Goal: Complete Application Form: Complete application form

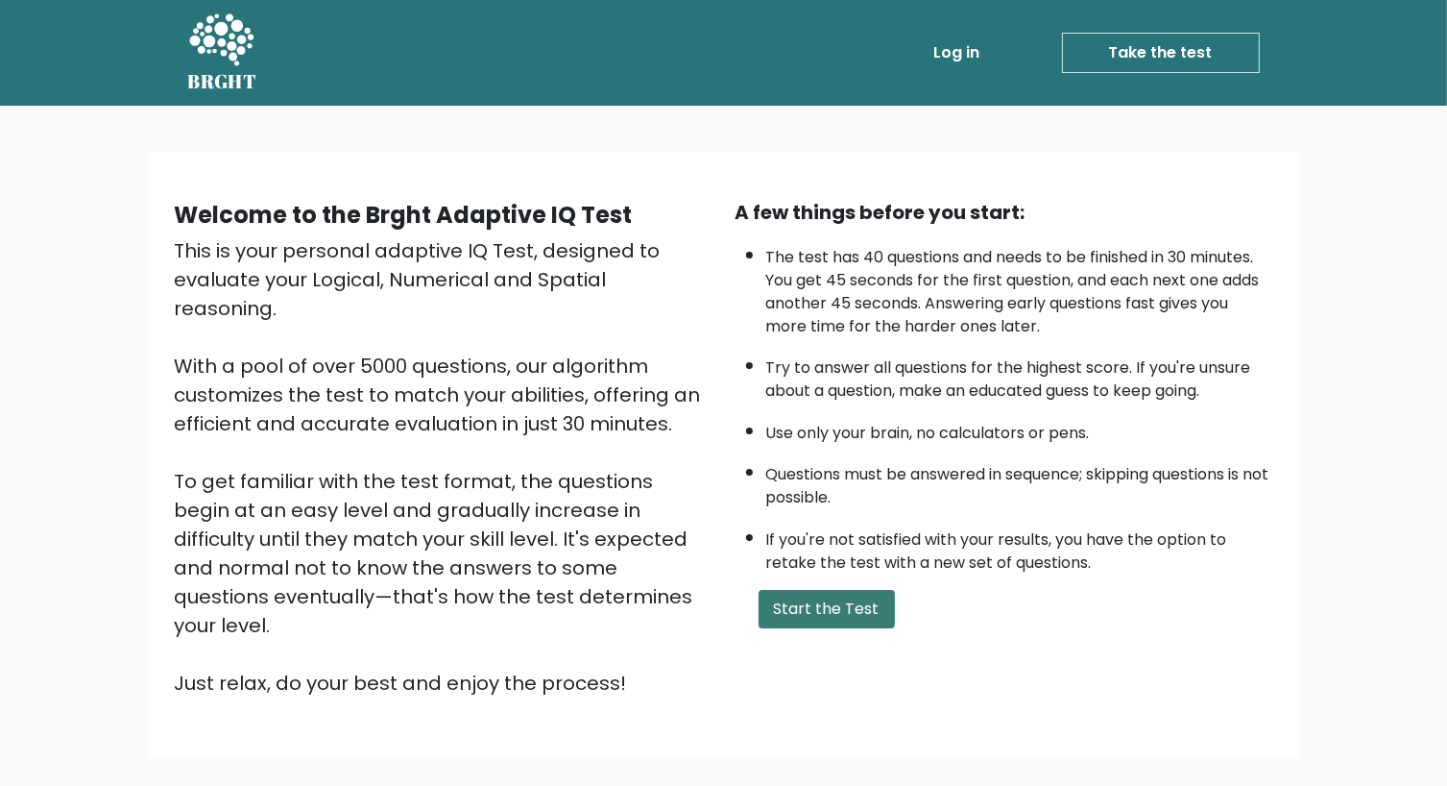
click at [823, 605] on button "Start the Test" at bounding box center [827, 609] width 136 height 38
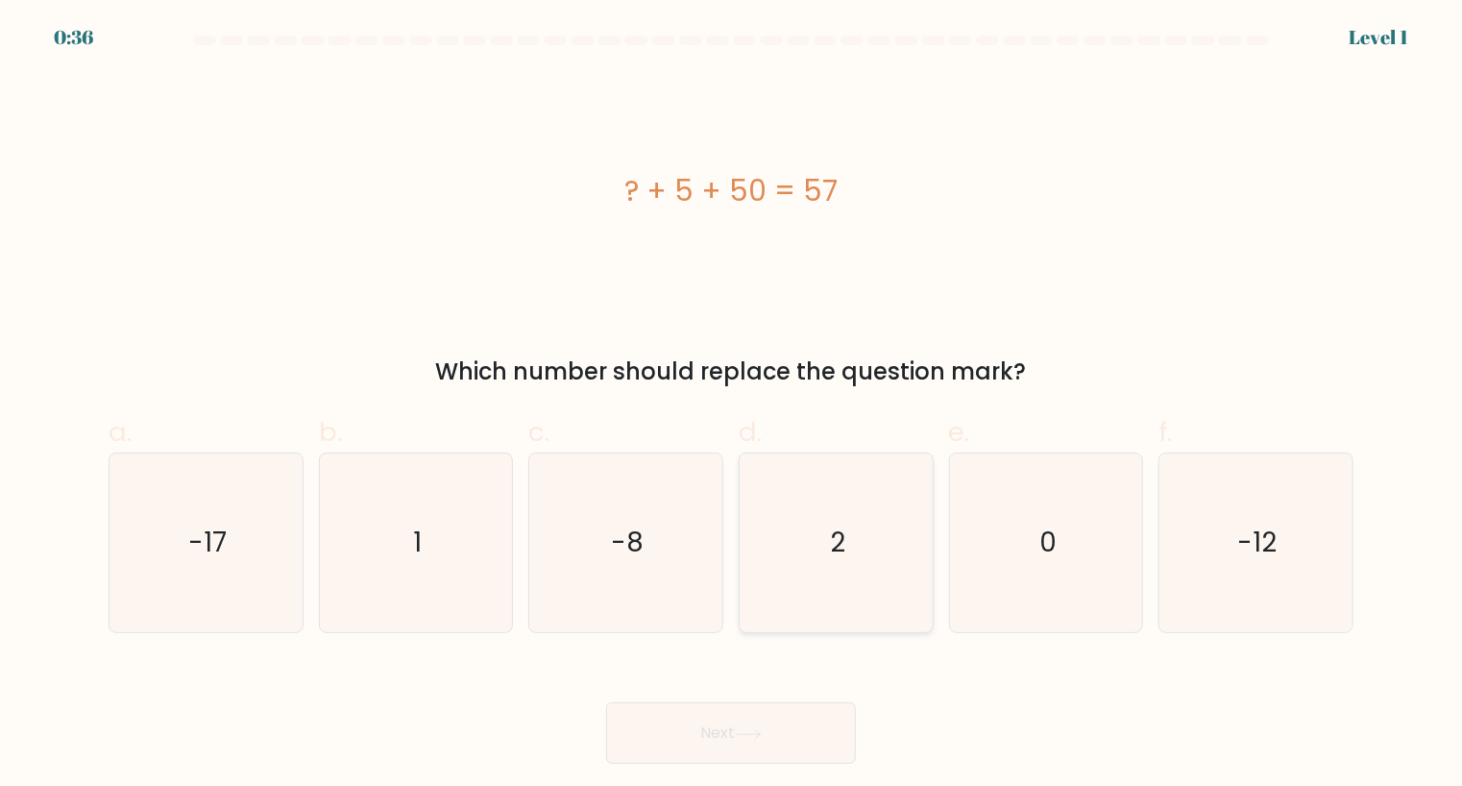
click at [845, 556] on text "2" at bounding box center [837, 542] width 15 height 37
click at [732, 405] on input "d. 2" at bounding box center [731, 399] width 1 height 12
radio input "true"
click at [788, 742] on button "Next" at bounding box center [731, 732] width 250 height 61
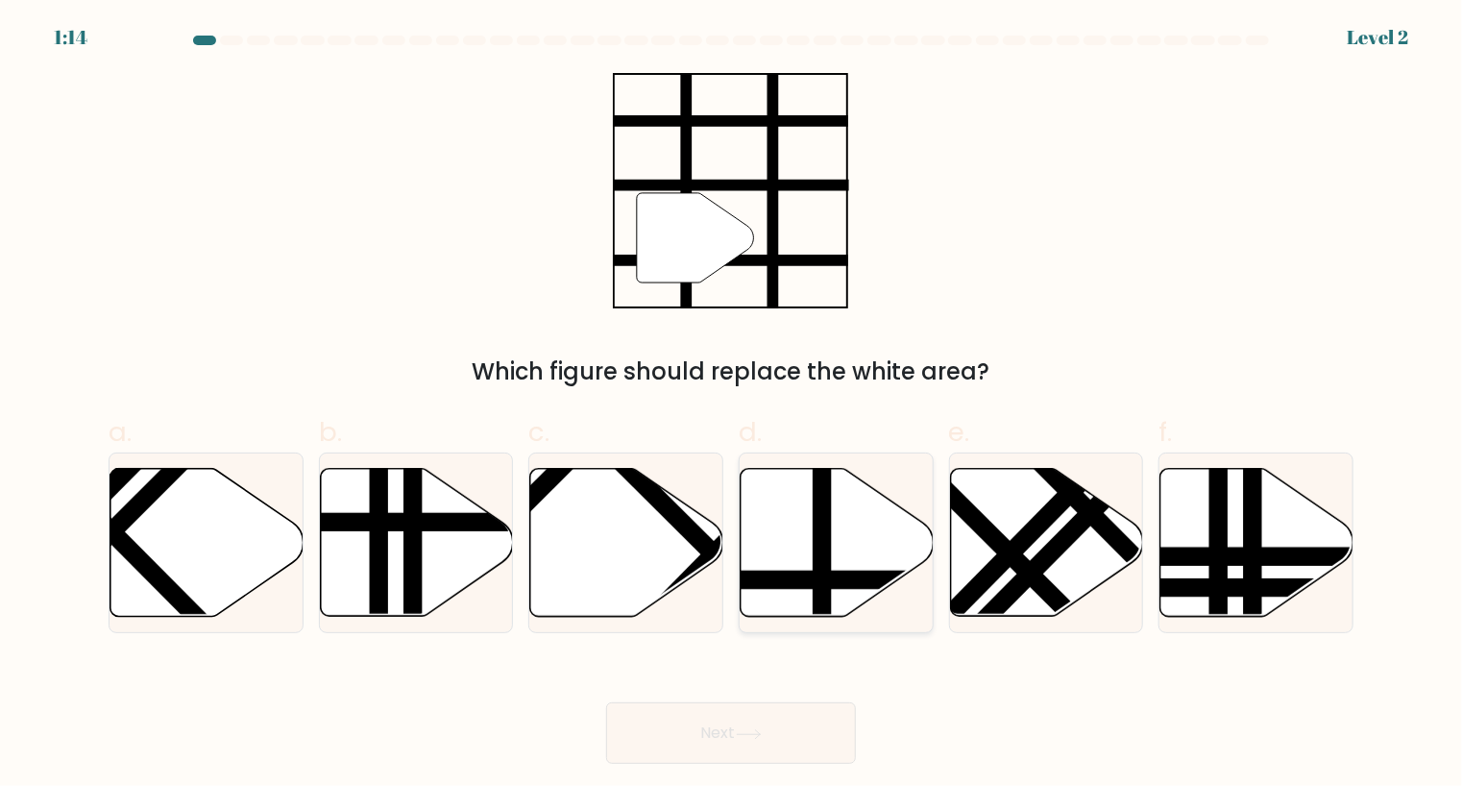
click at [822, 542] on line at bounding box center [822, 464] width 0 height 389
click at [732, 405] on input "d." at bounding box center [731, 399] width 1 height 12
radio input "true"
click at [796, 726] on button "Next" at bounding box center [731, 732] width 250 height 61
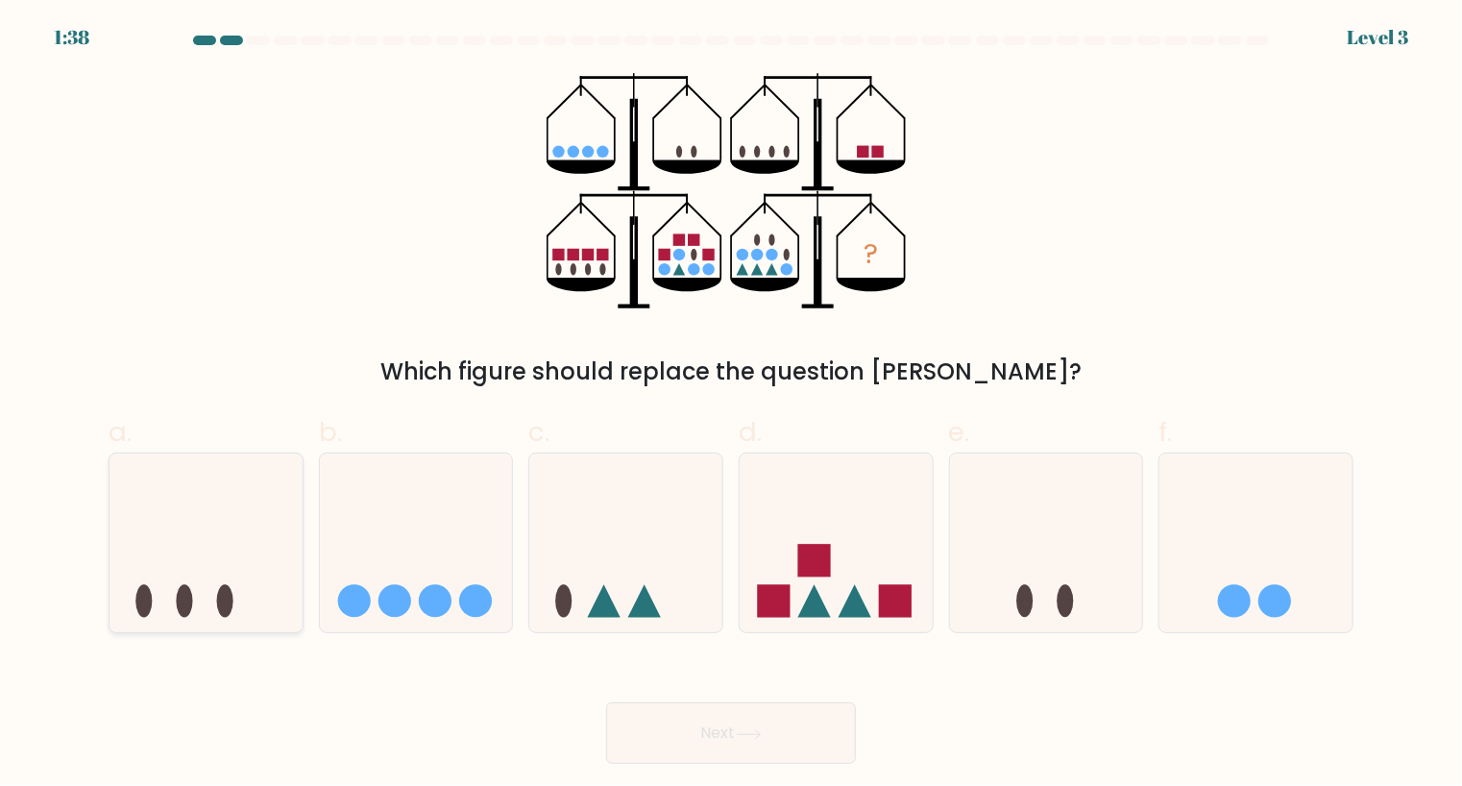
click at [211, 547] on icon at bounding box center [205, 542] width 193 height 159
click at [731, 405] on input "a." at bounding box center [731, 399] width 1 height 12
radio input "true"
click at [695, 735] on button "Next" at bounding box center [731, 732] width 250 height 61
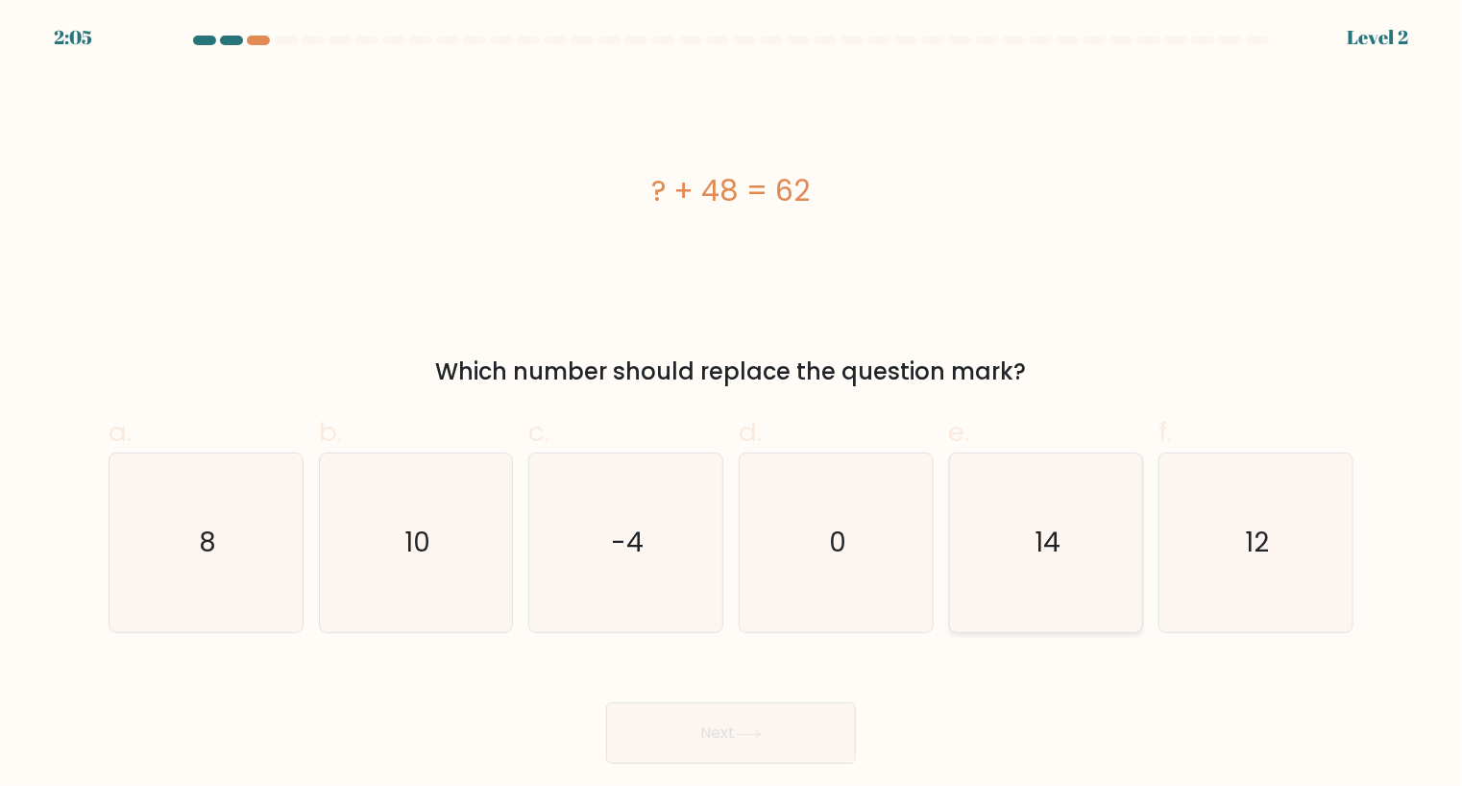
click at [1029, 566] on icon "14" at bounding box center [1047, 543] width 180 height 180
click at [732, 405] on input "e. 14" at bounding box center [731, 399] width 1 height 12
radio input "true"
click at [715, 737] on button "Next" at bounding box center [731, 732] width 250 height 61
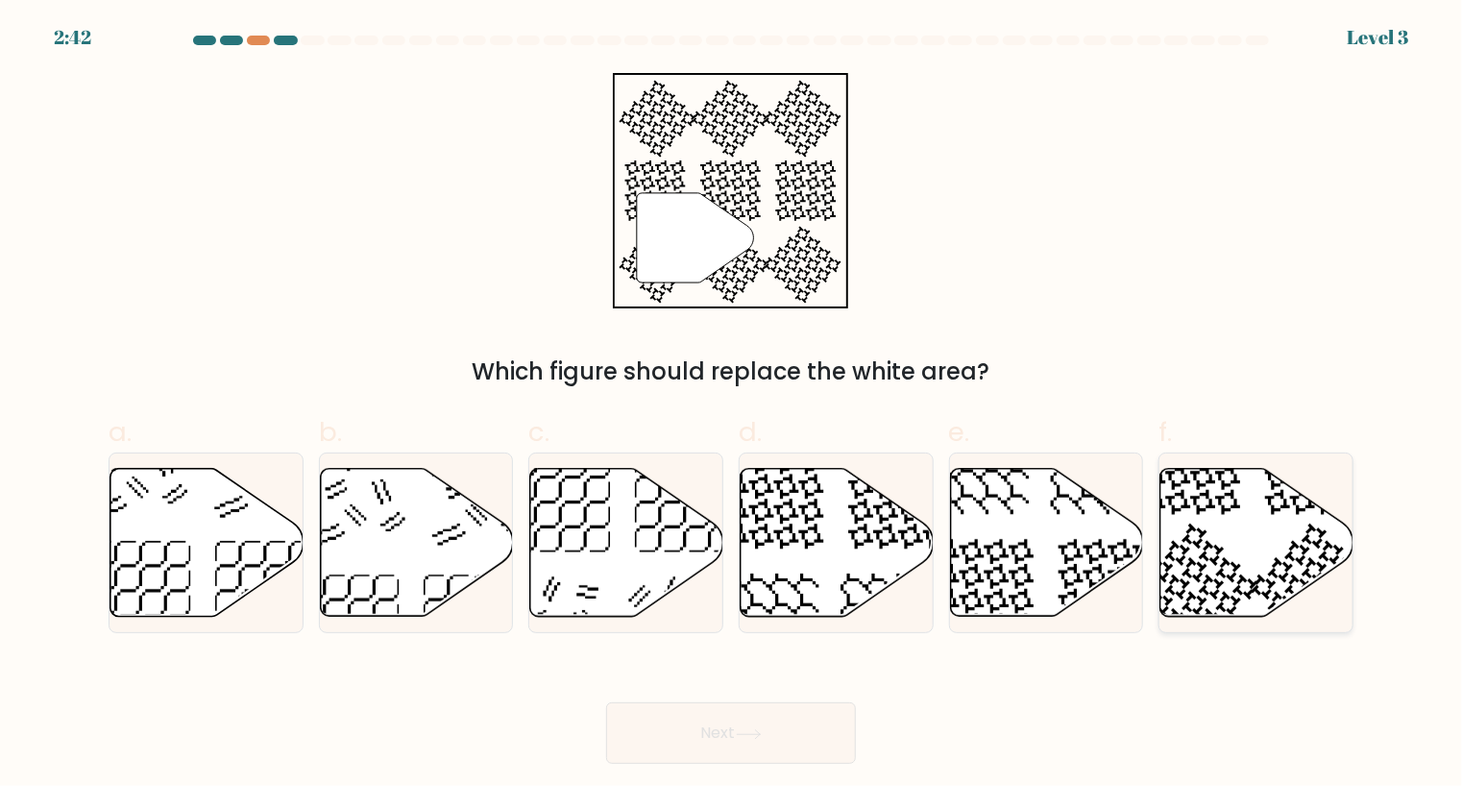
click at [1237, 541] on icon at bounding box center [1256, 542] width 193 height 148
click at [732, 405] on input "f." at bounding box center [731, 399] width 1 height 12
radio input "true"
click at [780, 724] on button "Next" at bounding box center [731, 732] width 250 height 61
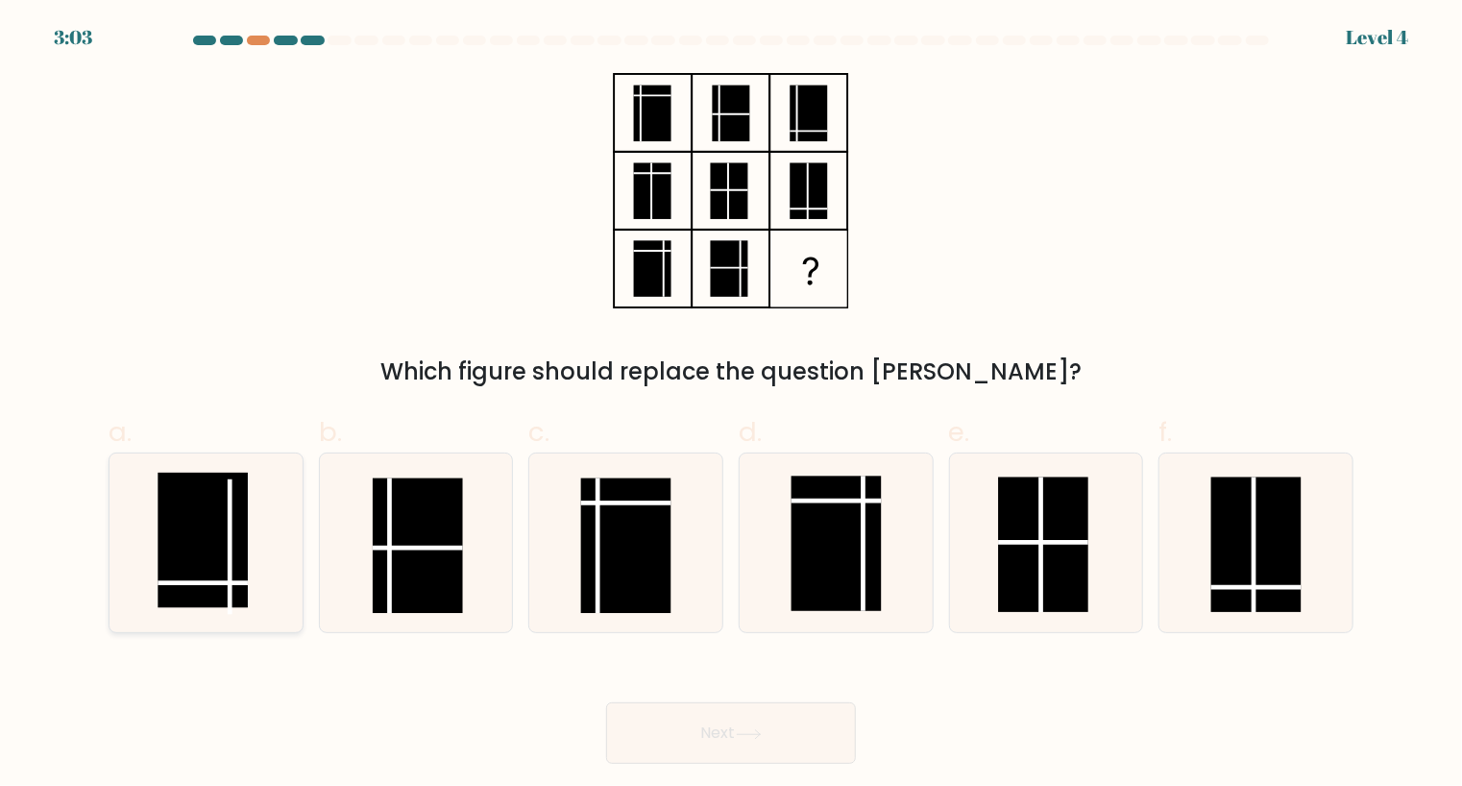
click at [248, 527] on rect at bounding box center [203, 540] width 90 height 135
click at [731, 405] on input "a." at bounding box center [731, 399] width 1 height 12
radio input "true"
click at [784, 723] on button "Next" at bounding box center [731, 732] width 250 height 61
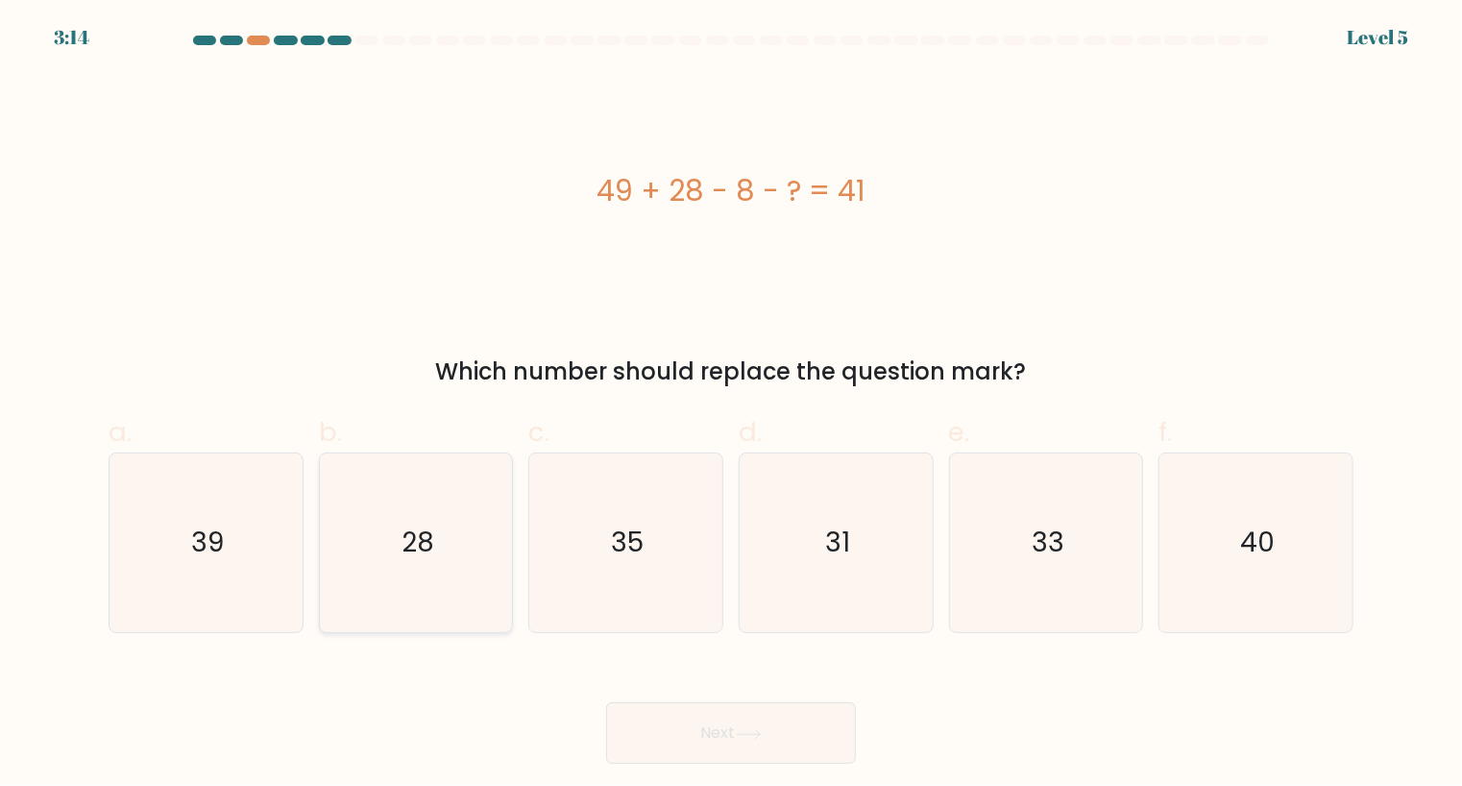
click at [473, 563] on icon "28" at bounding box center [417, 543] width 180 height 180
click at [731, 405] on input "b. 28" at bounding box center [731, 399] width 1 height 12
radio input "true"
click at [715, 721] on button "Next" at bounding box center [731, 732] width 250 height 61
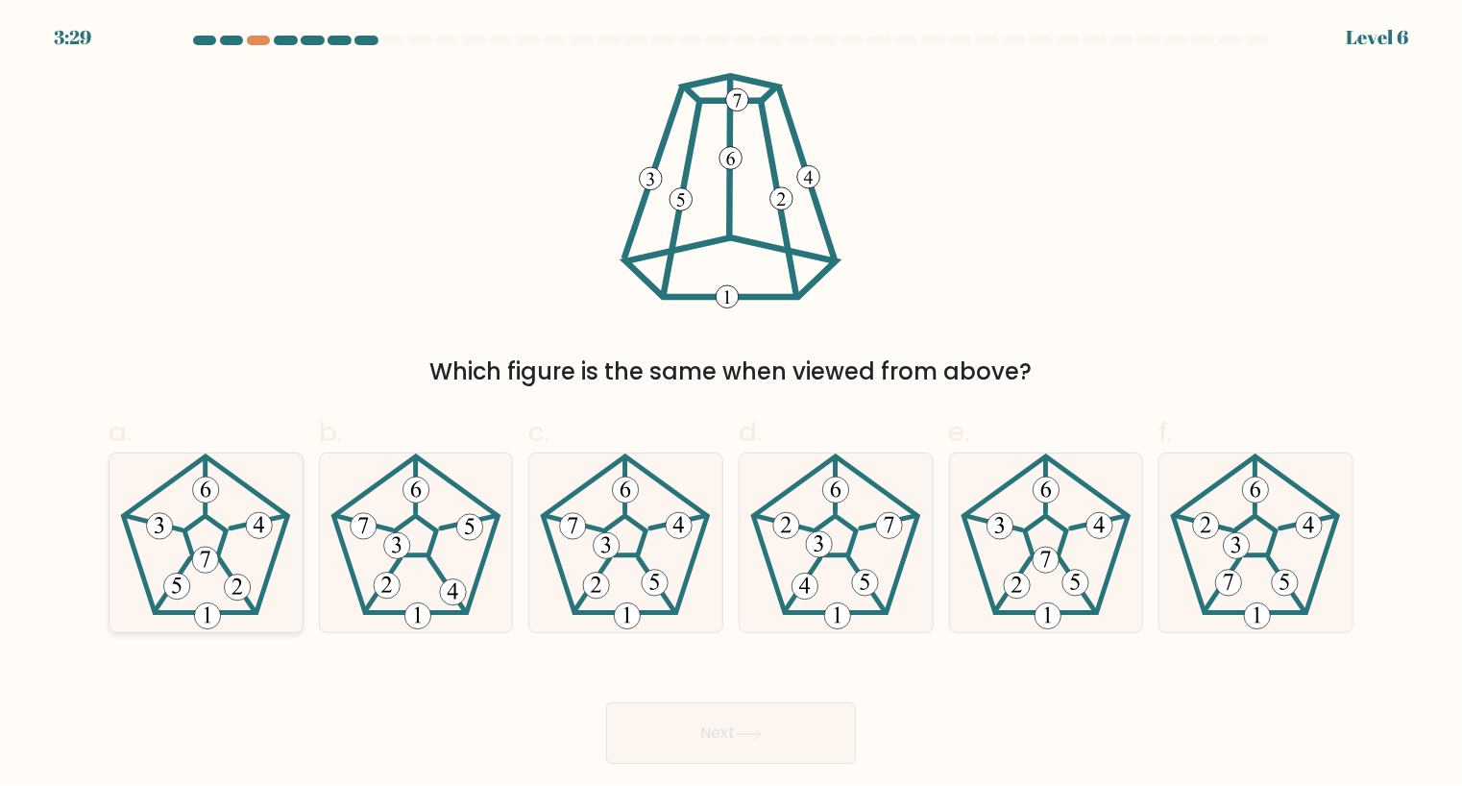
click at [219, 519] on icon at bounding box center [206, 543] width 180 height 180
click at [731, 405] on input "a." at bounding box center [731, 399] width 1 height 12
radio input "true"
click at [713, 715] on button "Next" at bounding box center [731, 732] width 250 height 61
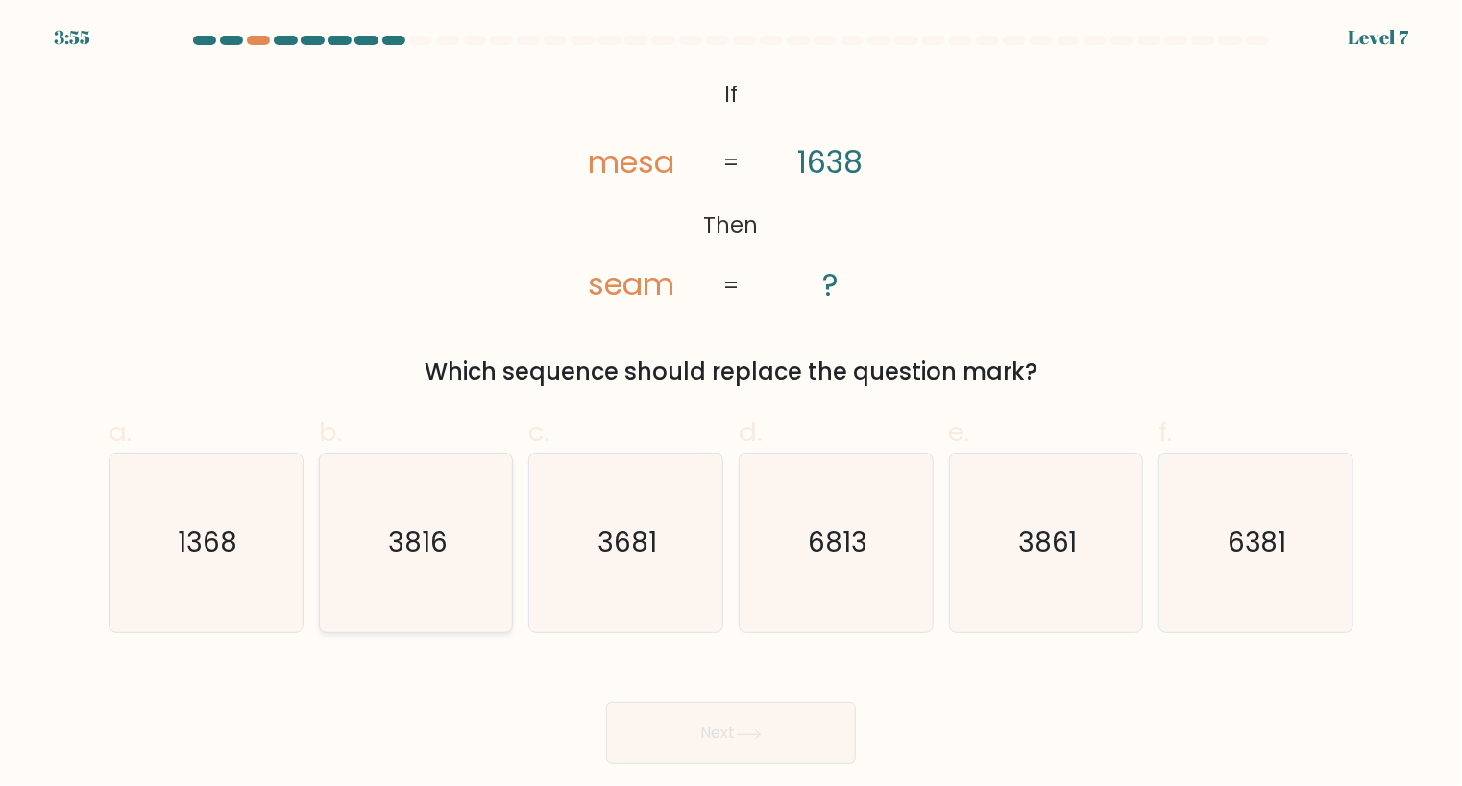
click at [418, 524] on text "3816" at bounding box center [418, 542] width 60 height 37
click at [731, 405] on input "b. 3816" at bounding box center [731, 399] width 1 height 12
radio input "true"
click at [729, 736] on button "Next" at bounding box center [731, 732] width 250 height 61
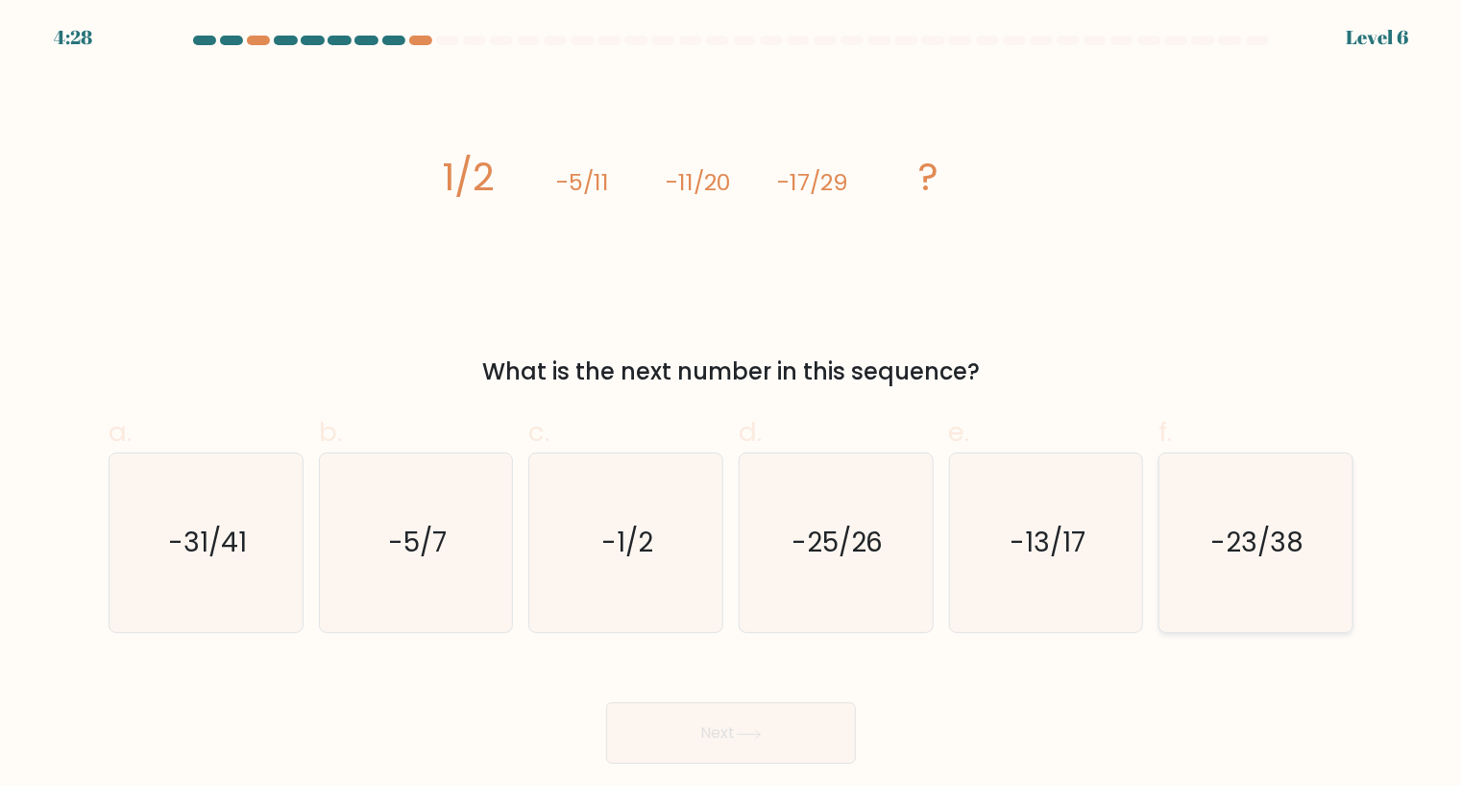
click at [1240, 551] on text "-23/38" at bounding box center [1257, 542] width 93 height 37
click at [732, 405] on input "f. -23/38" at bounding box center [731, 399] width 1 height 12
radio input "true"
click at [704, 737] on button "Next" at bounding box center [731, 732] width 250 height 61
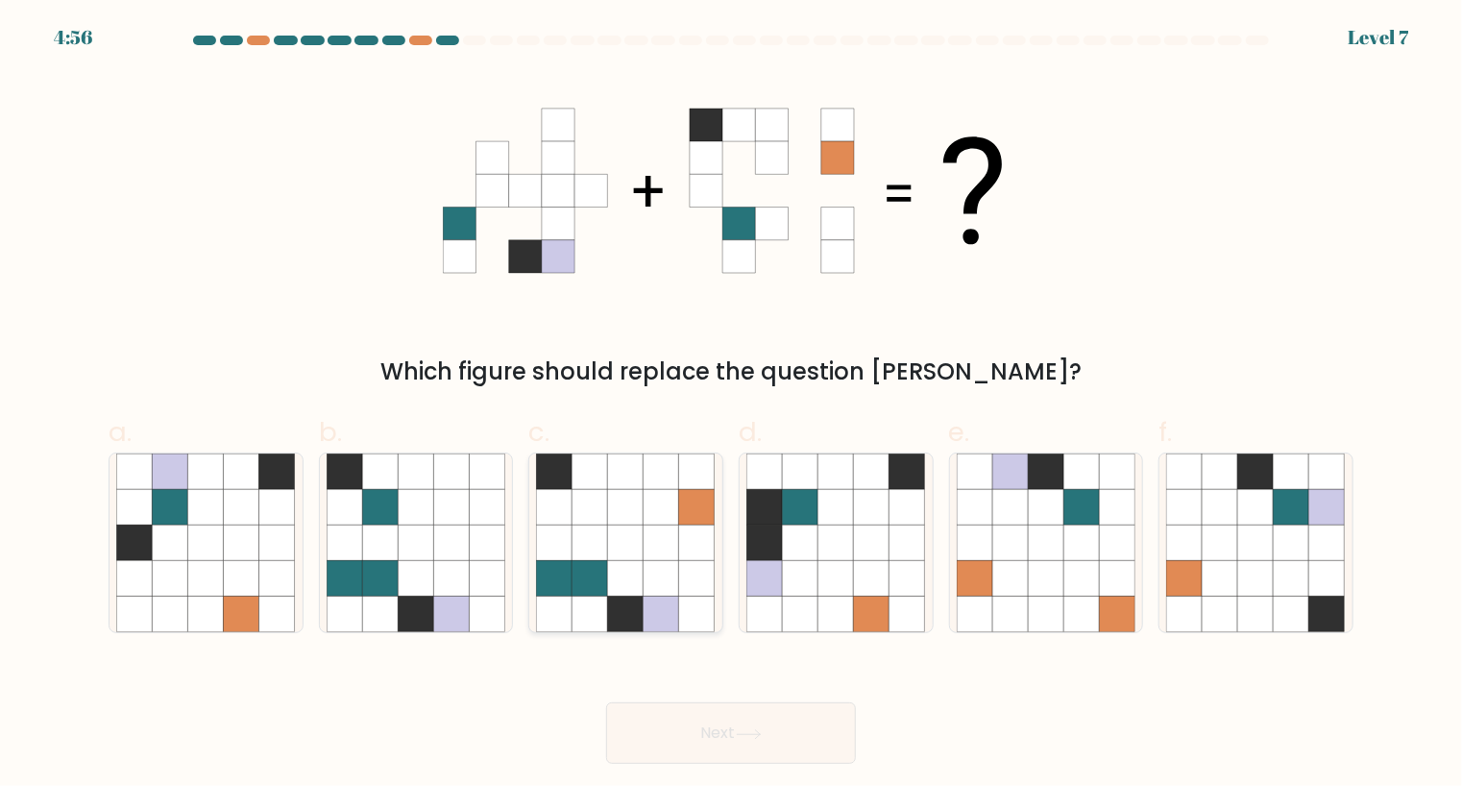
click at [620, 539] on icon at bounding box center [626, 542] width 36 height 36
click at [731, 405] on input "c." at bounding box center [731, 399] width 1 height 12
radio input "true"
click at [757, 723] on button "Next" at bounding box center [731, 732] width 250 height 61
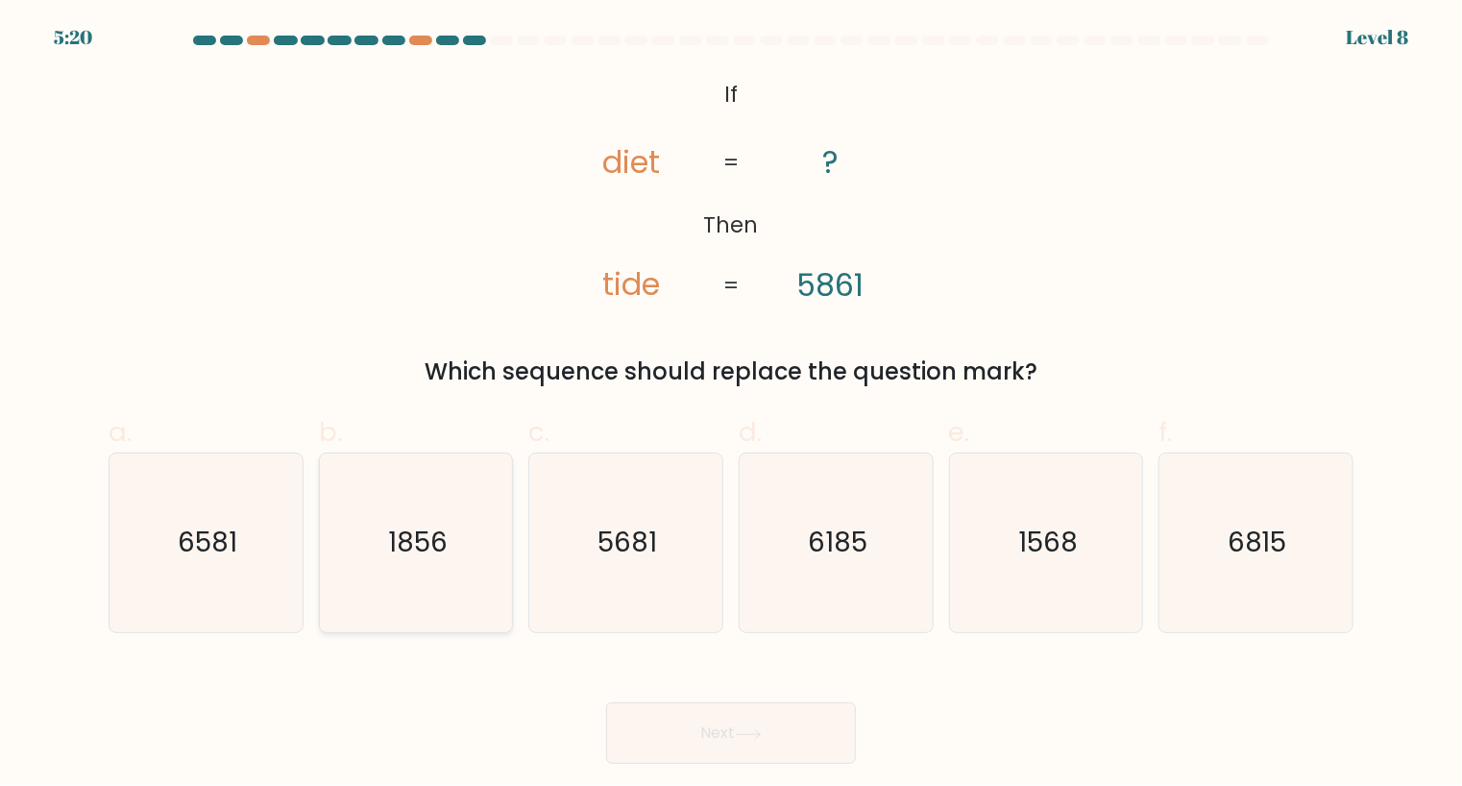
click at [433, 566] on icon "1856" at bounding box center [417, 543] width 180 height 180
click at [731, 405] on input "b. 1856" at bounding box center [731, 399] width 1 height 12
radio input "true"
click at [737, 737] on button "Next" at bounding box center [731, 732] width 250 height 61
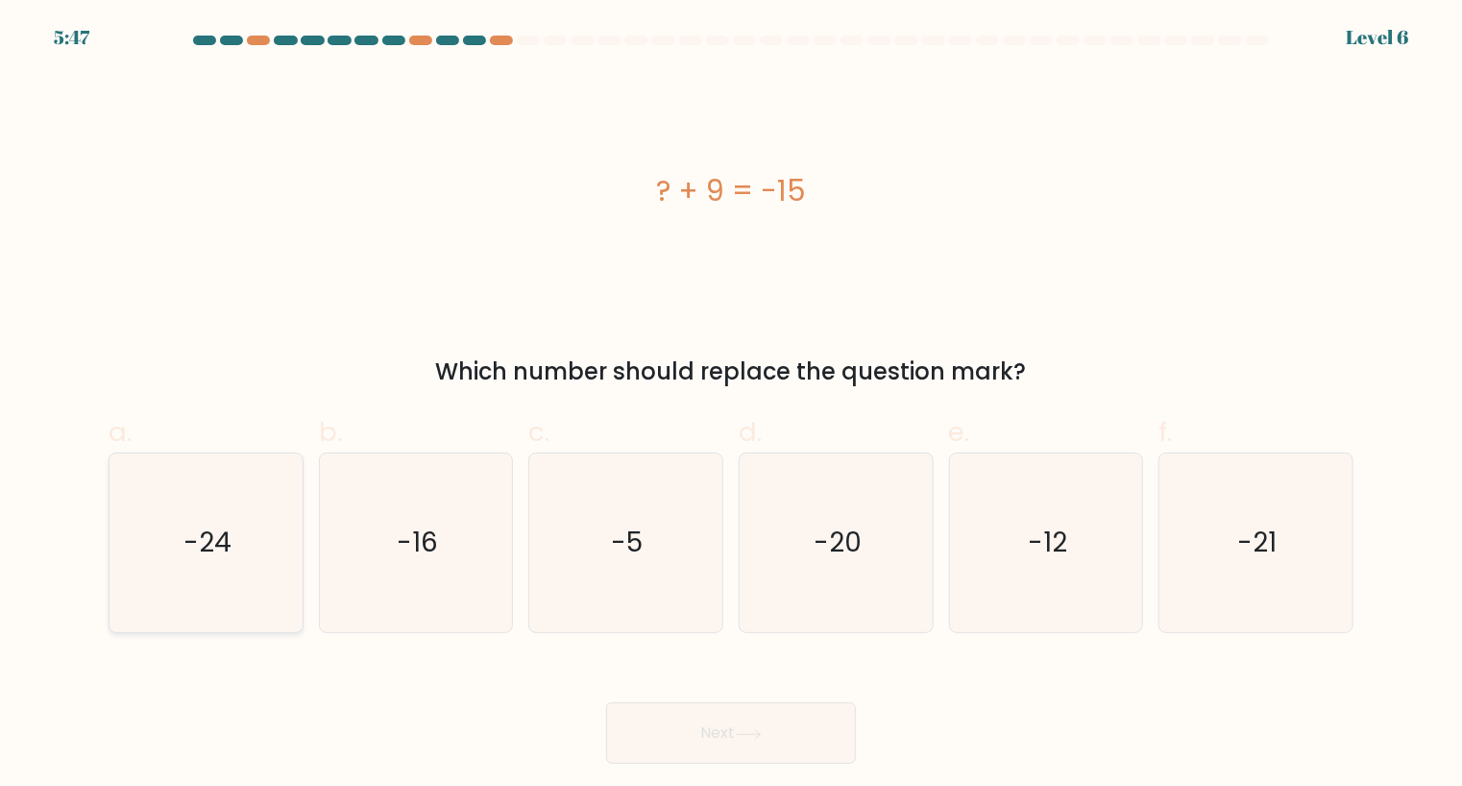
click at [222, 531] on text "-24" at bounding box center [207, 542] width 48 height 37
click at [731, 405] on input "a. -24" at bounding box center [731, 399] width 1 height 12
radio input "true"
click at [764, 745] on button "Next" at bounding box center [731, 732] width 250 height 61
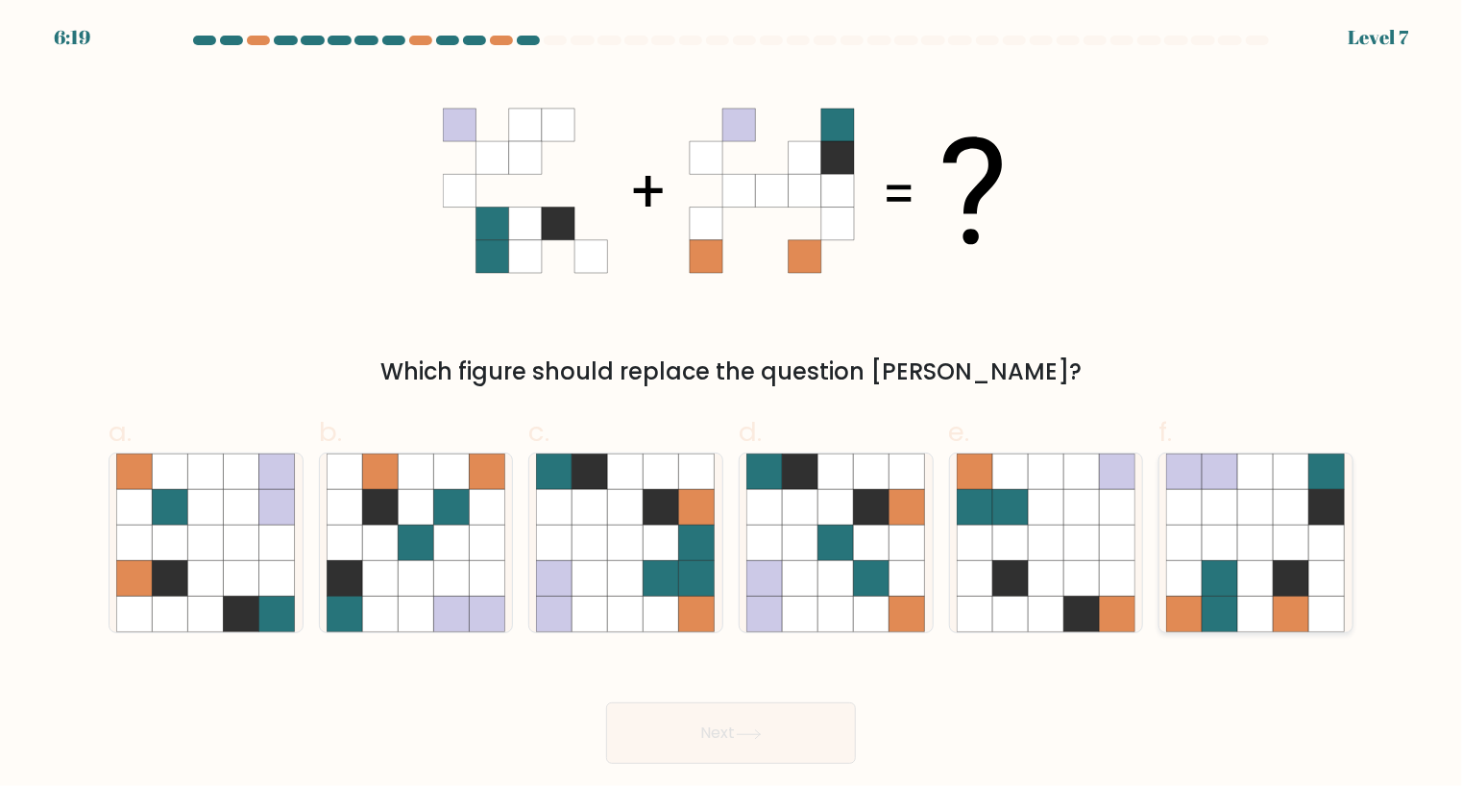
click at [1279, 558] on icon at bounding box center [1291, 542] width 36 height 36
click at [732, 405] on input "f." at bounding box center [731, 399] width 1 height 12
radio input "true"
click at [776, 736] on button "Next" at bounding box center [731, 732] width 250 height 61
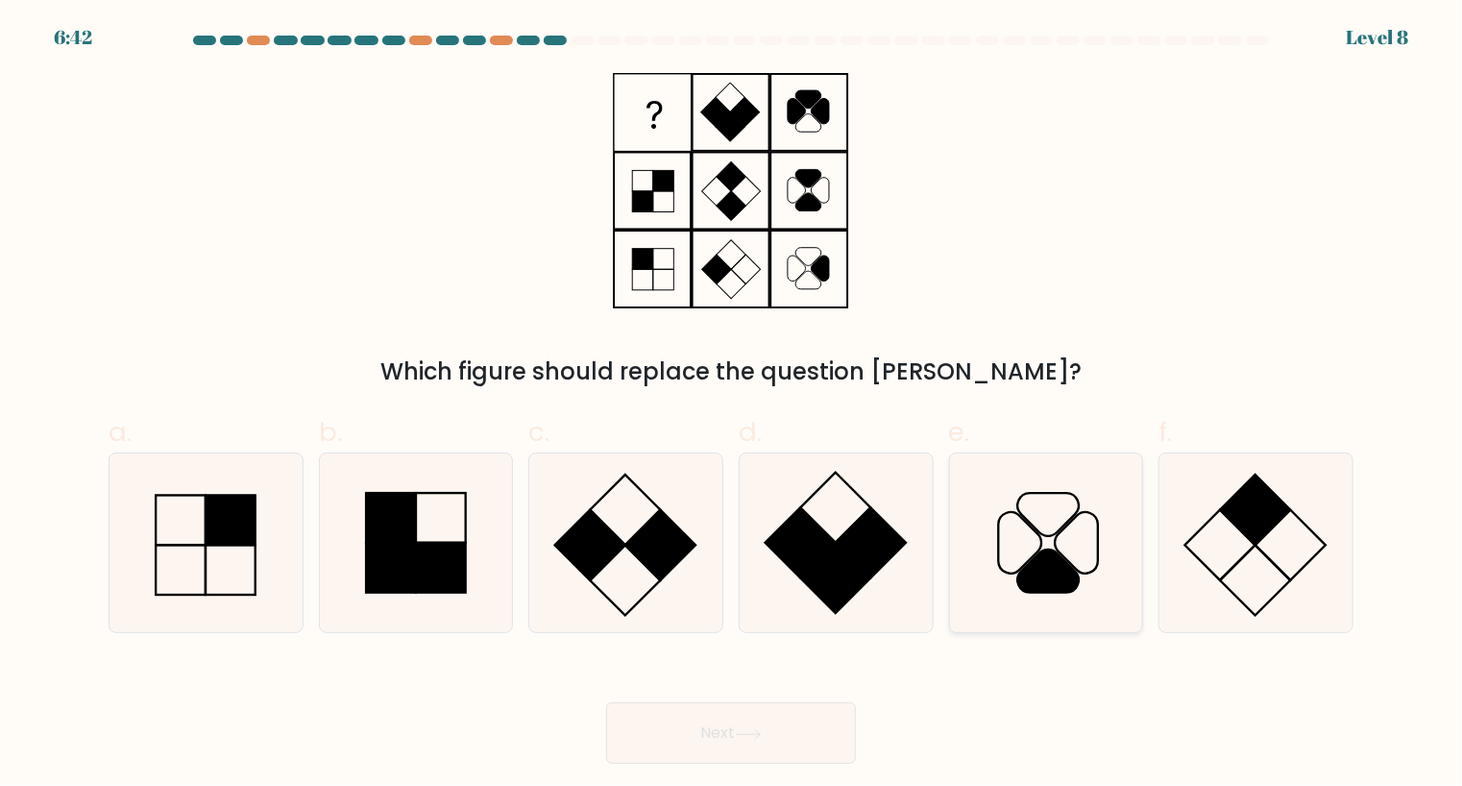
click at [1041, 592] on icon at bounding box center [1047, 570] width 61 height 43
click at [732, 405] on input "e." at bounding box center [731, 399] width 1 height 12
radio input "true"
click at [772, 722] on button "Next" at bounding box center [731, 732] width 250 height 61
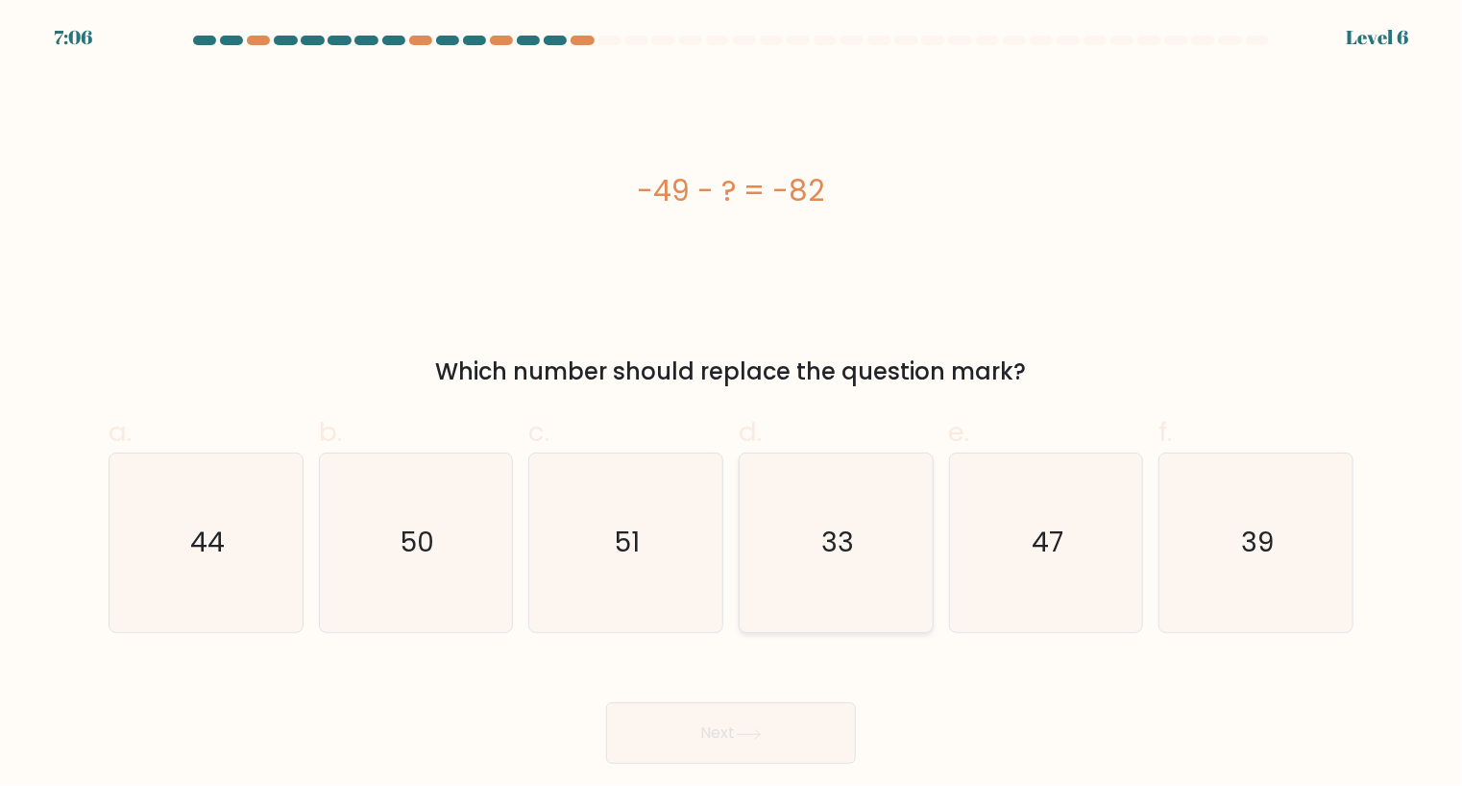
click at [864, 527] on icon "33" at bounding box center [836, 543] width 180 height 180
click at [732, 405] on input "d. 33" at bounding box center [731, 399] width 1 height 12
radio input "true"
click at [715, 745] on button "Next" at bounding box center [731, 732] width 250 height 61
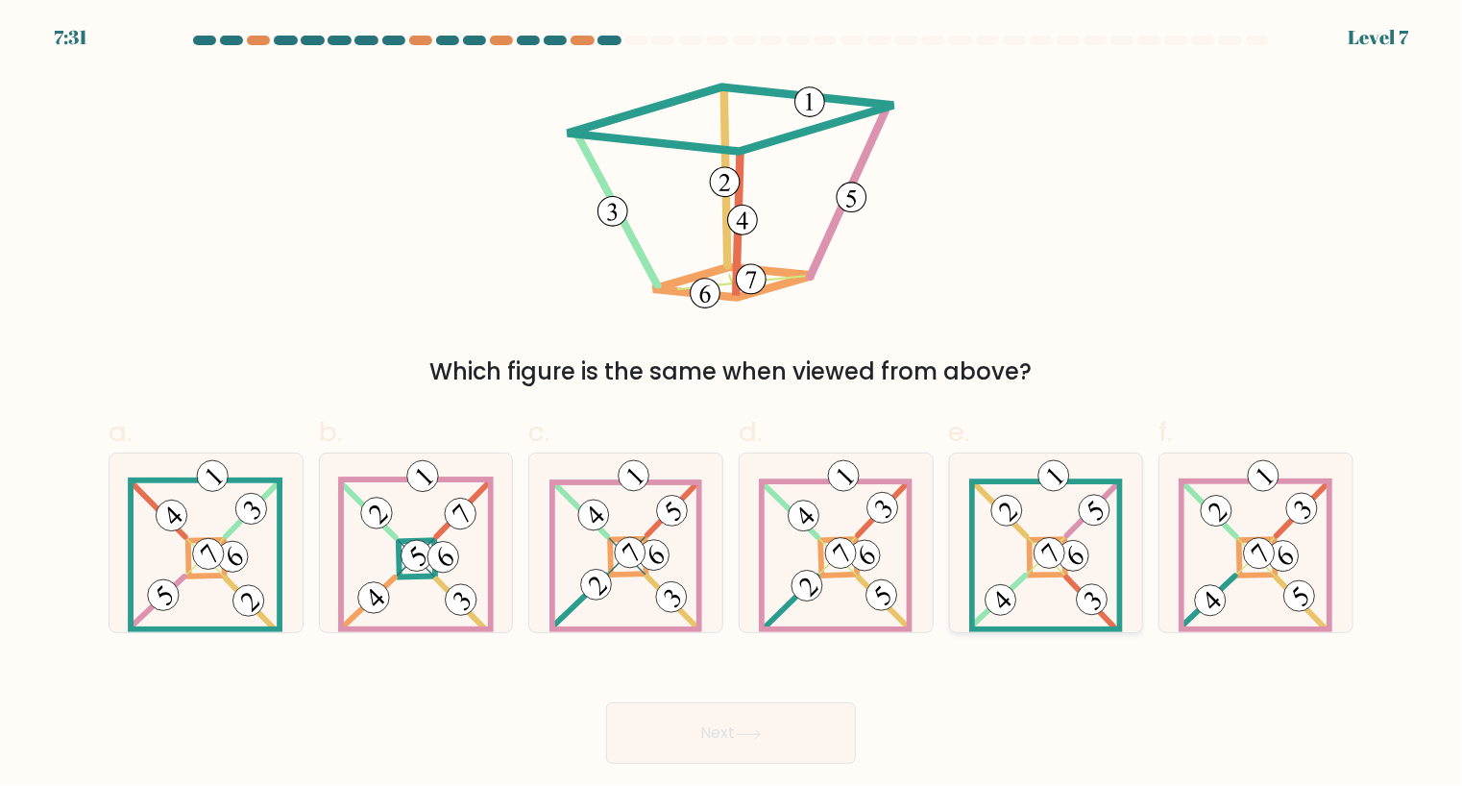
click at [1079, 590] on 107 at bounding box center [1091, 602] width 48 height 50
click at [732, 405] on input "e." at bounding box center [731, 399] width 1 height 12
radio input "true"
click at [791, 719] on button "Next" at bounding box center [731, 732] width 250 height 61
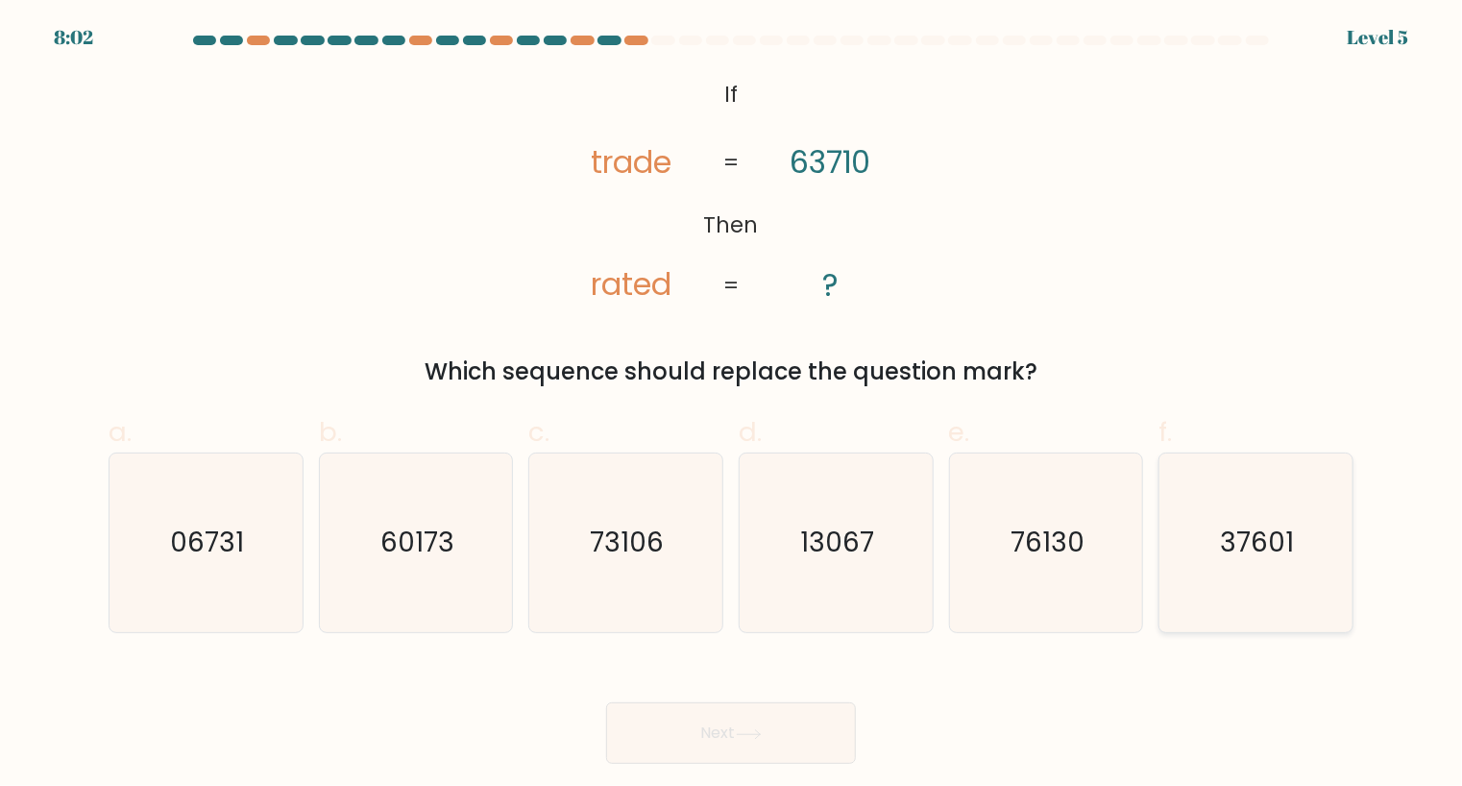
click at [1283, 555] on text "37601" at bounding box center [1258, 542] width 74 height 37
click at [732, 405] on input "f. 37601" at bounding box center [731, 399] width 1 height 12
radio input "true"
click at [742, 738] on icon at bounding box center [749, 734] width 26 height 11
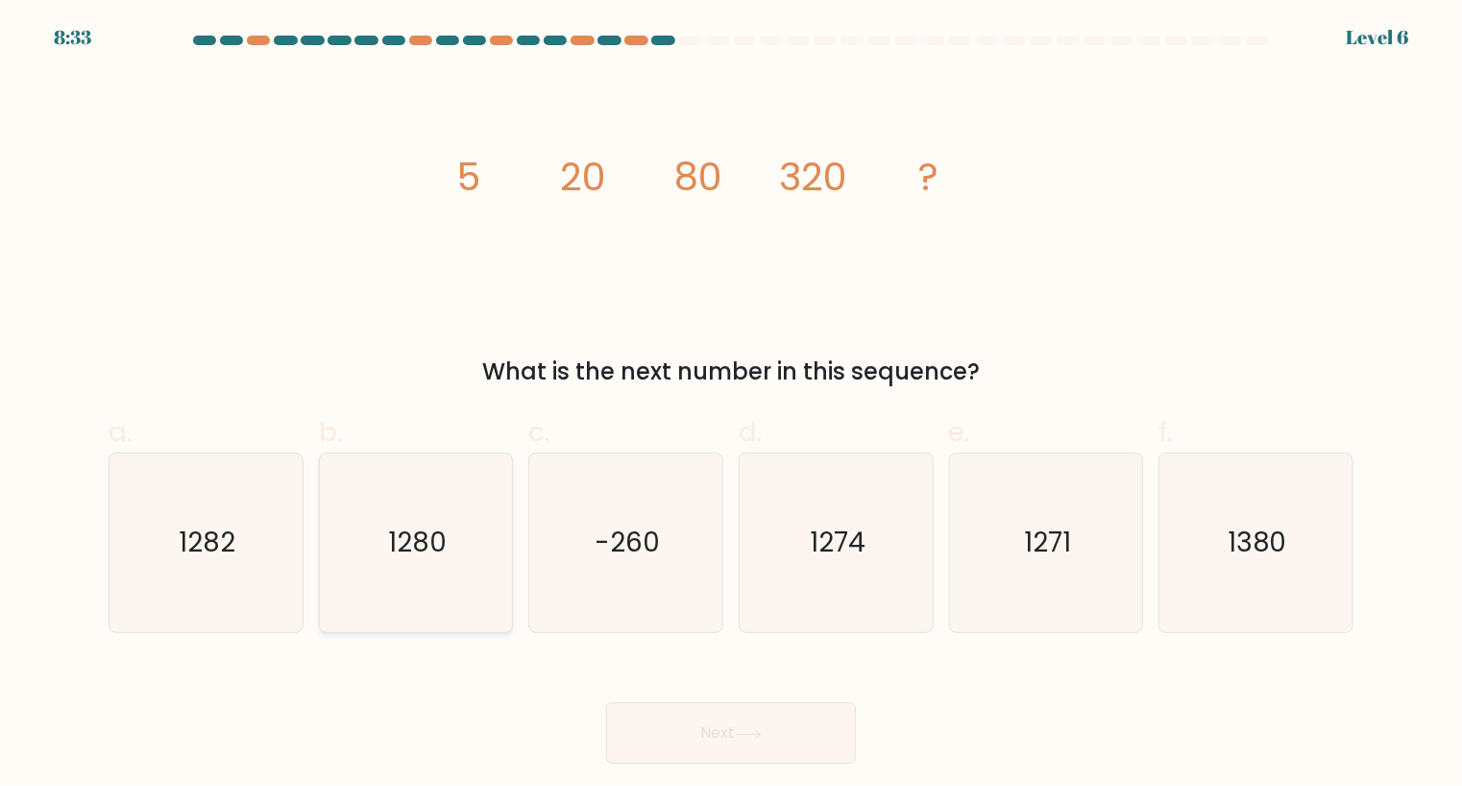
click at [419, 554] on text "1280" at bounding box center [417, 542] width 59 height 37
click at [731, 405] on input "b. 1280" at bounding box center [731, 399] width 1 height 12
radio input "true"
click at [722, 716] on button "Next" at bounding box center [731, 732] width 250 height 61
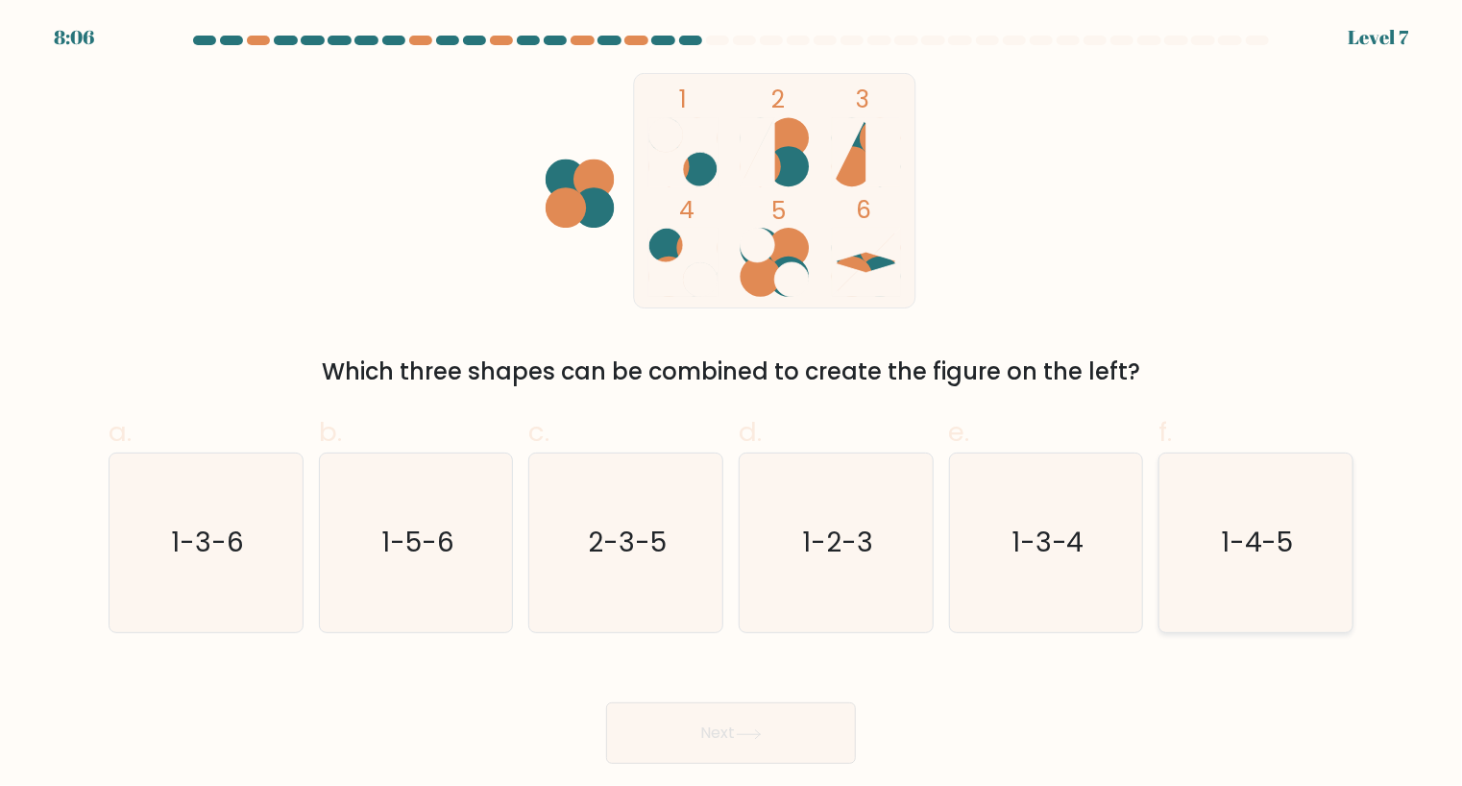
click at [1260, 550] on text "1-4-5" at bounding box center [1257, 542] width 73 height 37
click at [732, 405] on input "f. 1-4-5" at bounding box center [731, 399] width 1 height 12
radio input "true"
click at [776, 742] on button "Next" at bounding box center [731, 732] width 250 height 61
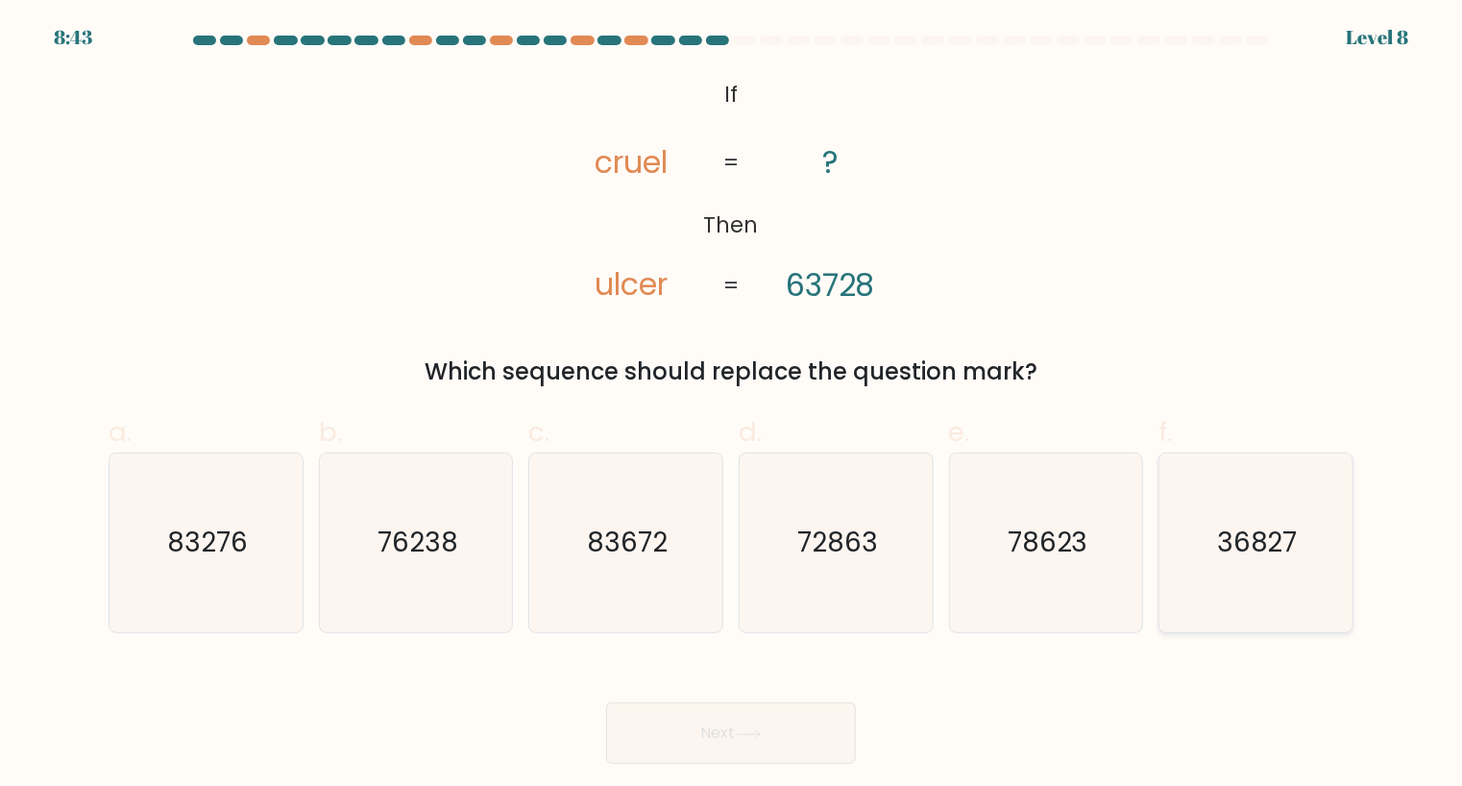
click at [1272, 542] on text "36827" at bounding box center [1257, 542] width 81 height 37
click at [732, 405] on input "f. 36827" at bounding box center [731, 399] width 1 height 12
radio input "true"
click at [699, 726] on button "Next" at bounding box center [731, 732] width 250 height 61
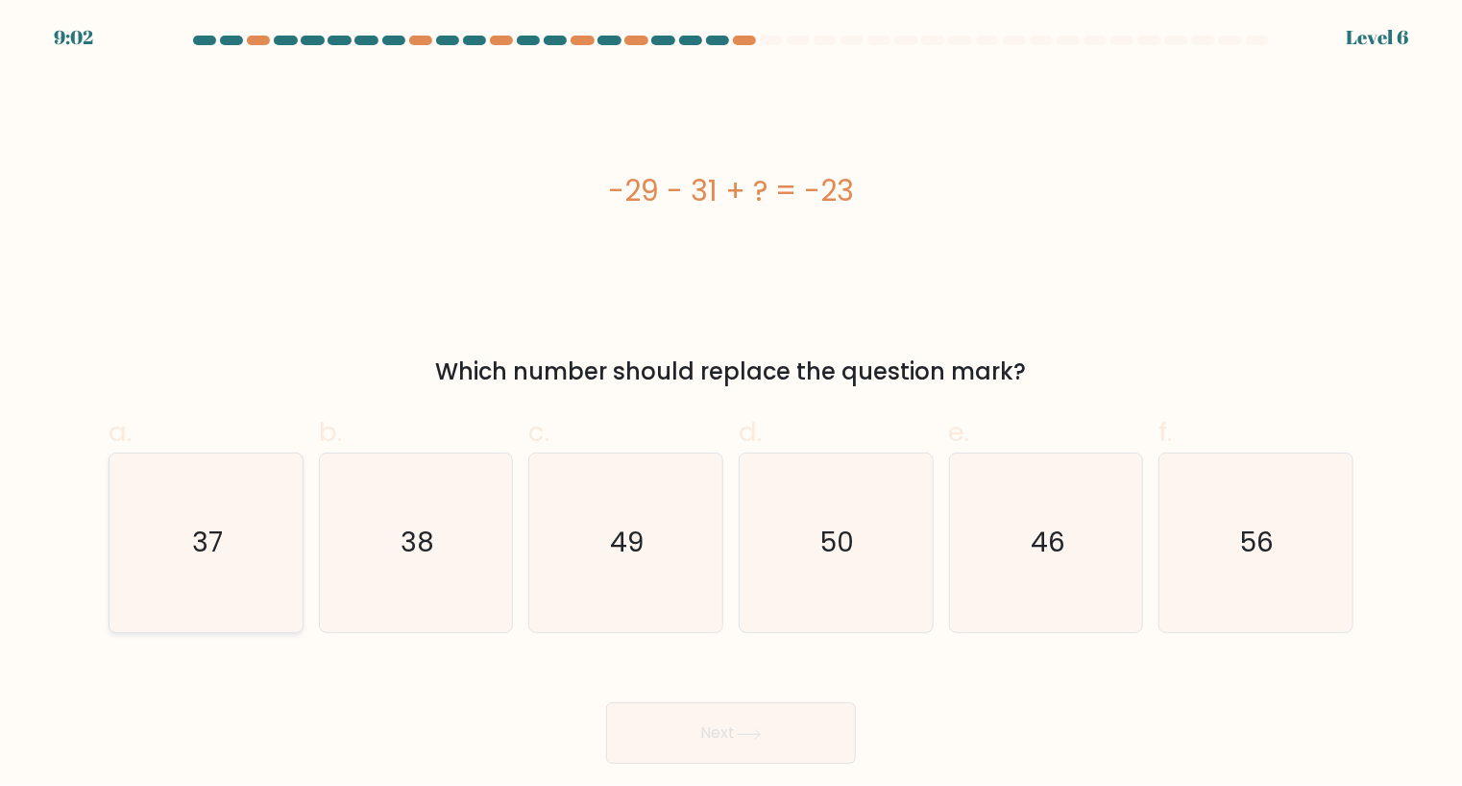
drag, startPoint x: 172, startPoint y: 562, endPoint x: 274, endPoint y: 596, distance: 107.5
click at [175, 560] on icon "37" at bounding box center [206, 543] width 180 height 180
click at [731, 405] on input "a. 37" at bounding box center [731, 399] width 1 height 12
radio input "true"
click at [757, 745] on button "Next" at bounding box center [731, 732] width 250 height 61
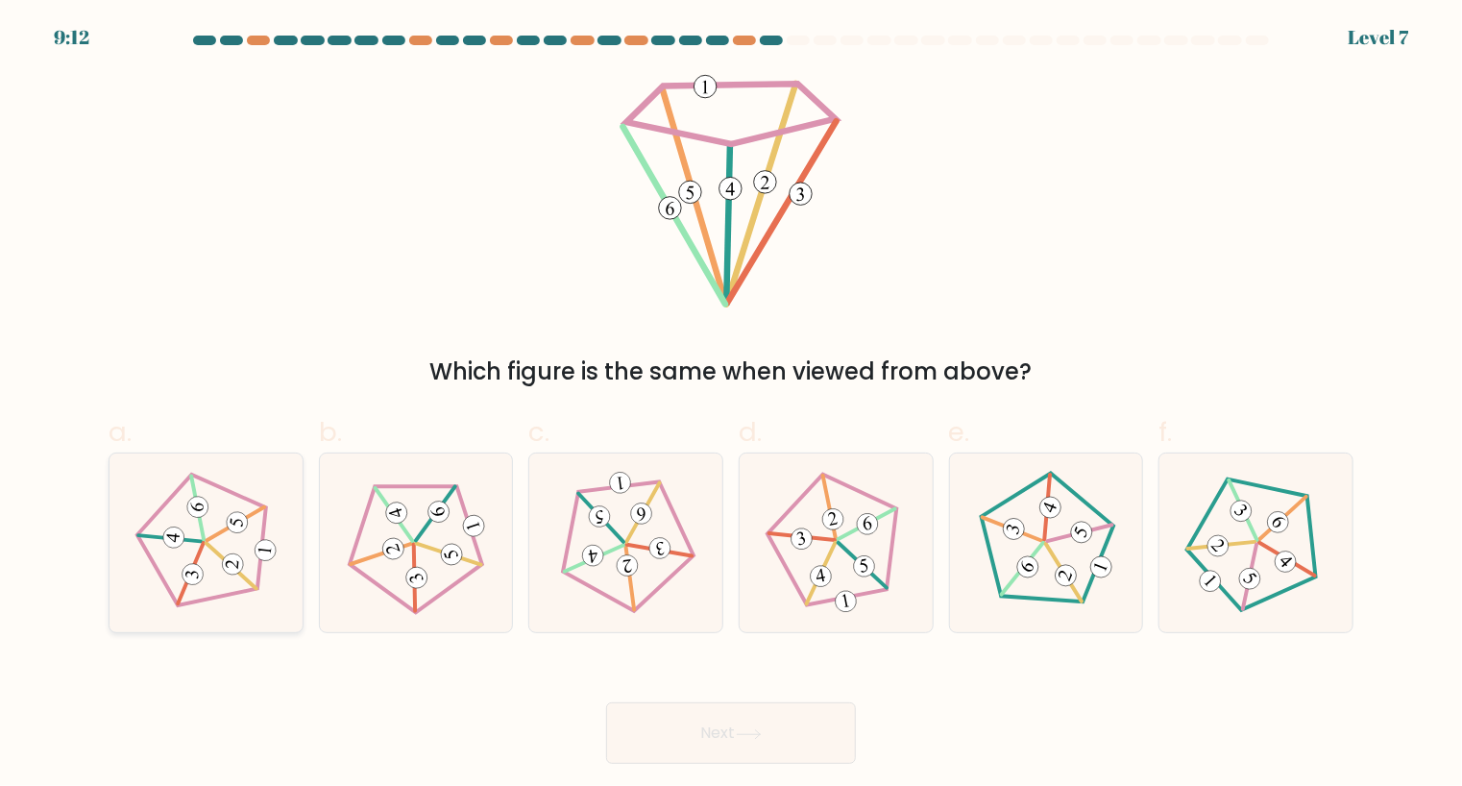
click at [203, 566] on icon at bounding box center [205, 542] width 143 height 143
click at [731, 405] on input "a." at bounding box center [731, 399] width 1 height 12
radio input "true"
click at [730, 748] on button "Next" at bounding box center [731, 732] width 250 height 61
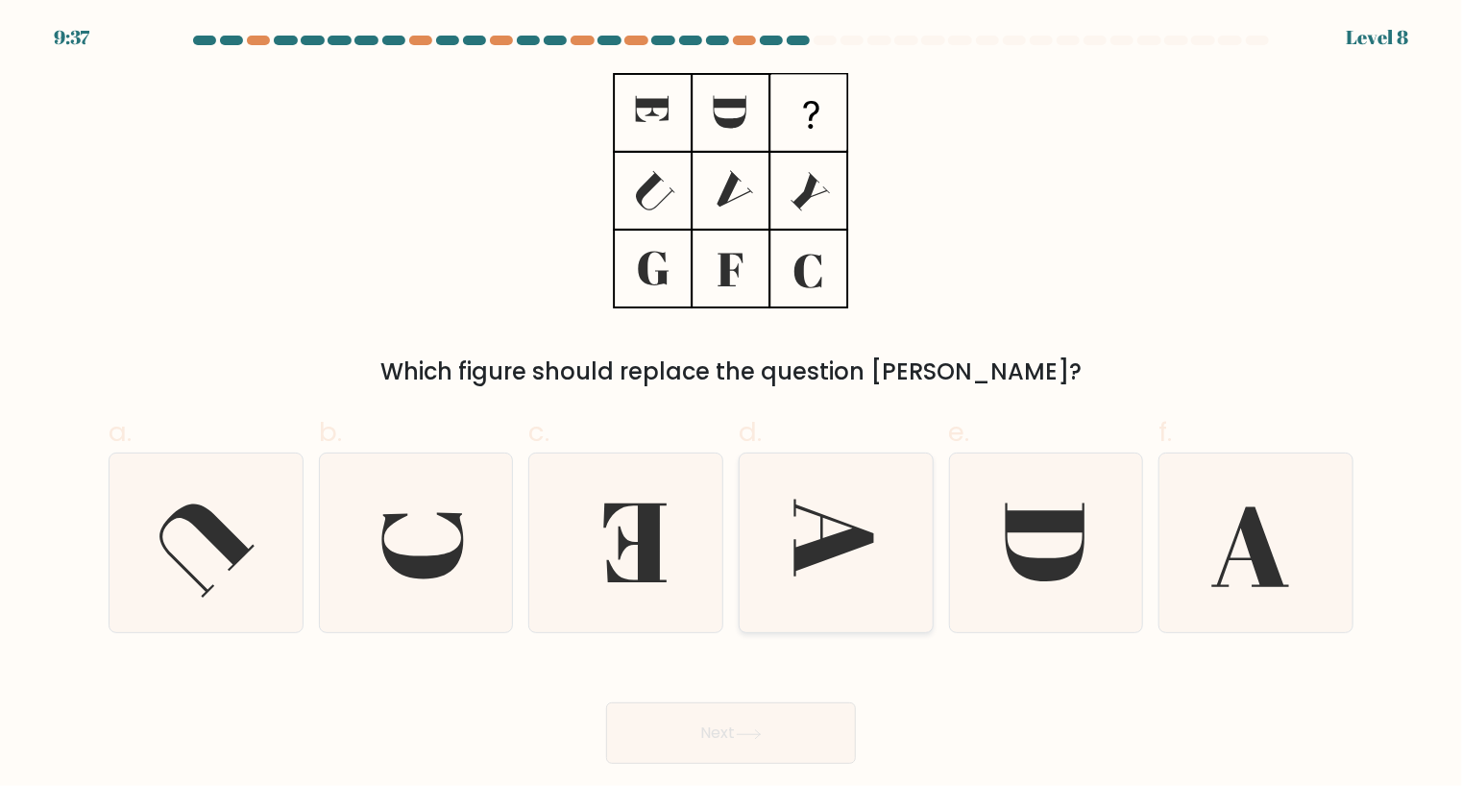
click at [860, 542] on icon at bounding box center [834, 537] width 80 height 78
click at [732, 405] on input "d." at bounding box center [731, 399] width 1 height 12
radio input "true"
click at [811, 727] on button "Next" at bounding box center [731, 732] width 250 height 61
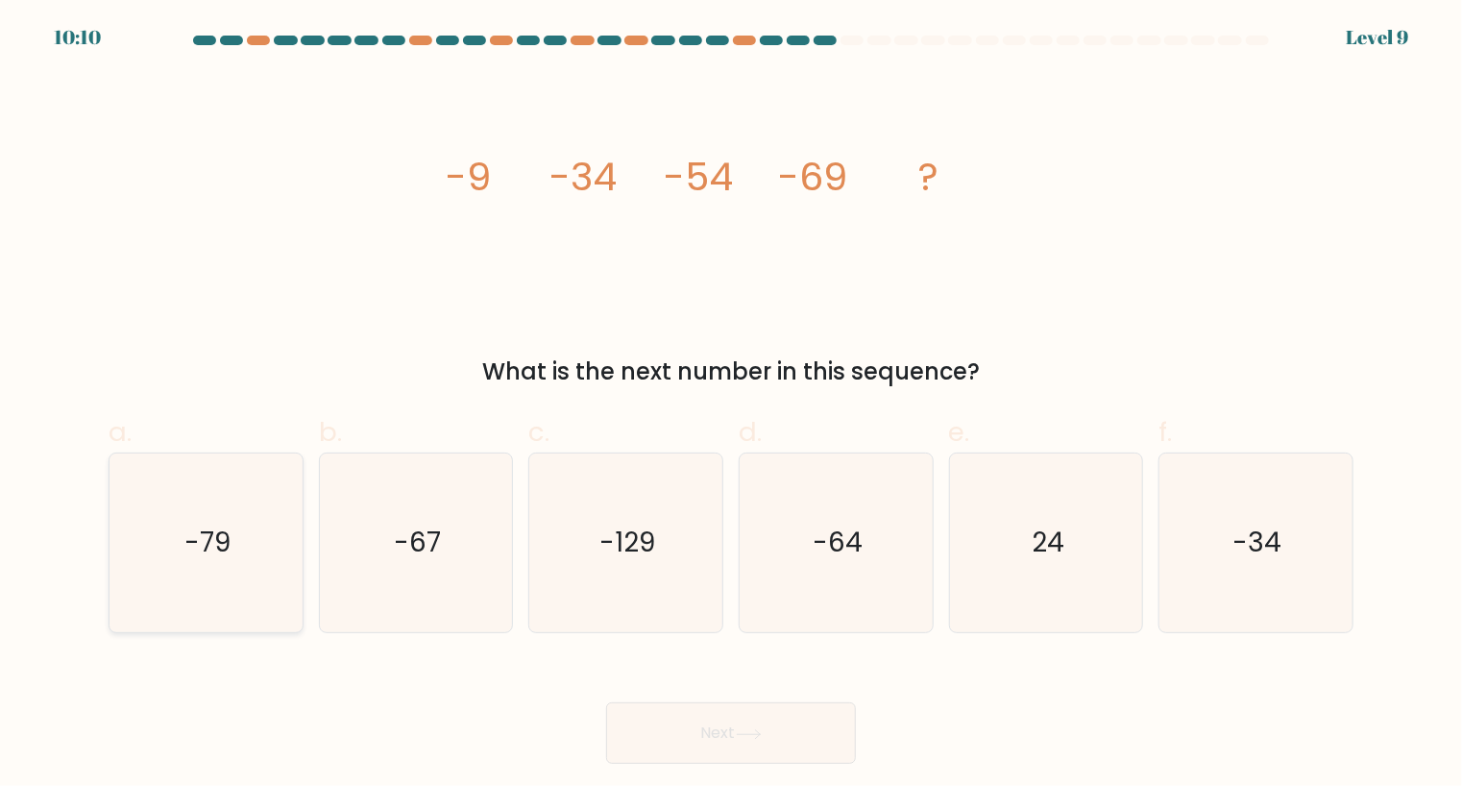
click at [185, 550] on text "-79" at bounding box center [207, 542] width 46 height 37
click at [731, 405] on input "a. -79" at bounding box center [731, 399] width 1 height 12
radio input "true"
click at [759, 737] on icon at bounding box center [749, 734] width 26 height 11
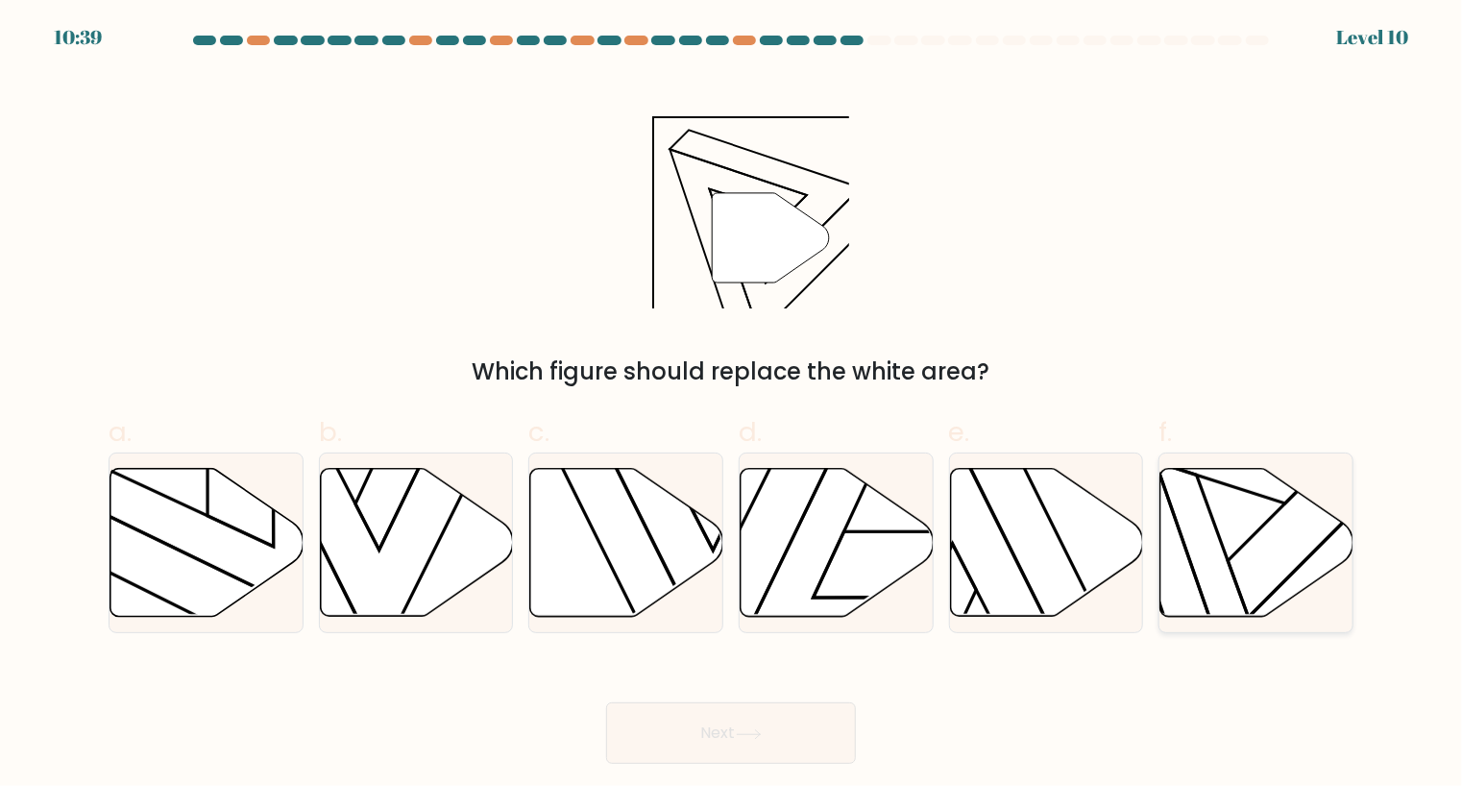
click at [1255, 546] on icon at bounding box center [1256, 542] width 193 height 148
click at [732, 405] on input "f." at bounding box center [731, 399] width 1 height 12
radio input "true"
click at [778, 732] on button "Next" at bounding box center [731, 732] width 250 height 61
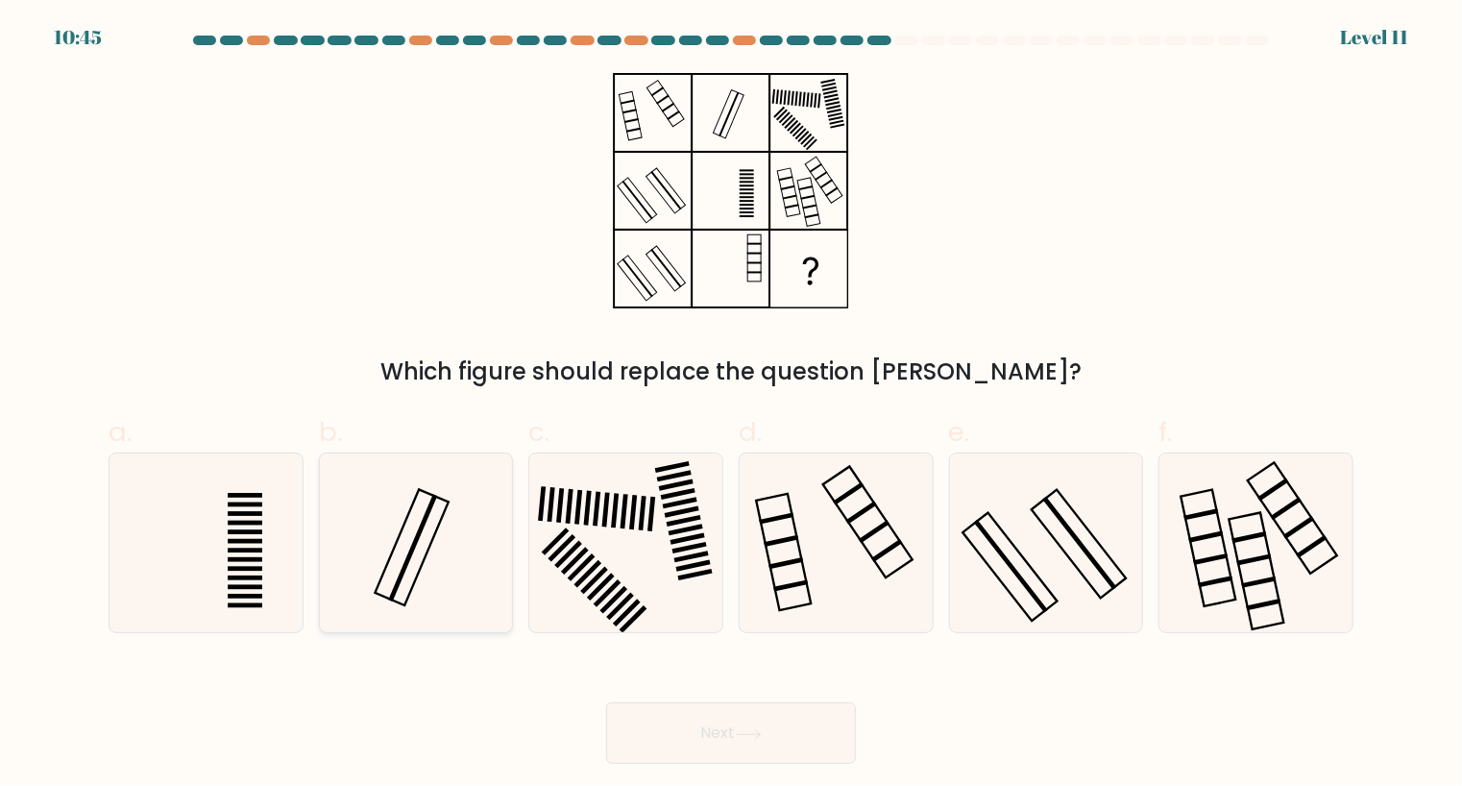
click at [438, 544] on icon at bounding box center [417, 543] width 180 height 180
click at [731, 405] on input "b." at bounding box center [731, 399] width 1 height 12
radio input "true"
click at [743, 727] on button "Next" at bounding box center [731, 732] width 250 height 61
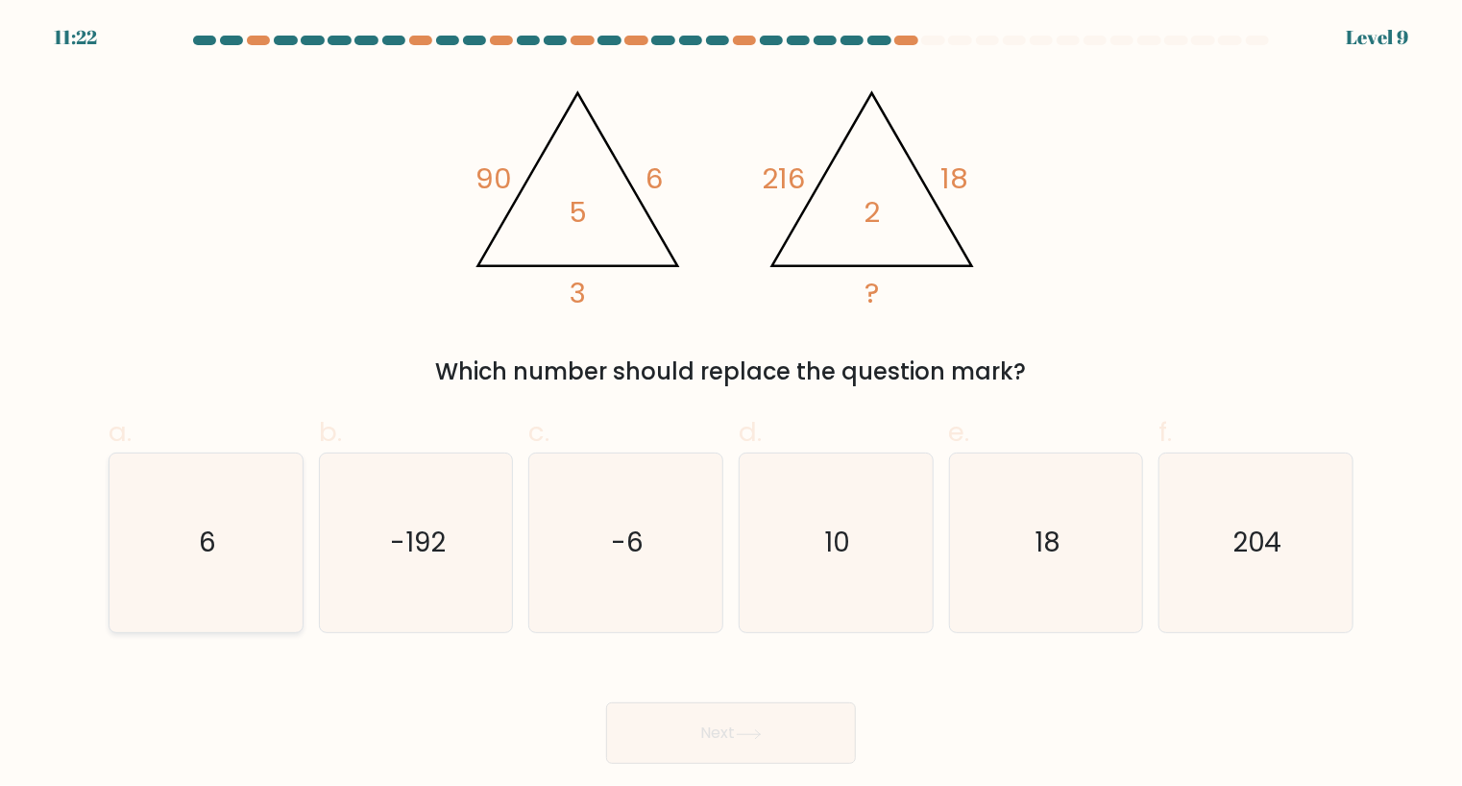
click at [229, 583] on icon "6" at bounding box center [206, 543] width 180 height 180
click at [731, 405] on input "a. 6" at bounding box center [731, 399] width 1 height 12
radio input "true"
click at [762, 739] on icon at bounding box center [749, 734] width 26 height 11
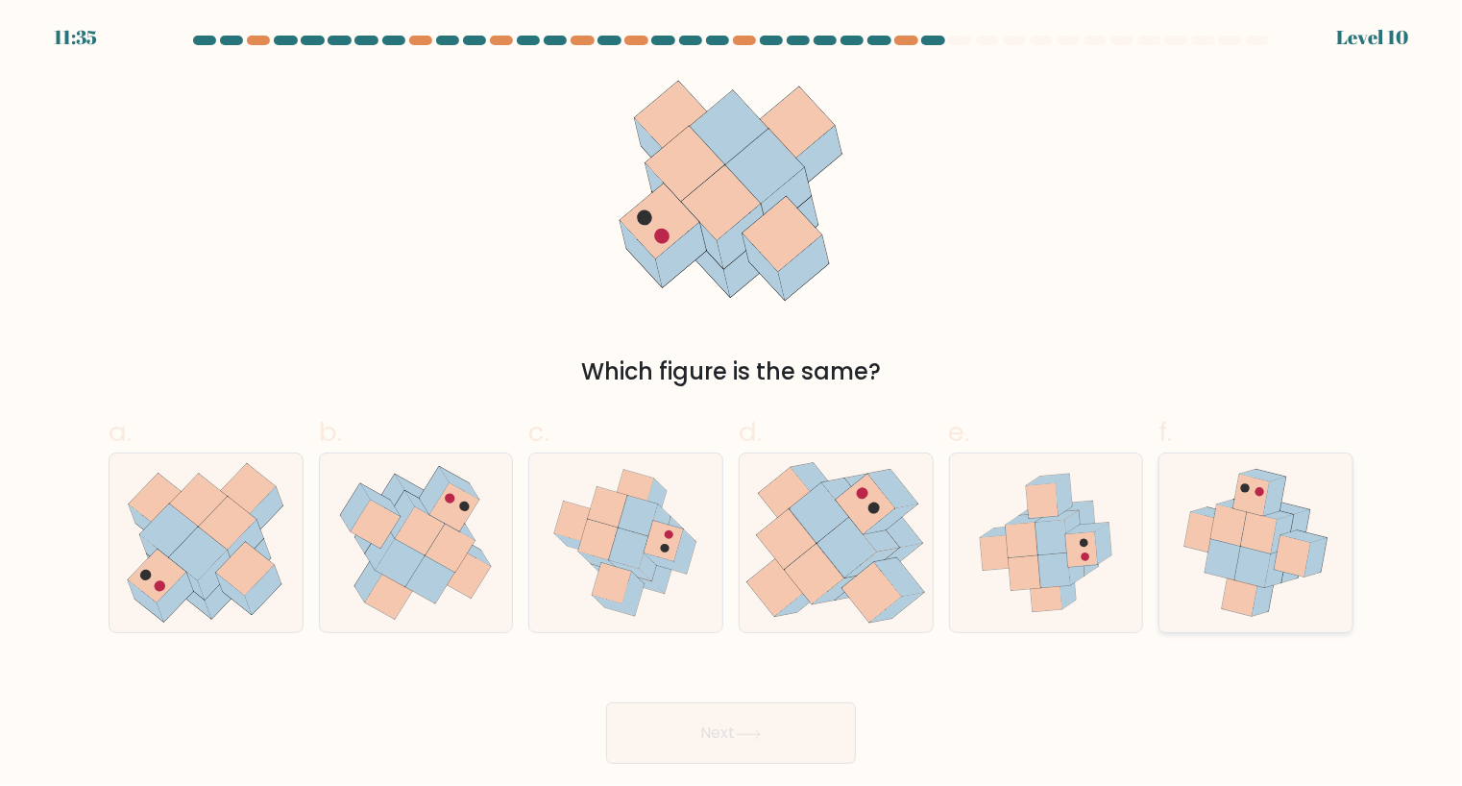
click at [1292, 573] on icon at bounding box center [1256, 543] width 167 height 180
click at [732, 405] on input "f." at bounding box center [731, 399] width 1 height 12
radio input "true"
click at [795, 733] on button "Next" at bounding box center [731, 732] width 250 height 61
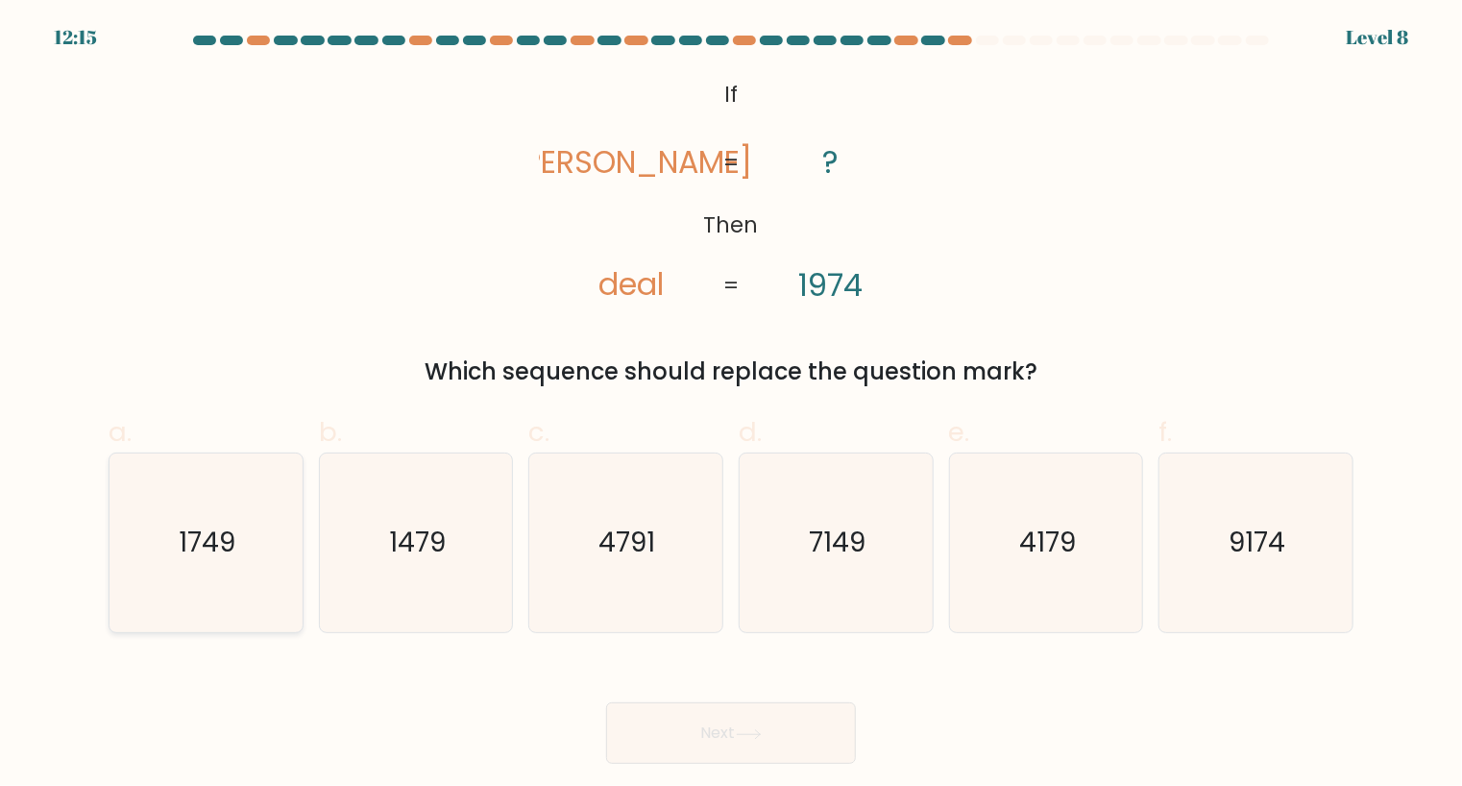
click at [207, 566] on icon "1749" at bounding box center [206, 543] width 180 height 180
click at [731, 405] on input "a. 1749" at bounding box center [731, 399] width 1 height 12
radio input "true"
click at [652, 524] on text "4791" at bounding box center [627, 542] width 57 height 37
click at [731, 405] on input "c. 4791" at bounding box center [731, 399] width 1 height 12
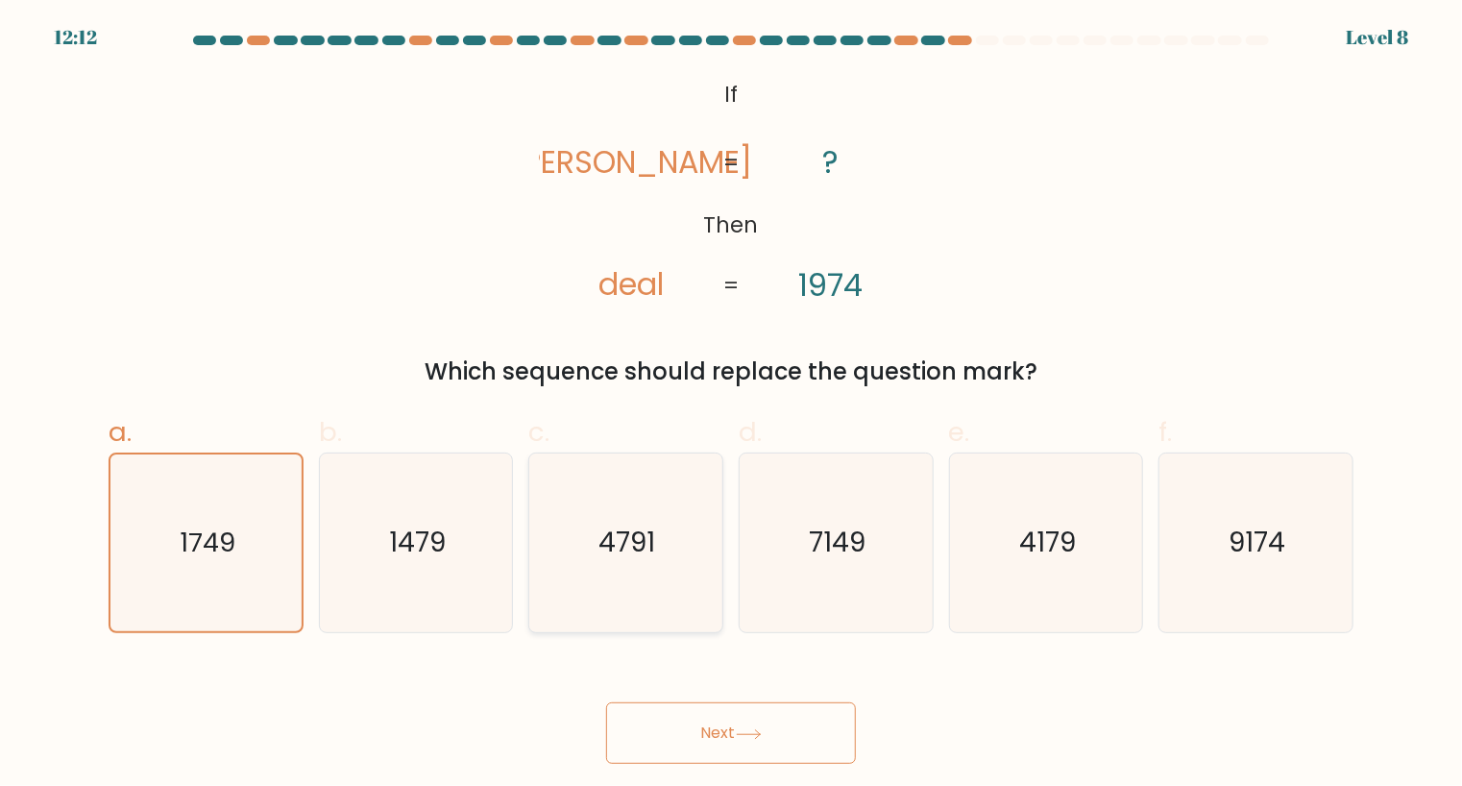
radio input "true"
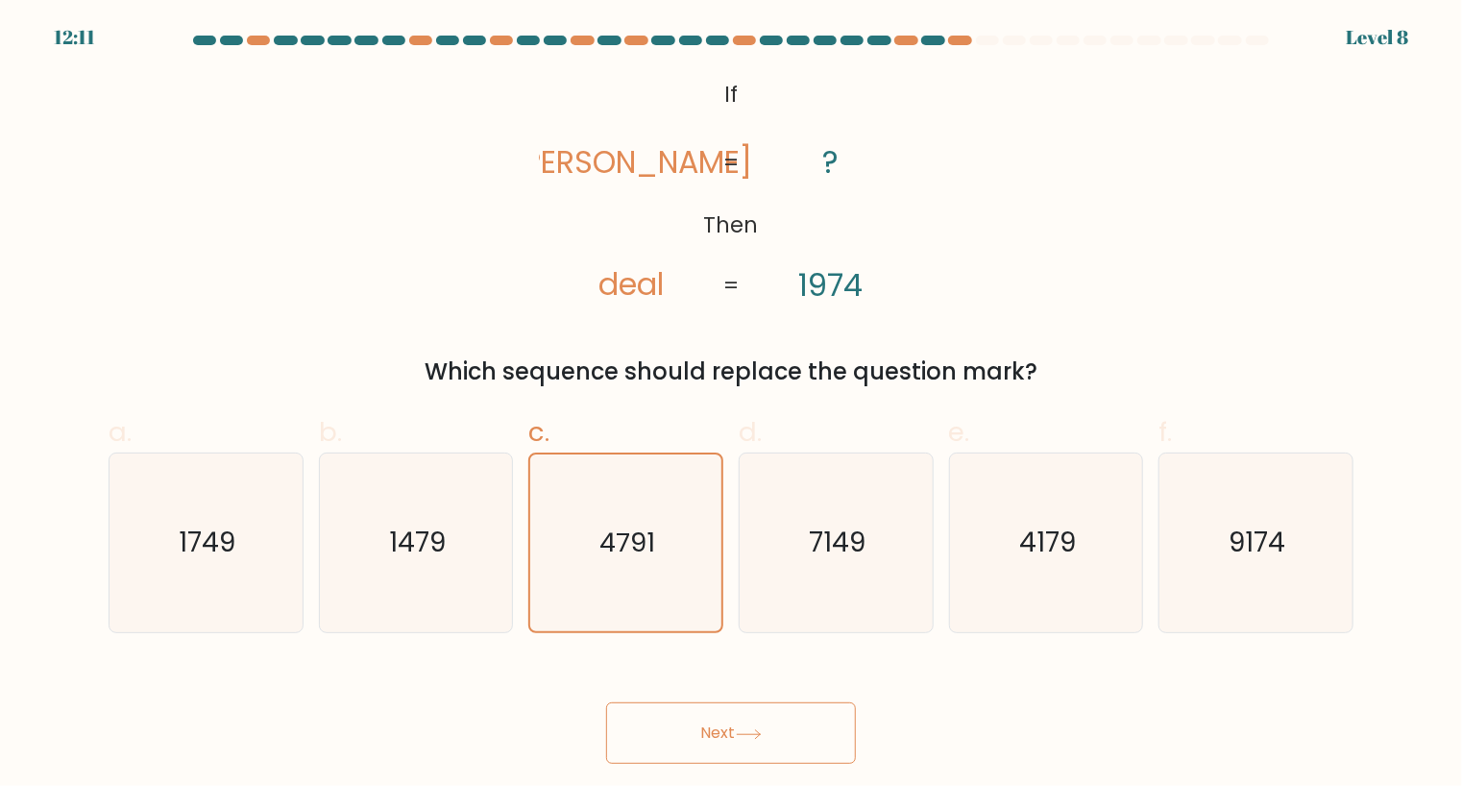
click at [795, 736] on button "Next" at bounding box center [731, 732] width 250 height 61
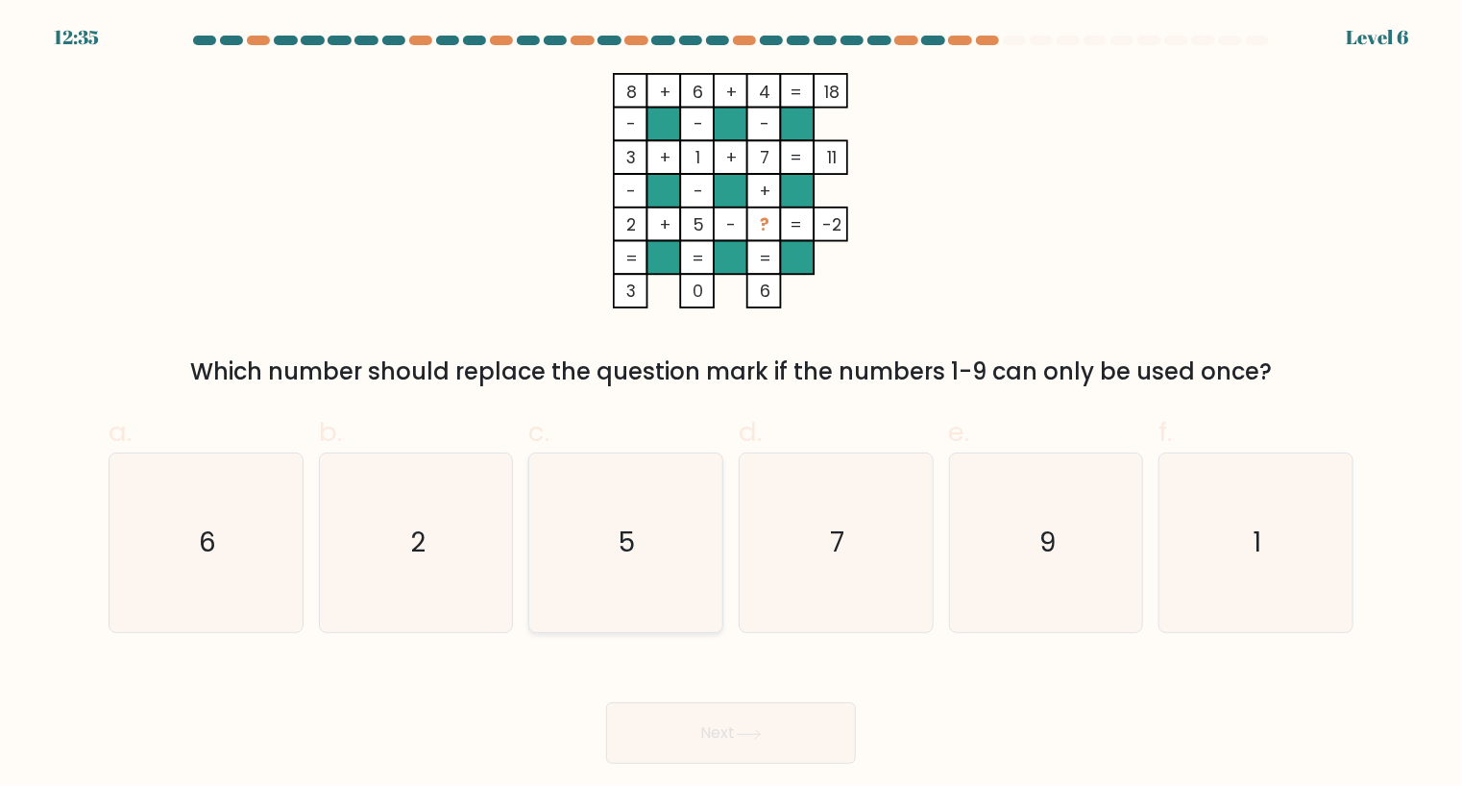
click at [612, 567] on icon "5" at bounding box center [626, 543] width 180 height 180
click at [731, 405] on input "c. 5" at bounding box center [731, 399] width 1 height 12
radio input "true"
click at [744, 766] on body "12:35 Level 6" at bounding box center [731, 393] width 1462 height 786
click at [729, 745] on button "Next" at bounding box center [731, 732] width 250 height 61
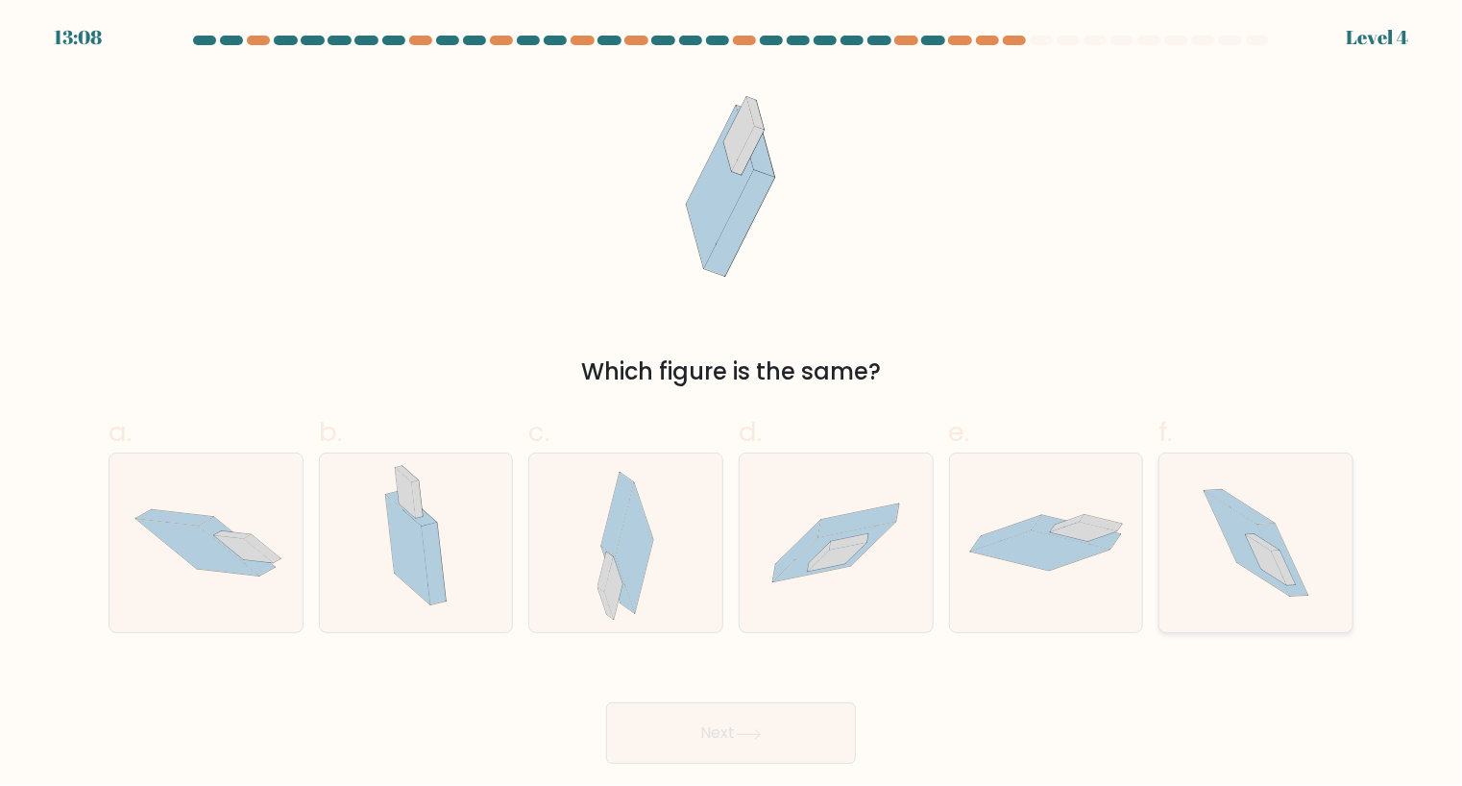
click at [1279, 557] on icon at bounding box center [1283, 567] width 24 height 35
click at [732, 405] on input "f." at bounding box center [731, 399] width 1 height 12
radio input "true"
click at [697, 728] on button "Next" at bounding box center [731, 732] width 250 height 61
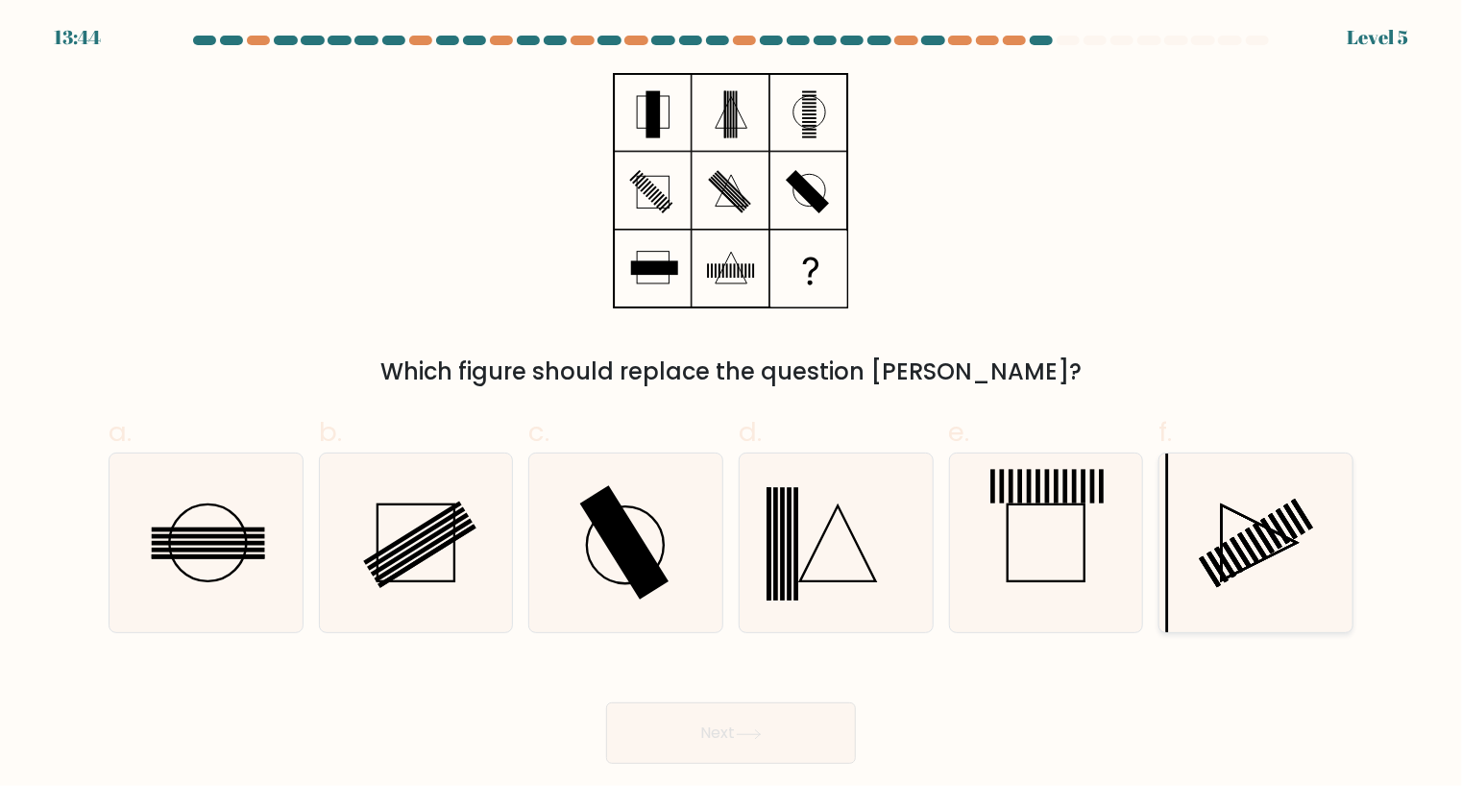
click at [1245, 541] on rect at bounding box center [1249, 548] width 22 height 32
click at [732, 405] on input "f." at bounding box center [731, 399] width 1 height 12
radio input "true"
click at [669, 746] on button "Next" at bounding box center [731, 732] width 250 height 61
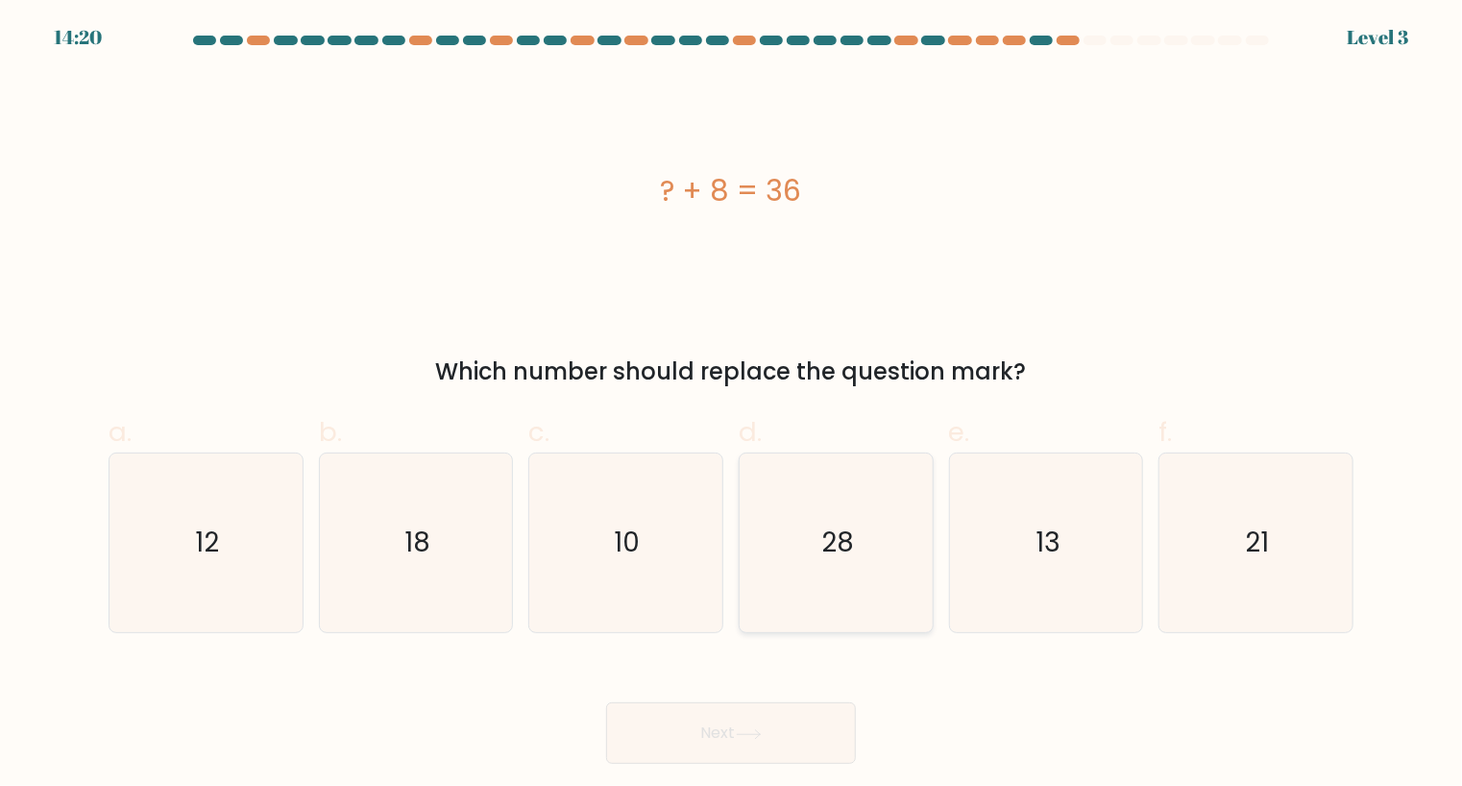
click at [849, 608] on icon "28" at bounding box center [836, 543] width 180 height 180
click at [732, 405] on input "d. 28" at bounding box center [731, 399] width 1 height 12
radio input "true"
click at [783, 732] on button "Next" at bounding box center [731, 732] width 250 height 61
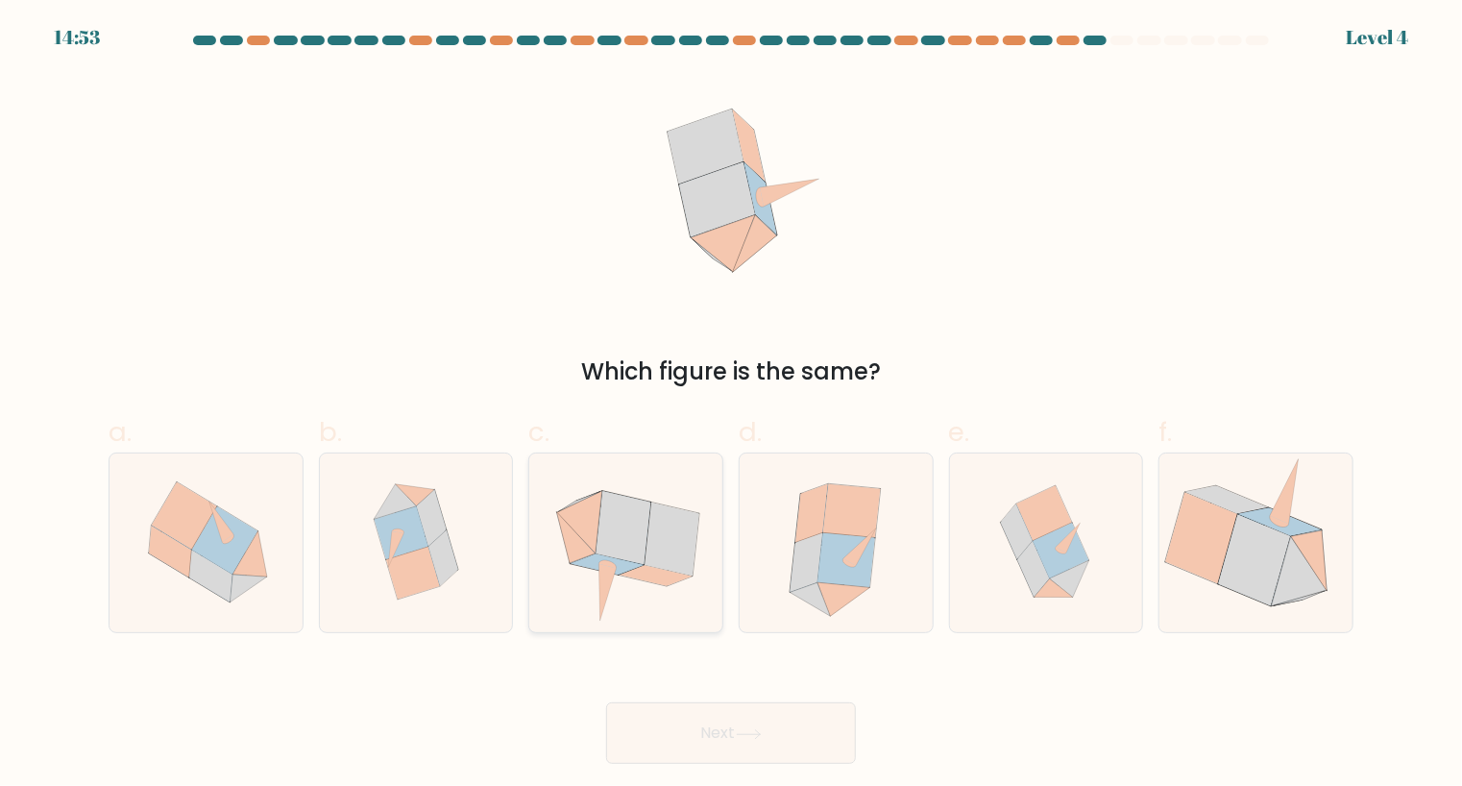
click at [636, 543] on icon at bounding box center [623, 528] width 55 height 74
click at [731, 405] on input "c." at bounding box center [731, 399] width 1 height 12
radio input "true"
click at [720, 731] on button "Next" at bounding box center [731, 732] width 250 height 61
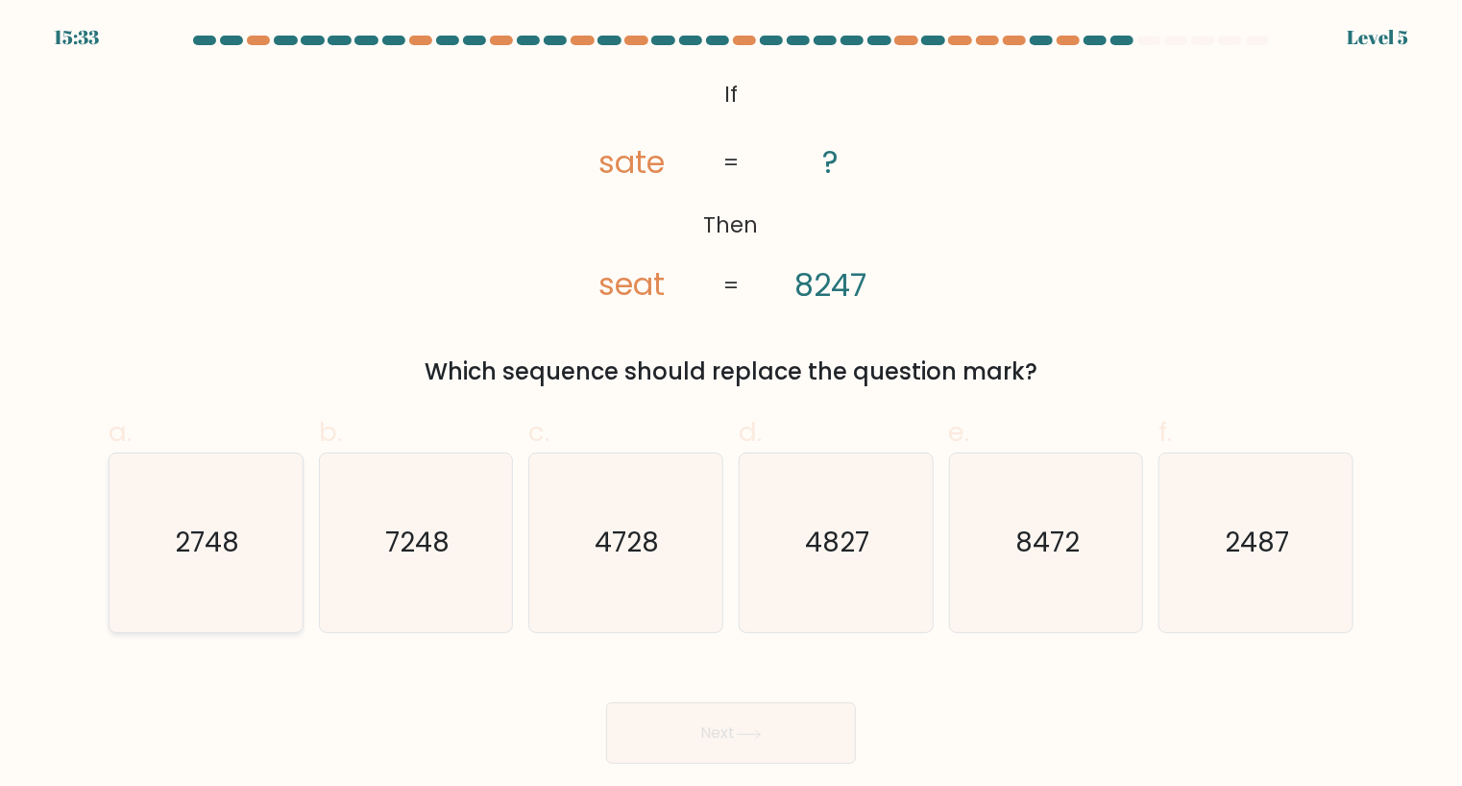
click at [227, 554] on text "2748" at bounding box center [208, 542] width 64 height 37
click at [731, 405] on input "a. 2748" at bounding box center [731, 399] width 1 height 12
radio input "true"
click at [718, 742] on button "Next" at bounding box center [731, 732] width 250 height 61
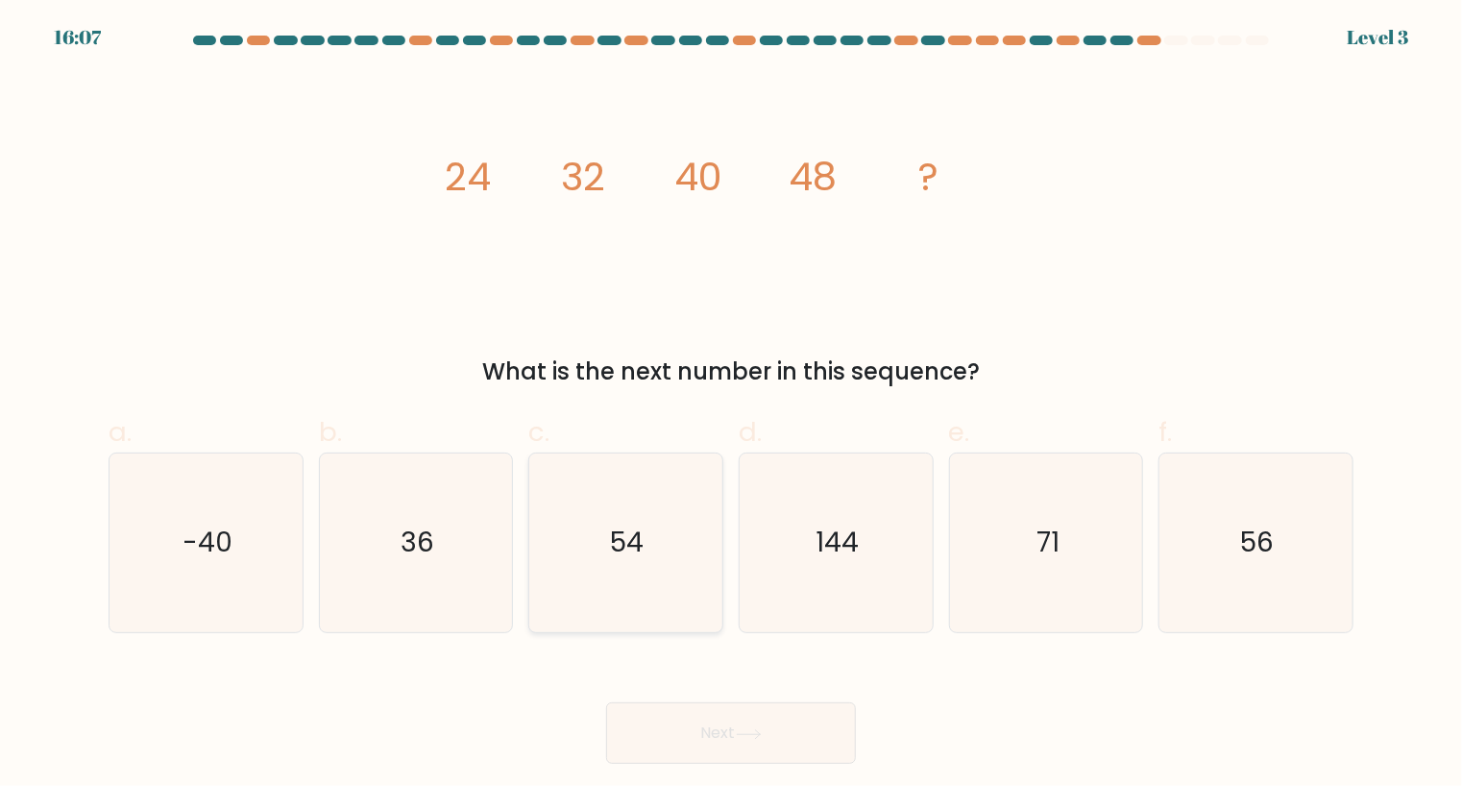
click at [708, 582] on icon "54" at bounding box center [626, 543] width 180 height 180
click at [731, 405] on input "c. 54" at bounding box center [731, 399] width 1 height 12
radio input "true"
click at [843, 754] on button "Next" at bounding box center [731, 732] width 250 height 61
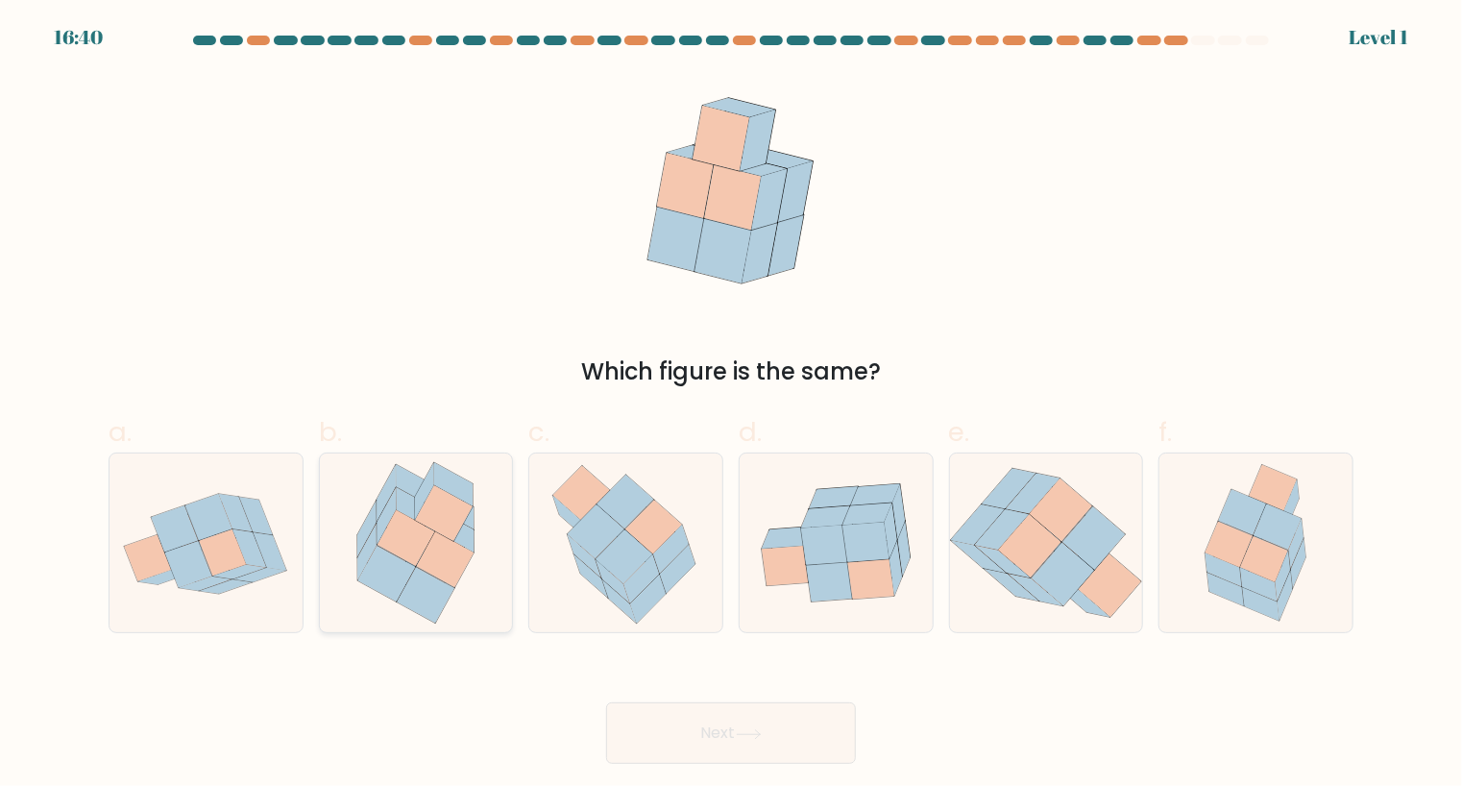
drag, startPoint x: 407, startPoint y: 576, endPoint x: 424, endPoint y: 585, distance: 18.5
click at [407, 575] on icon at bounding box center [387, 573] width 58 height 56
click at [731, 405] on input "b." at bounding box center [731, 399] width 1 height 12
radio input "true"
click at [699, 754] on button "Next" at bounding box center [731, 732] width 250 height 61
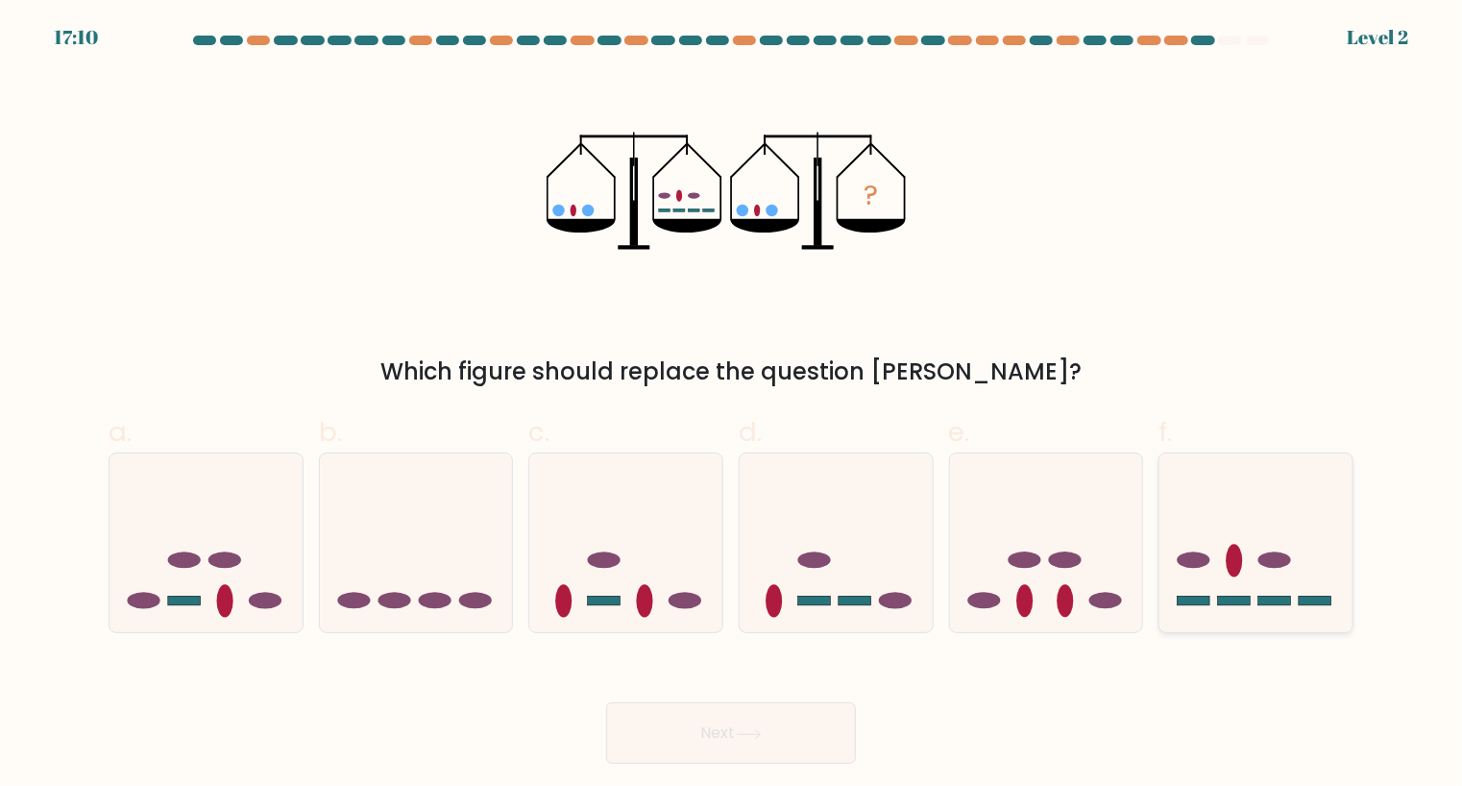
click at [1212, 612] on icon at bounding box center [1255, 542] width 193 height 159
click at [732, 405] on input "f." at bounding box center [731, 399] width 1 height 12
radio input "true"
click at [722, 730] on button "Next" at bounding box center [731, 732] width 250 height 61
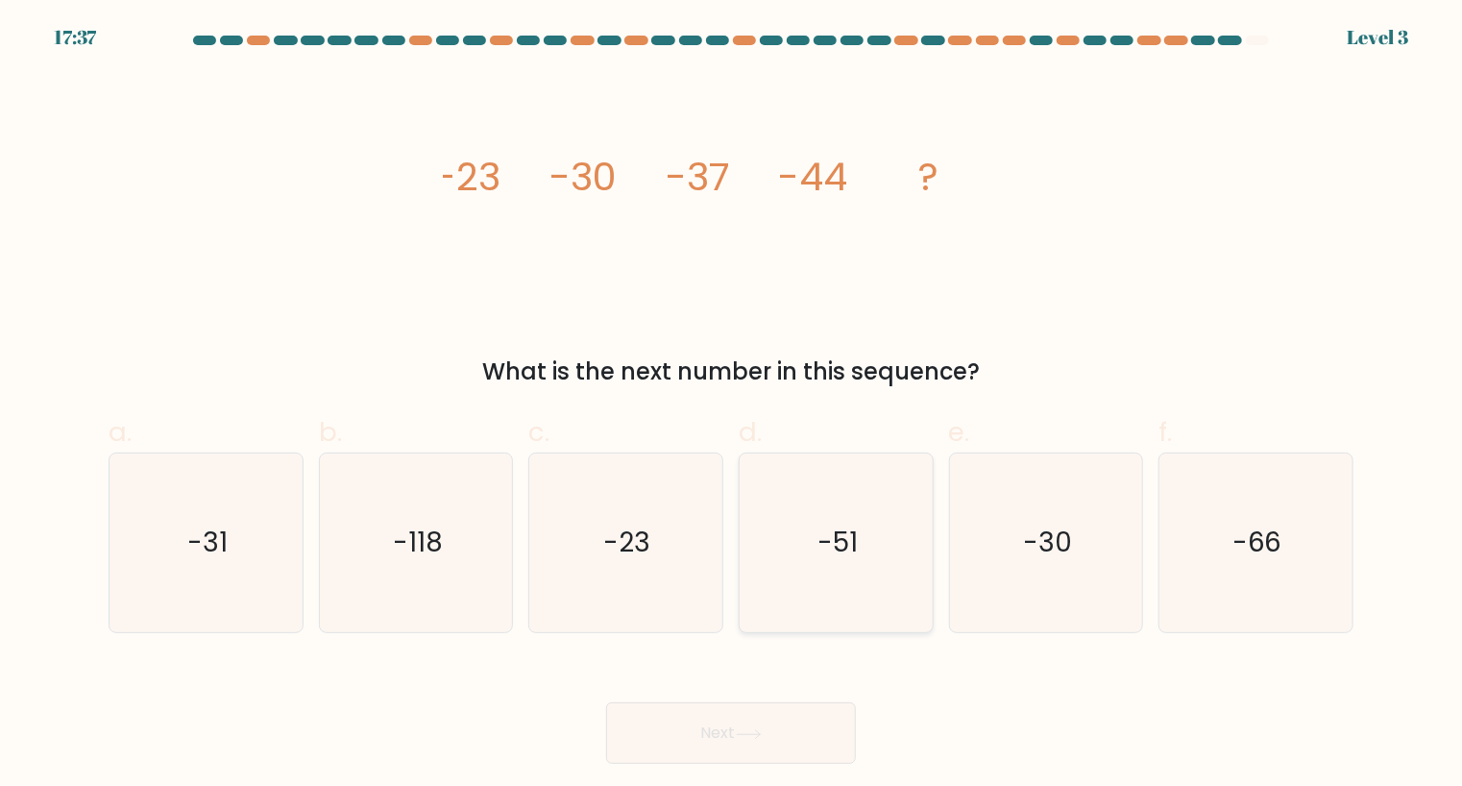
click at [833, 529] on text "-51" at bounding box center [837, 542] width 40 height 37
click at [732, 405] on input "d. -51" at bounding box center [731, 399] width 1 height 12
radio input "true"
click at [811, 746] on button "Next" at bounding box center [731, 732] width 250 height 61
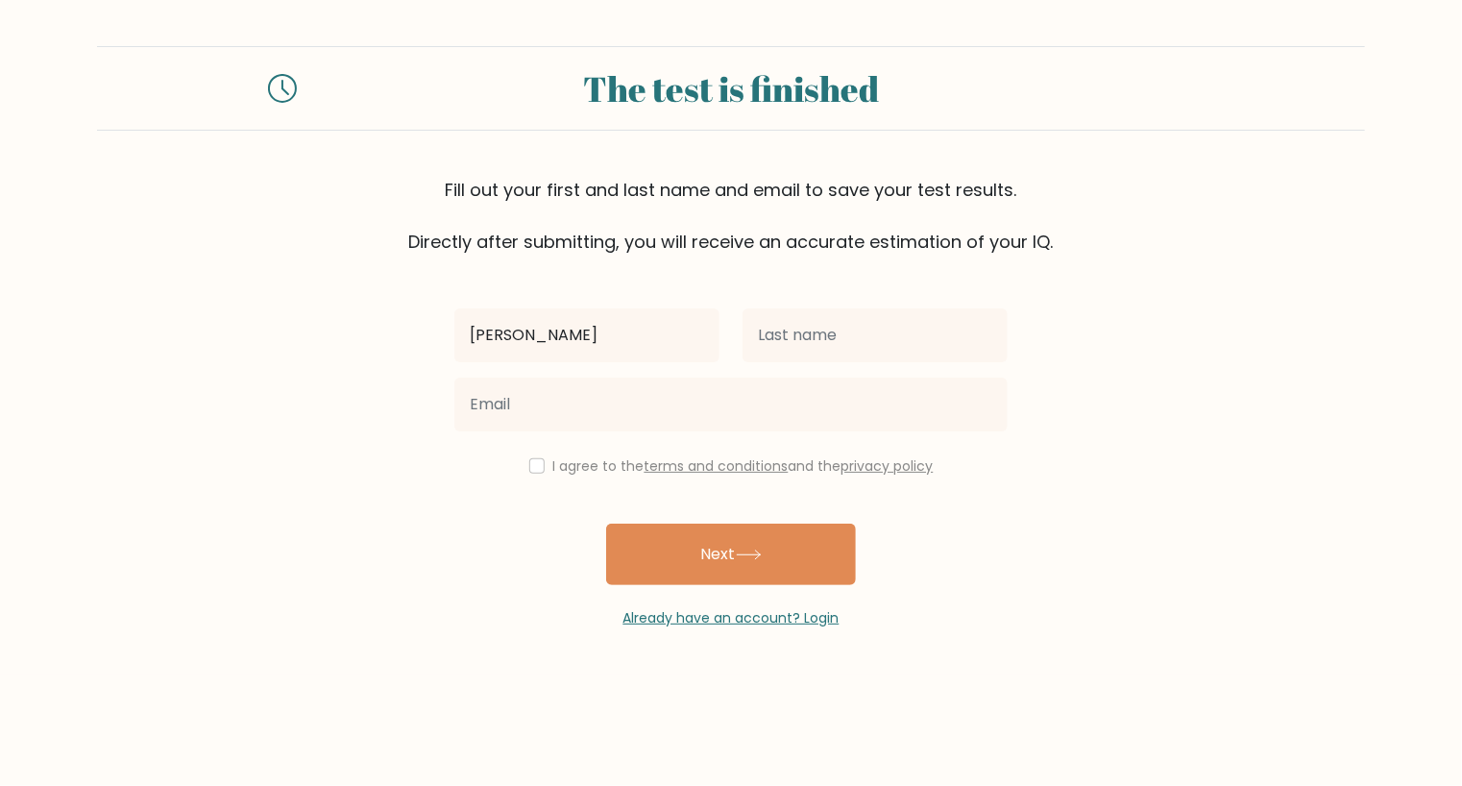
type input "Sean"
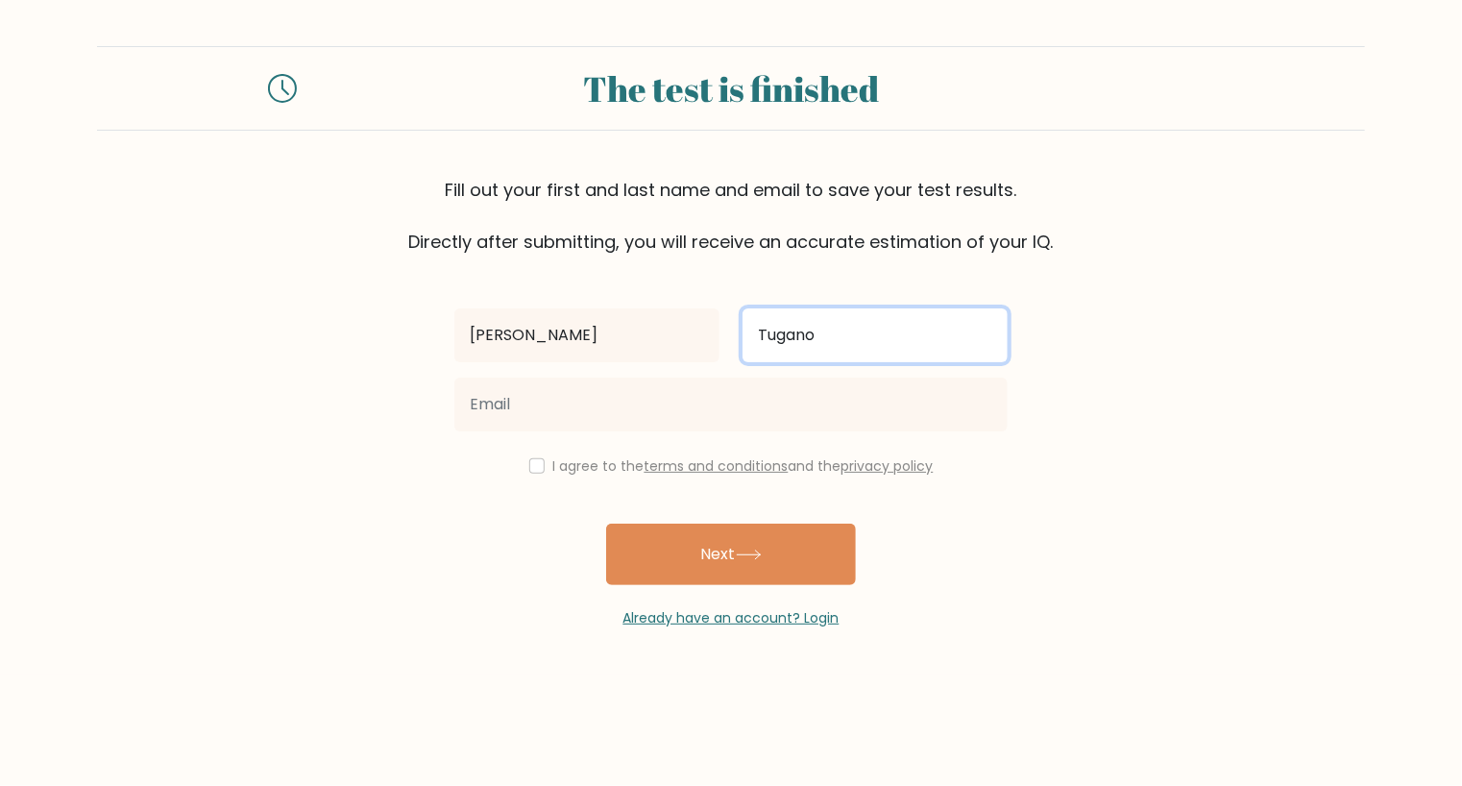
type input "Tugano"
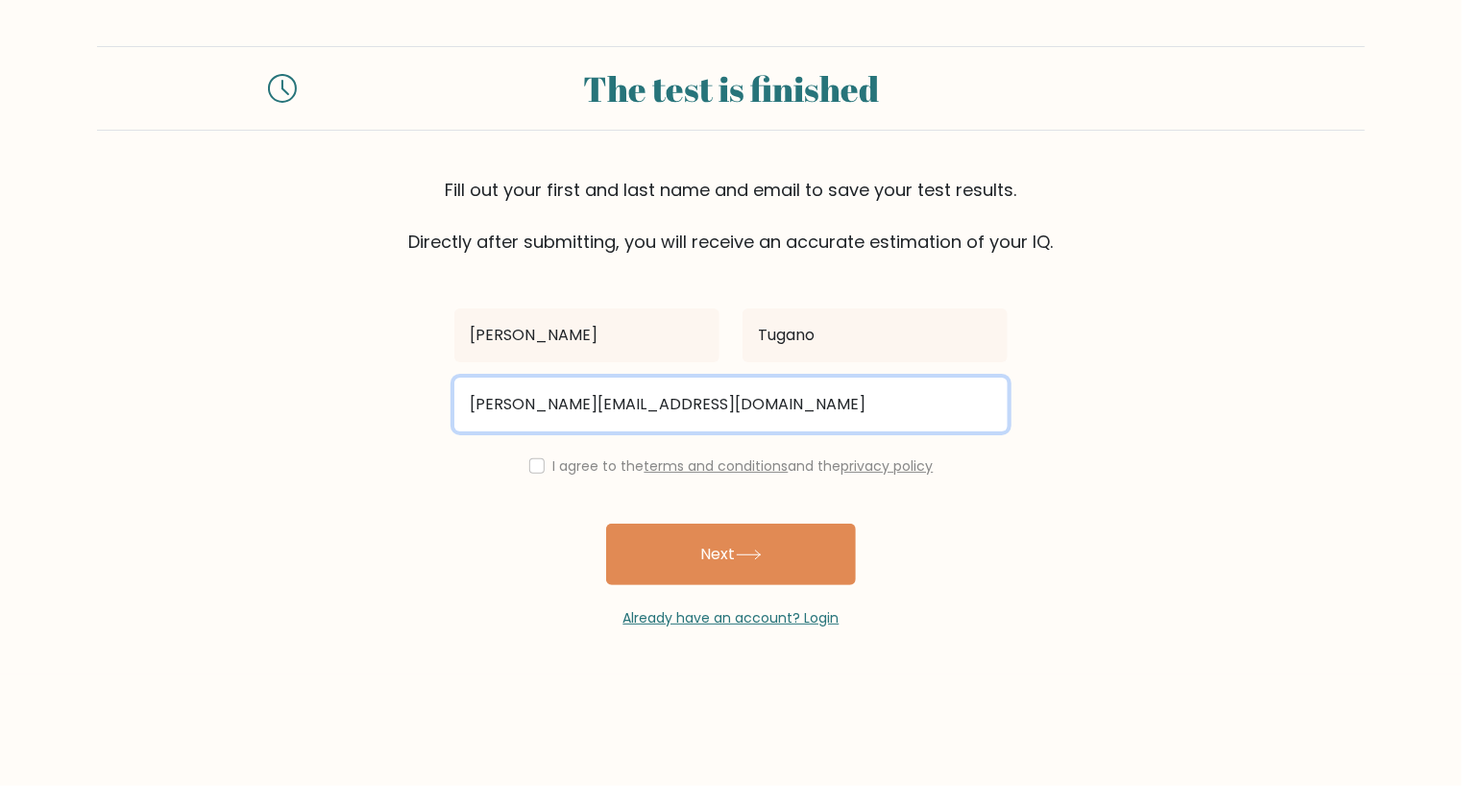
type input "sean.tugano@yahoo.com"
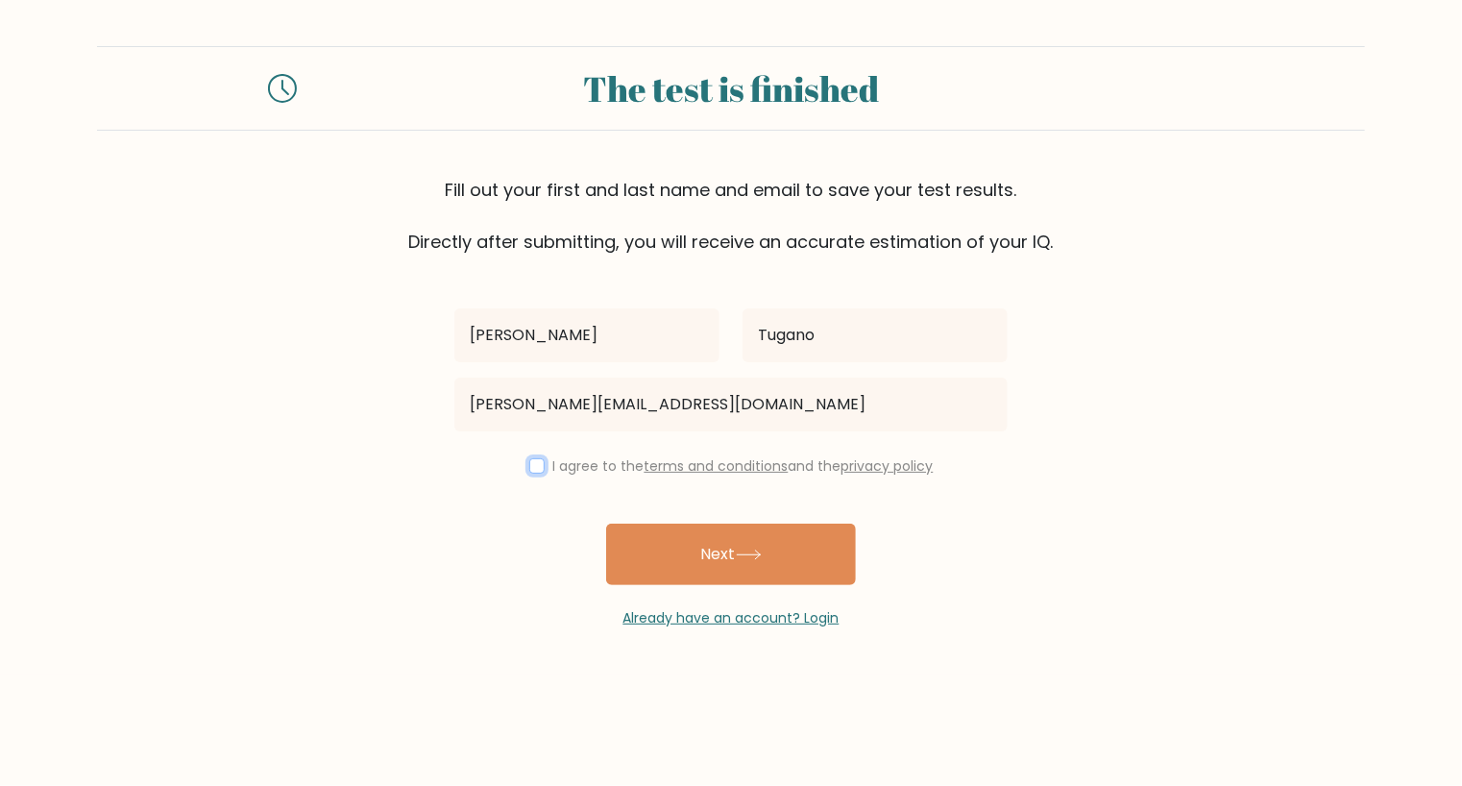
click at [530, 470] on input "checkbox" at bounding box center [536, 465] width 15 height 15
checkbox input "true"
click at [672, 524] on button "Next" at bounding box center [731, 553] width 250 height 61
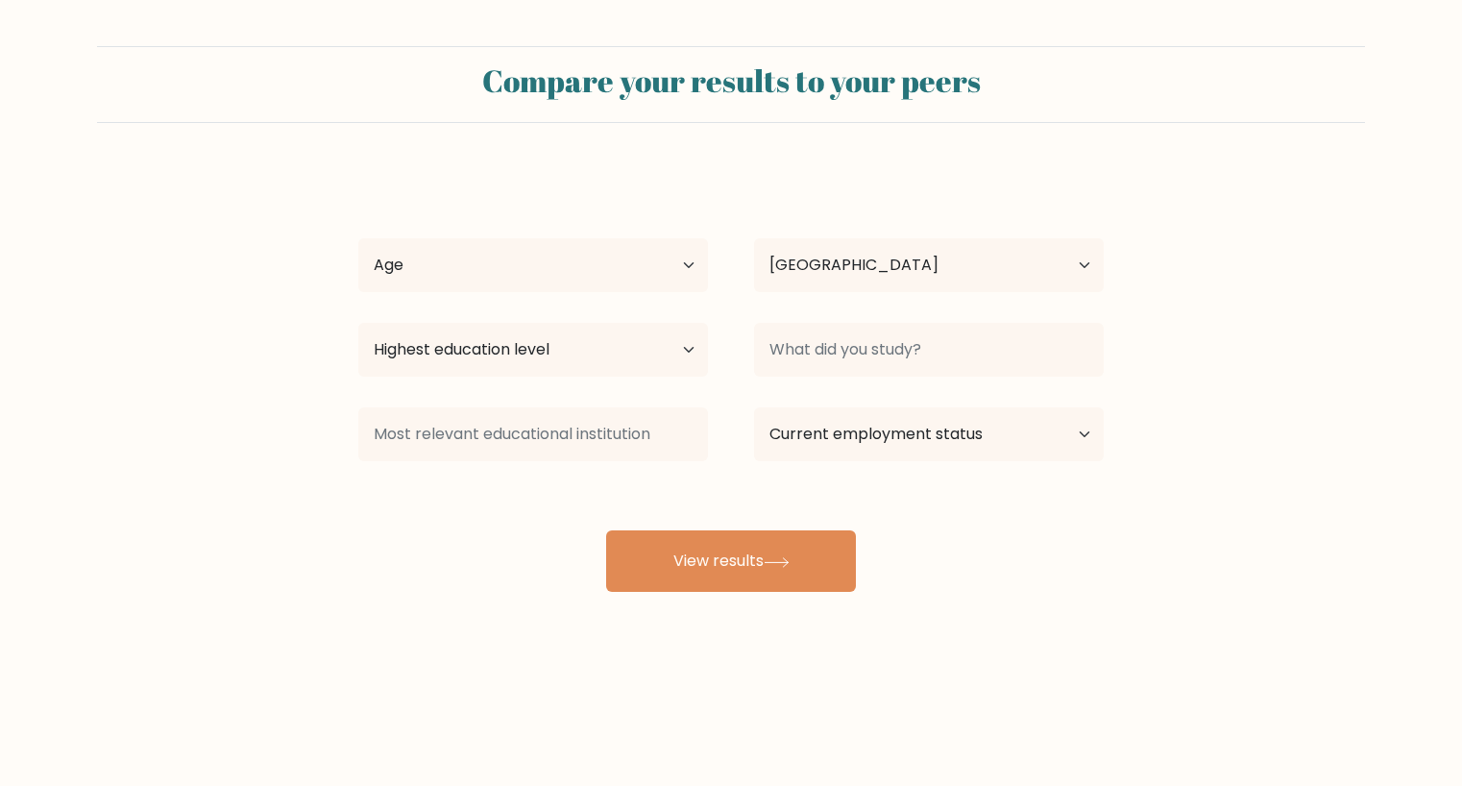
select select "PH"
click at [680, 266] on select "Age Under 18 years old 18-24 years old 25-34 years old 35-44 years old 45-54 ye…" at bounding box center [533, 265] width 350 height 54
select select "25_34"
click at [358, 238] on select "Age Under 18 years old 18-24 years old 25-34 years old 35-44 years old 45-54 ye…" at bounding box center [533, 265] width 350 height 54
click at [630, 362] on select "Highest education level No schooling Primary Lower Secondary Upper Secondary Oc…" at bounding box center [533, 350] width 350 height 54
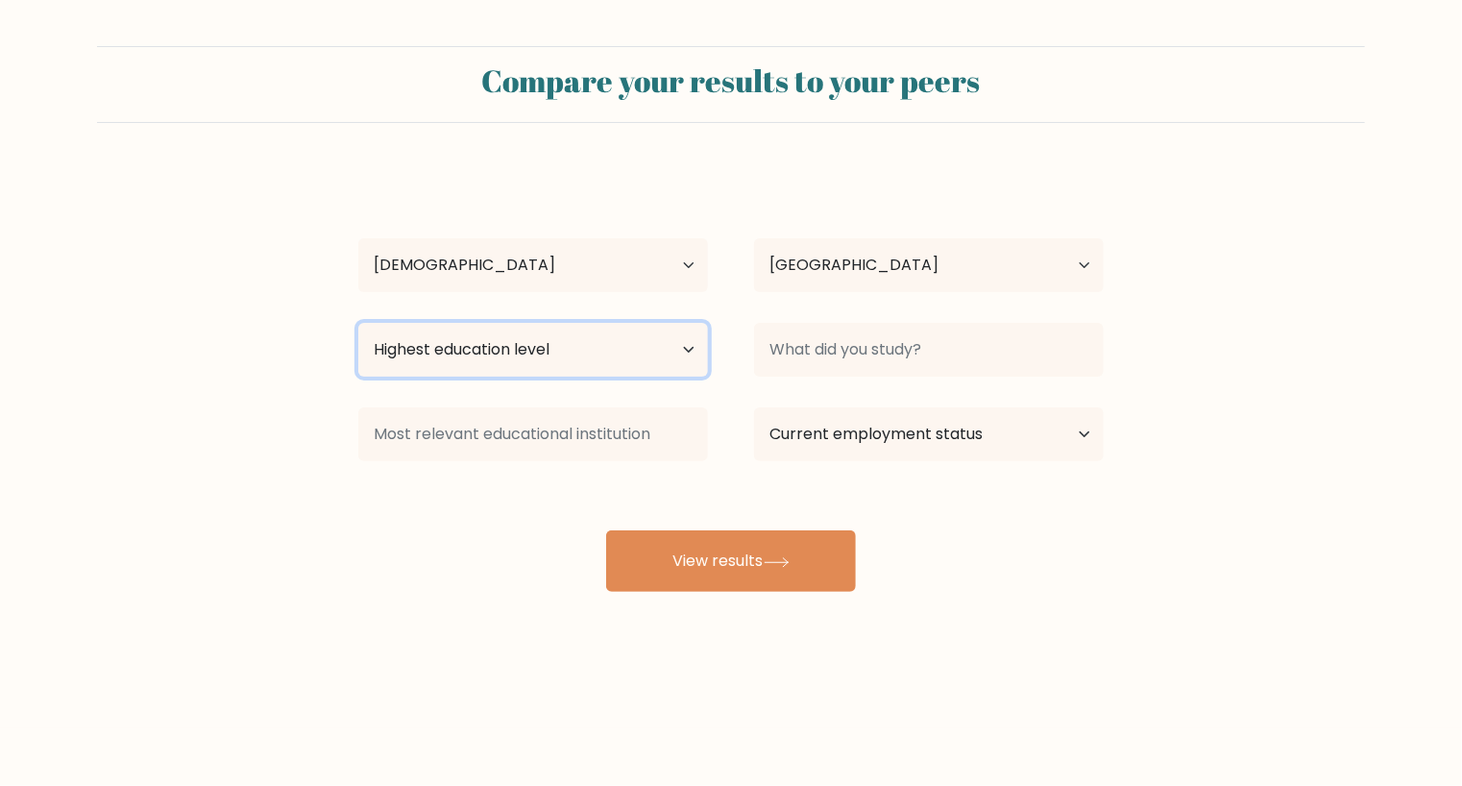
select select "upper_secondary"
click at [358, 323] on select "Highest education level No schooling Primary Lower Secondary Upper Secondary Oc…" at bounding box center [533, 350] width 350 height 54
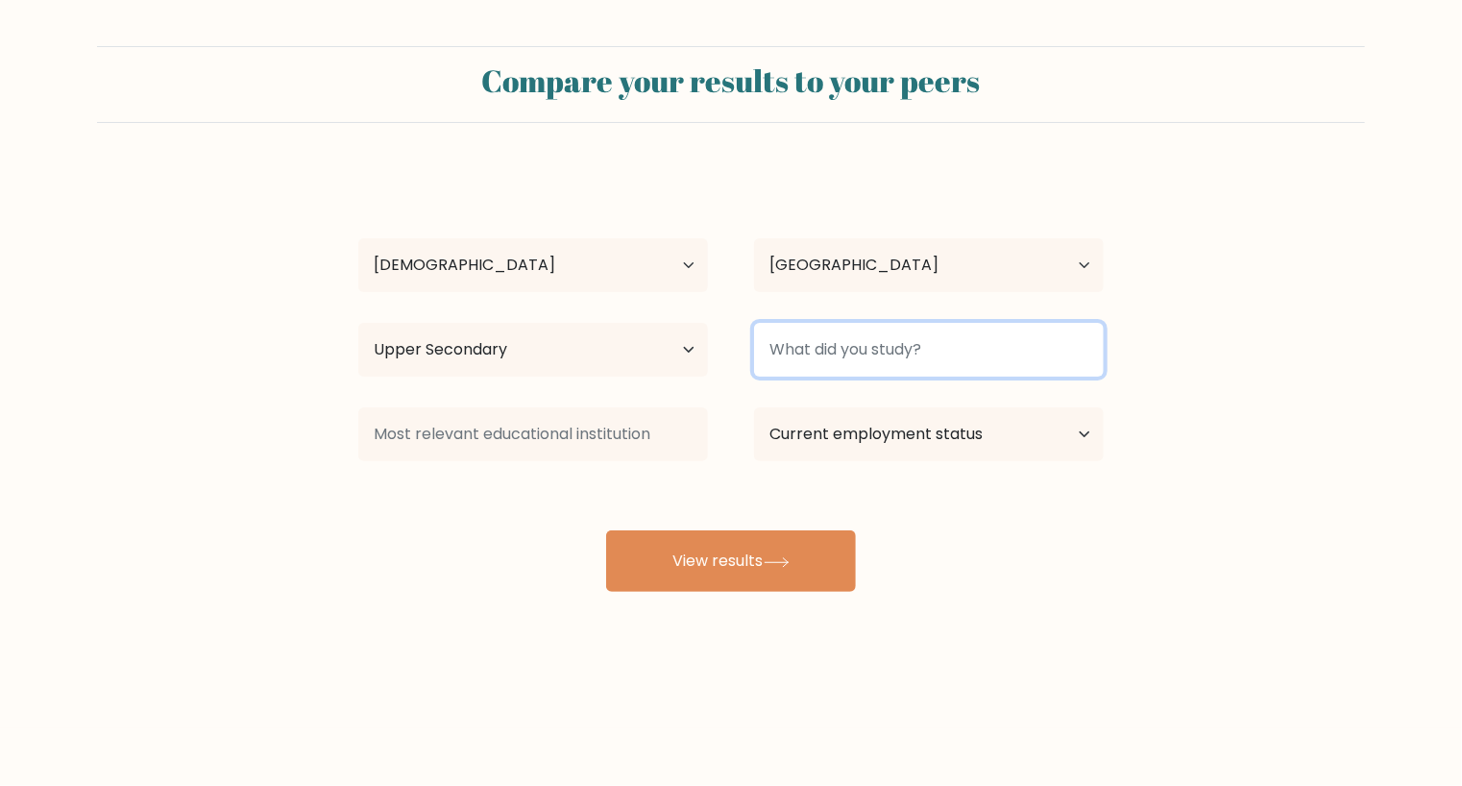
click at [871, 339] on input at bounding box center [929, 350] width 350 height 54
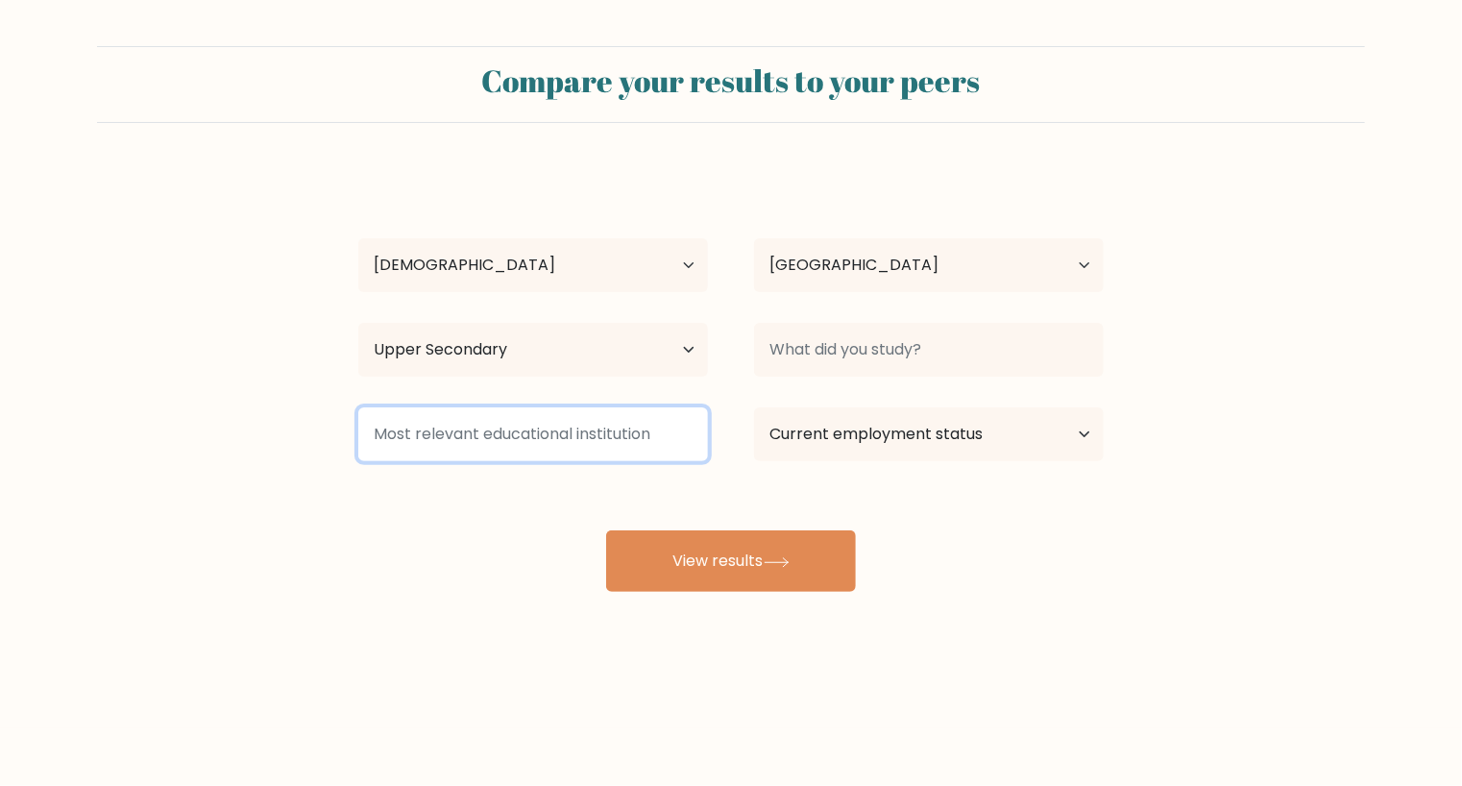
click at [606, 440] on input at bounding box center [533, 434] width 350 height 54
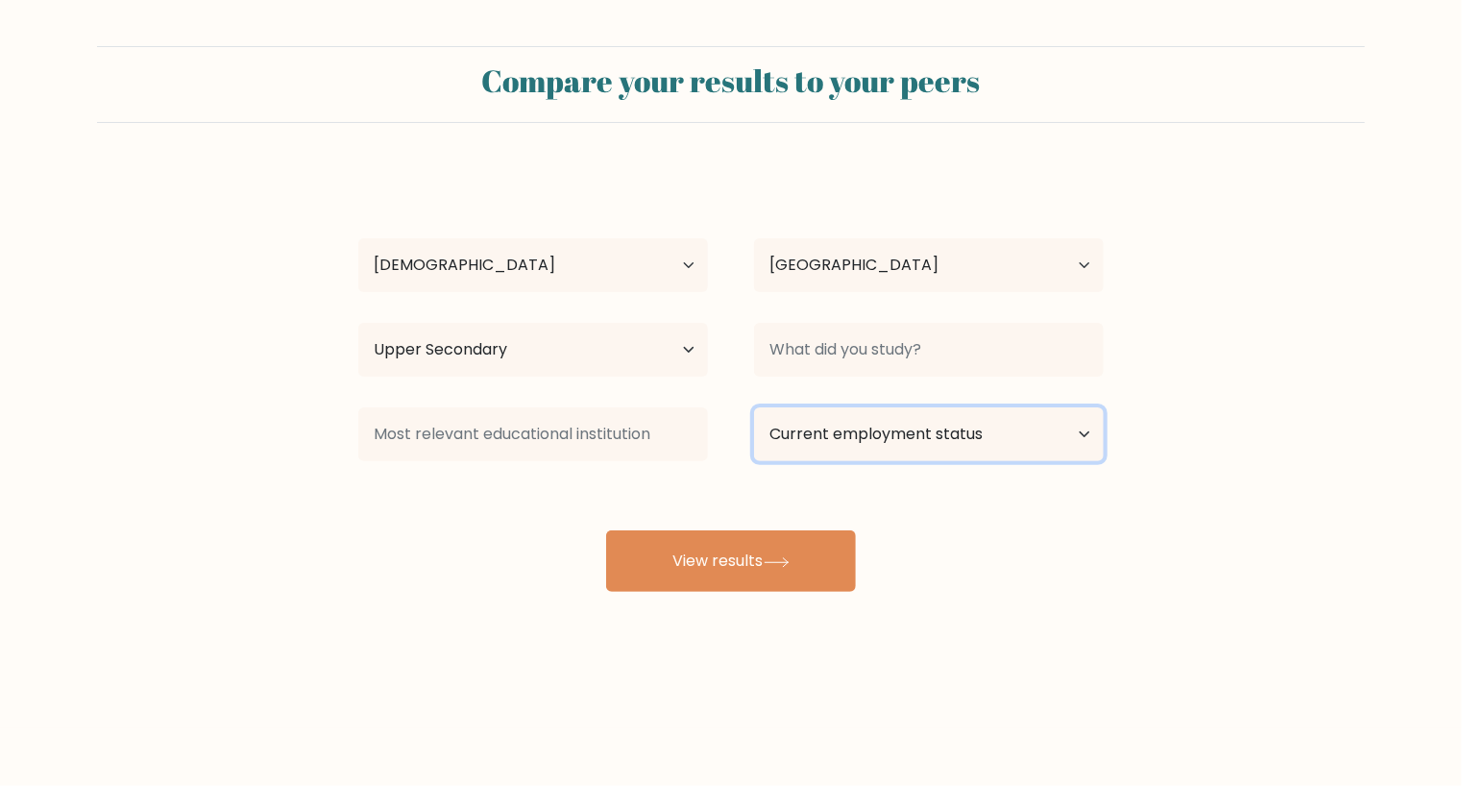
click at [942, 437] on select "Current employment status Employed Student Retired Other / prefer not to answer" at bounding box center [929, 434] width 350 height 54
select select "employed"
click at [754, 407] on select "Current employment status Employed Student Retired Other / prefer not to answer" at bounding box center [929, 434] width 350 height 54
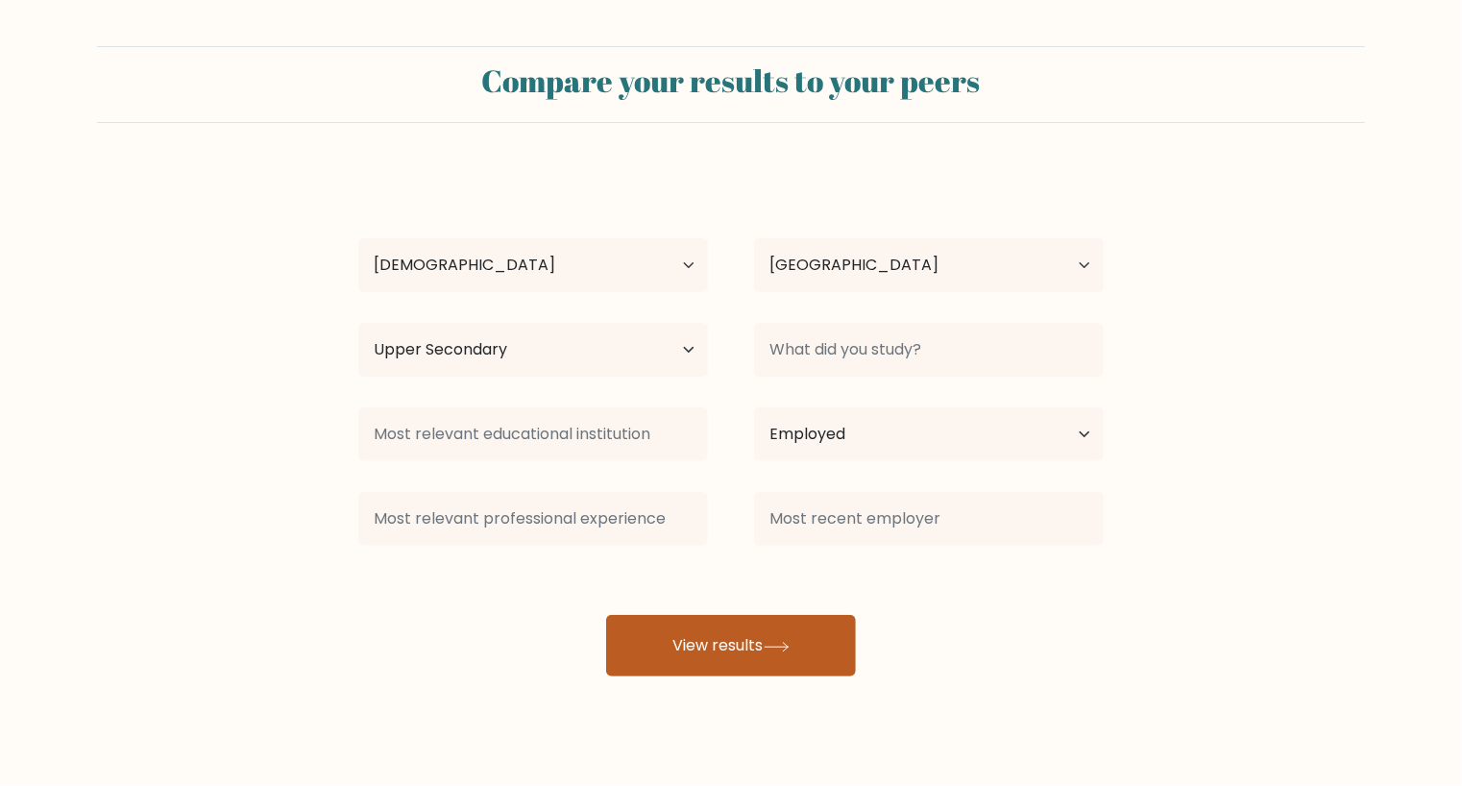
click at [722, 617] on button "View results" at bounding box center [731, 645] width 250 height 61
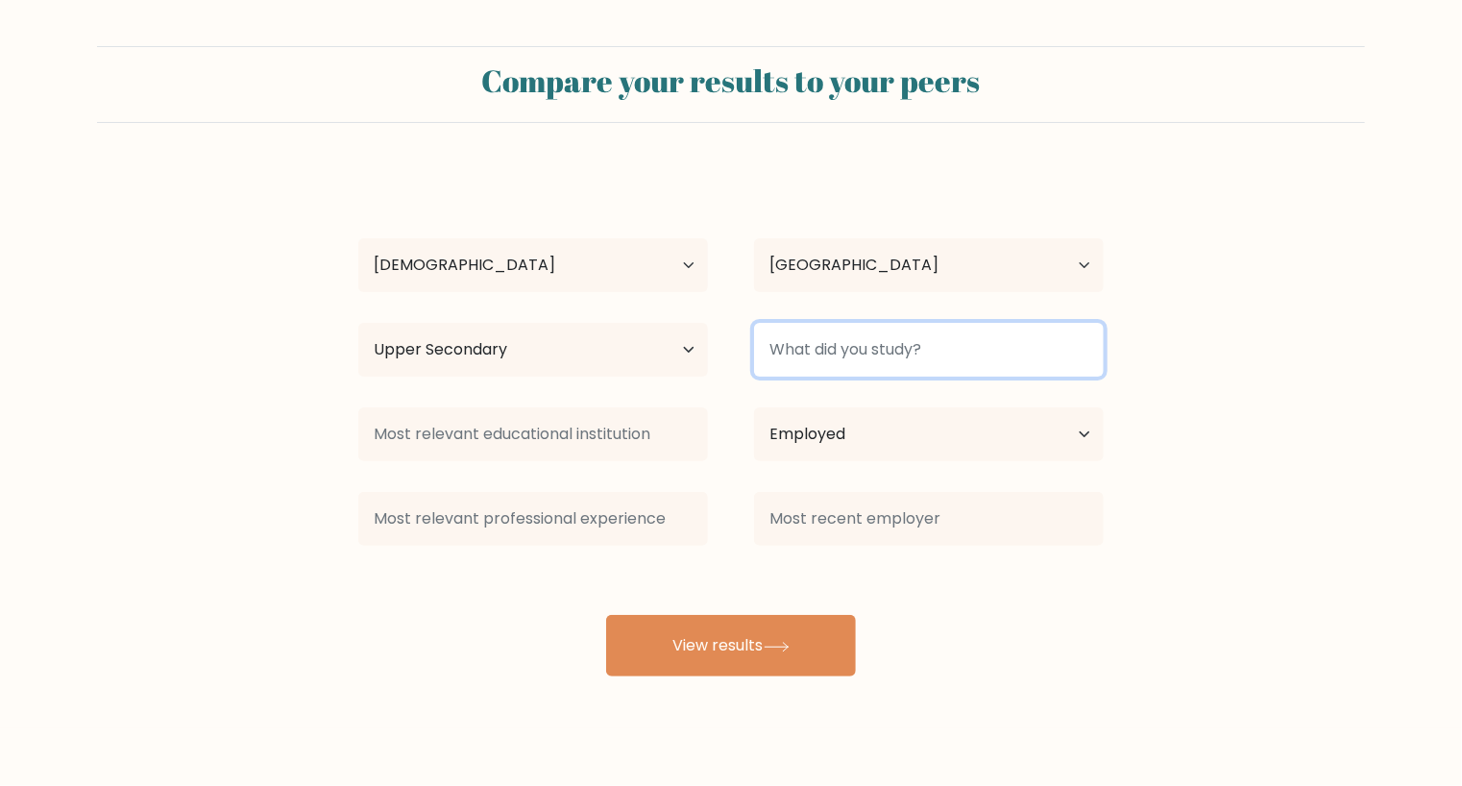
click at [845, 351] on input at bounding box center [929, 350] width 350 height 54
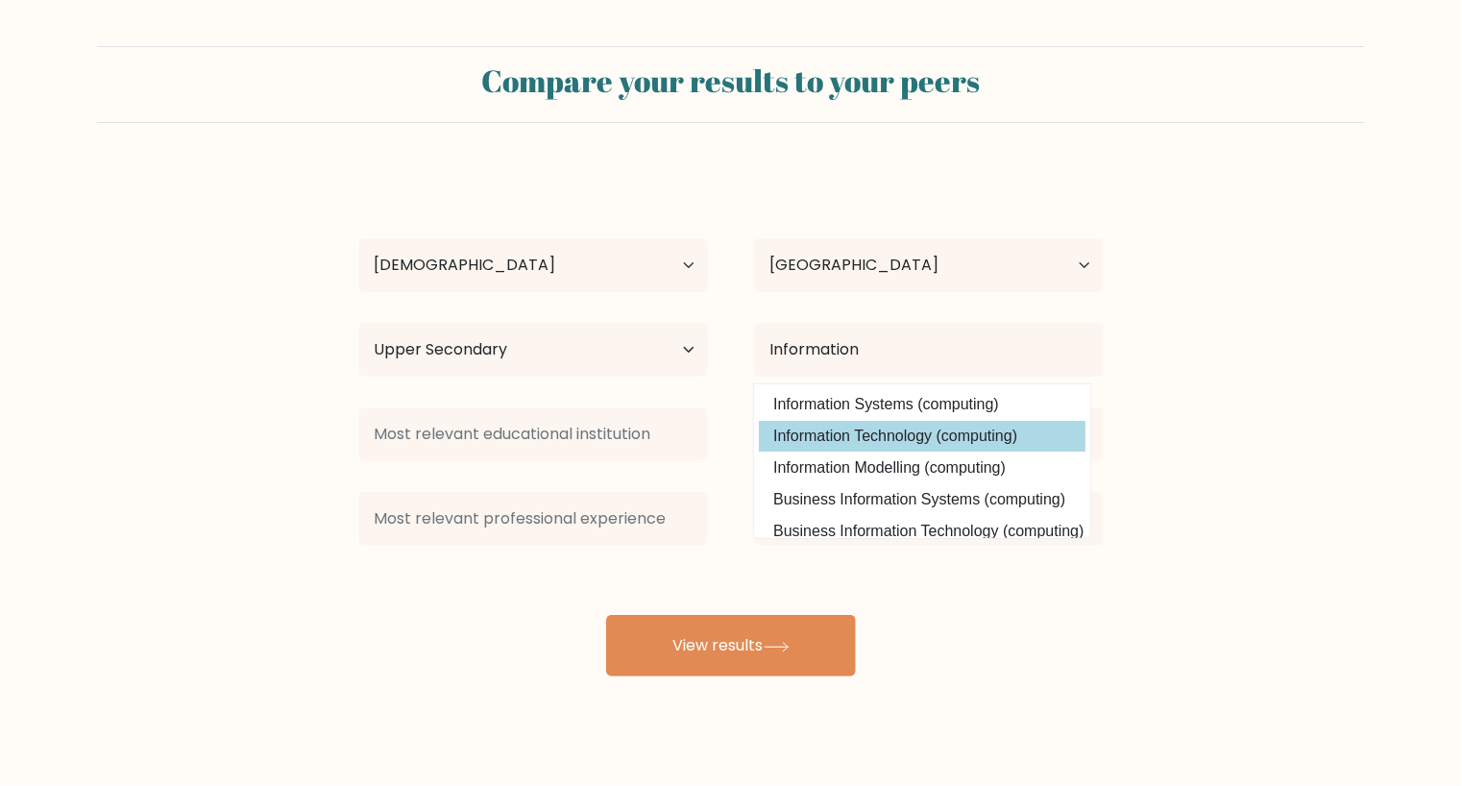
click at [941, 439] on option "Information Technology (computing)" at bounding box center [922, 436] width 327 height 31
type input "Information Technology"
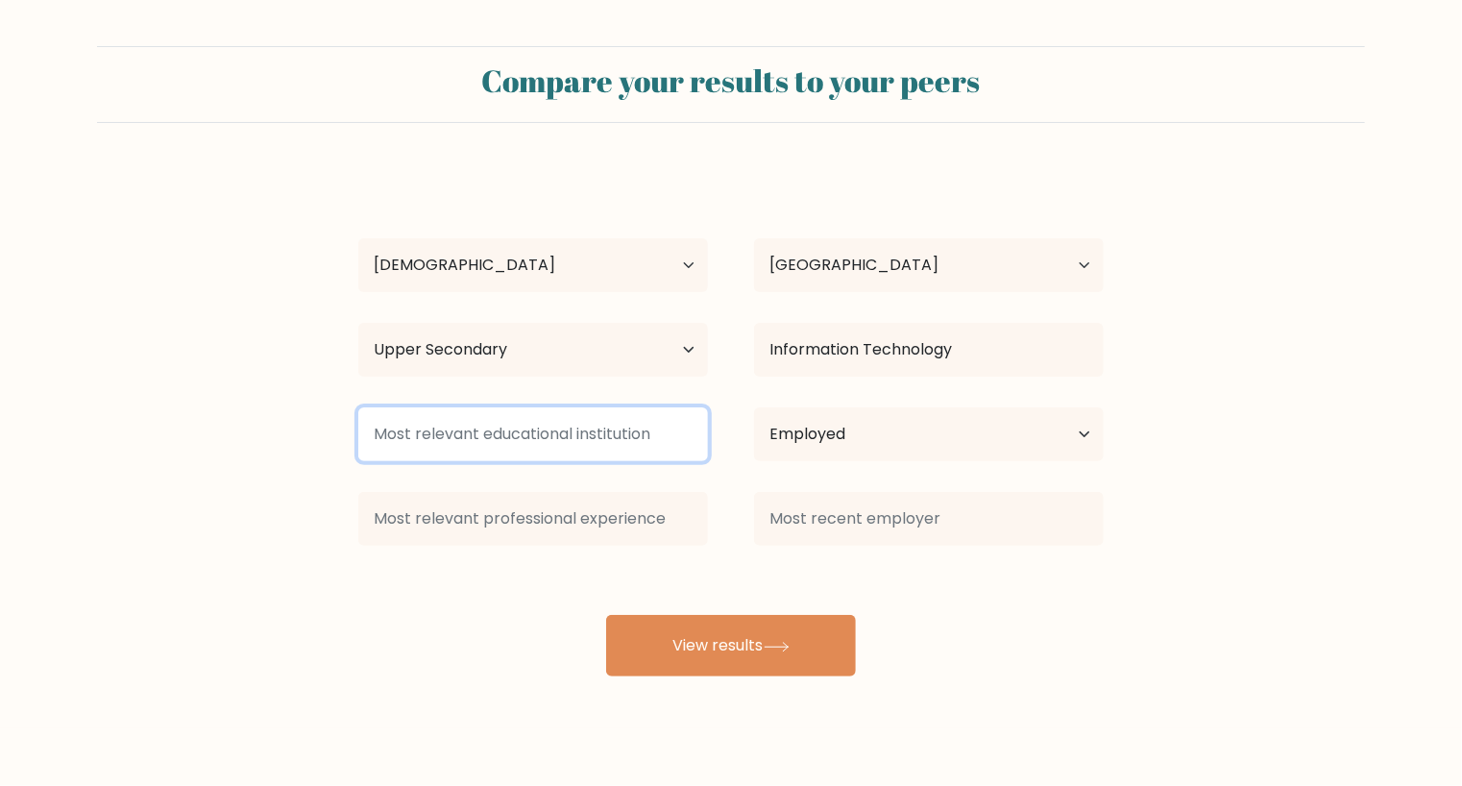
click at [514, 434] on input at bounding box center [533, 434] width 350 height 54
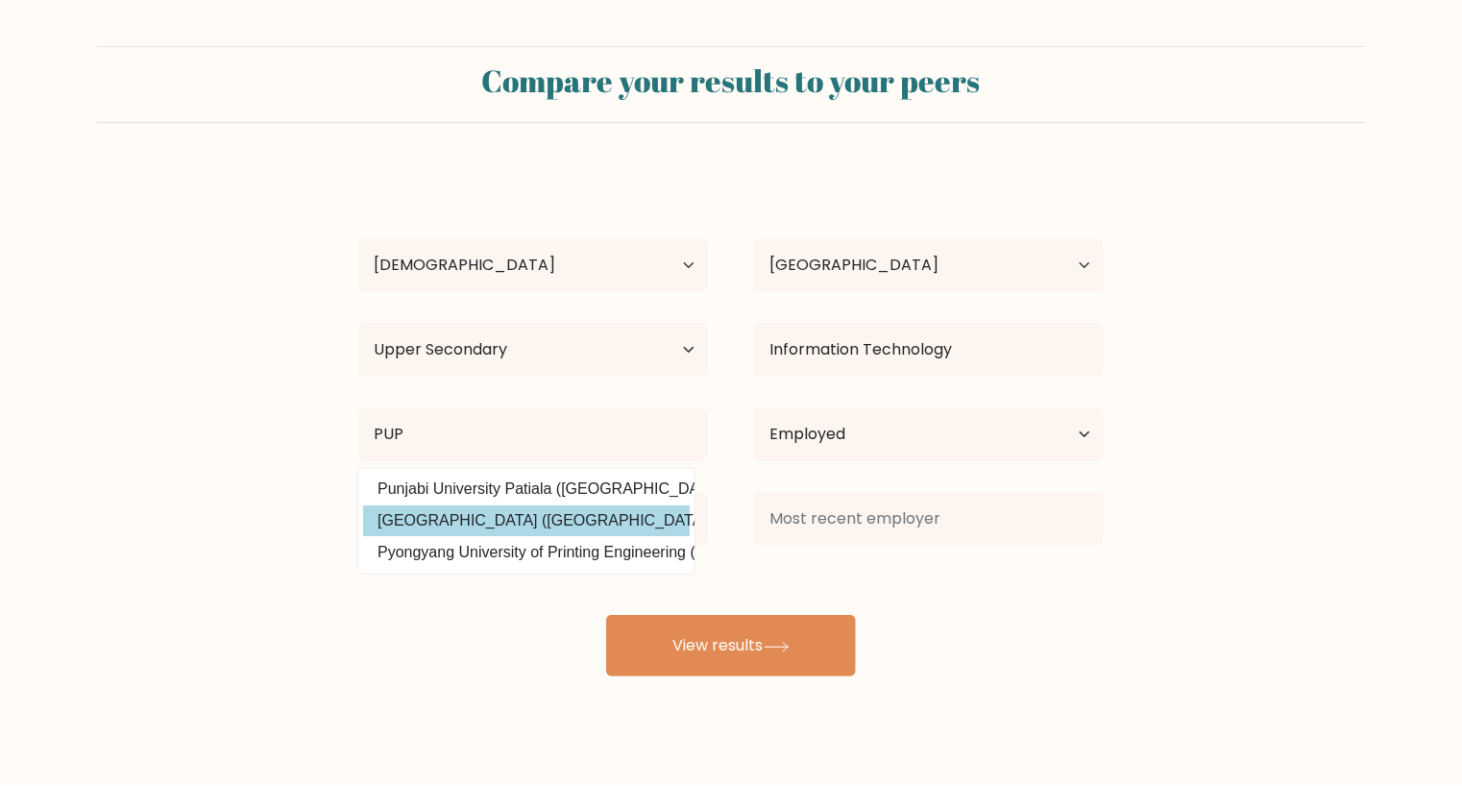
click at [595, 524] on option "Polytechnic University of the Philippines (Philippines)" at bounding box center [526, 520] width 327 height 31
type input "[GEOGRAPHIC_DATA]"
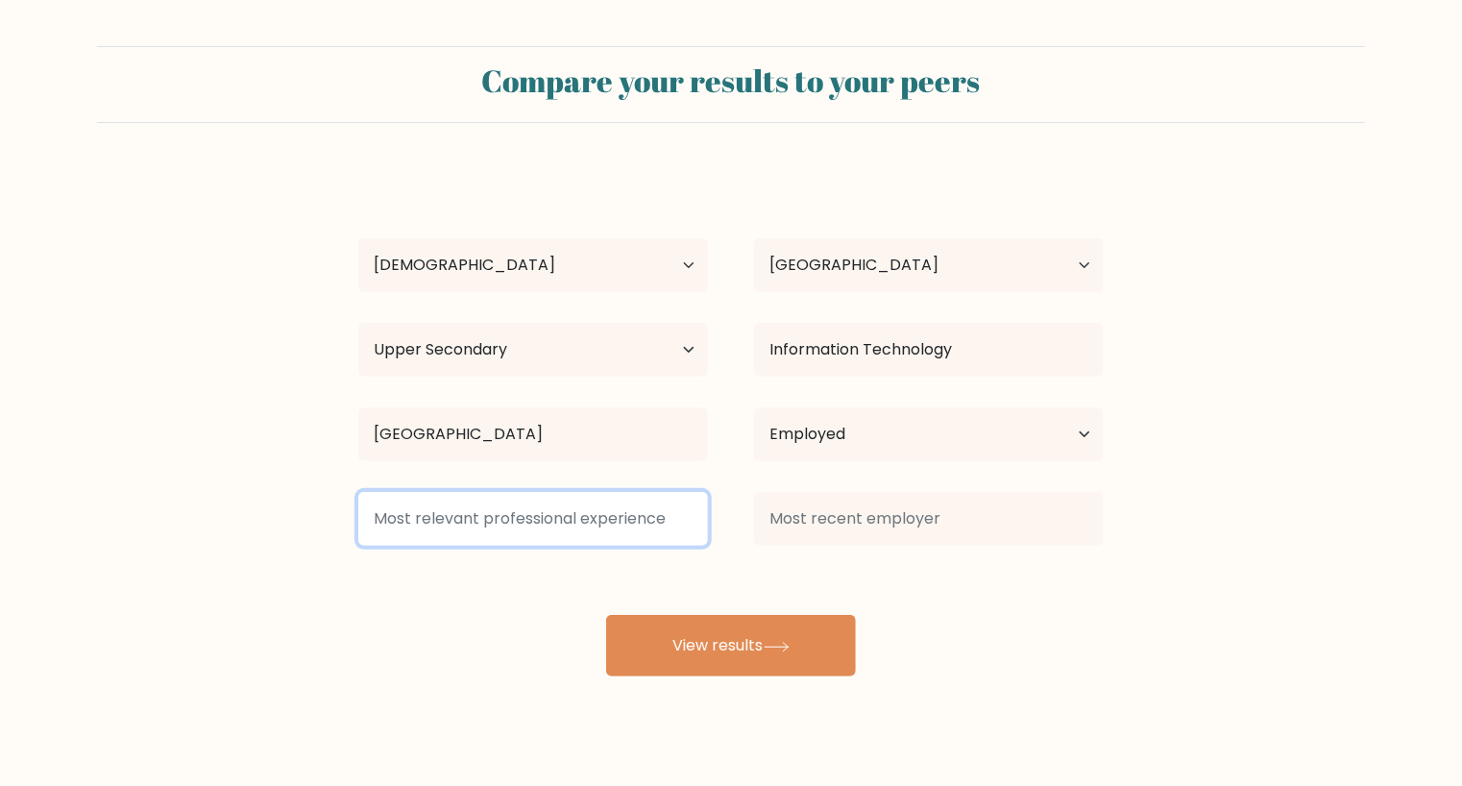
click at [515, 520] on input at bounding box center [533, 519] width 350 height 54
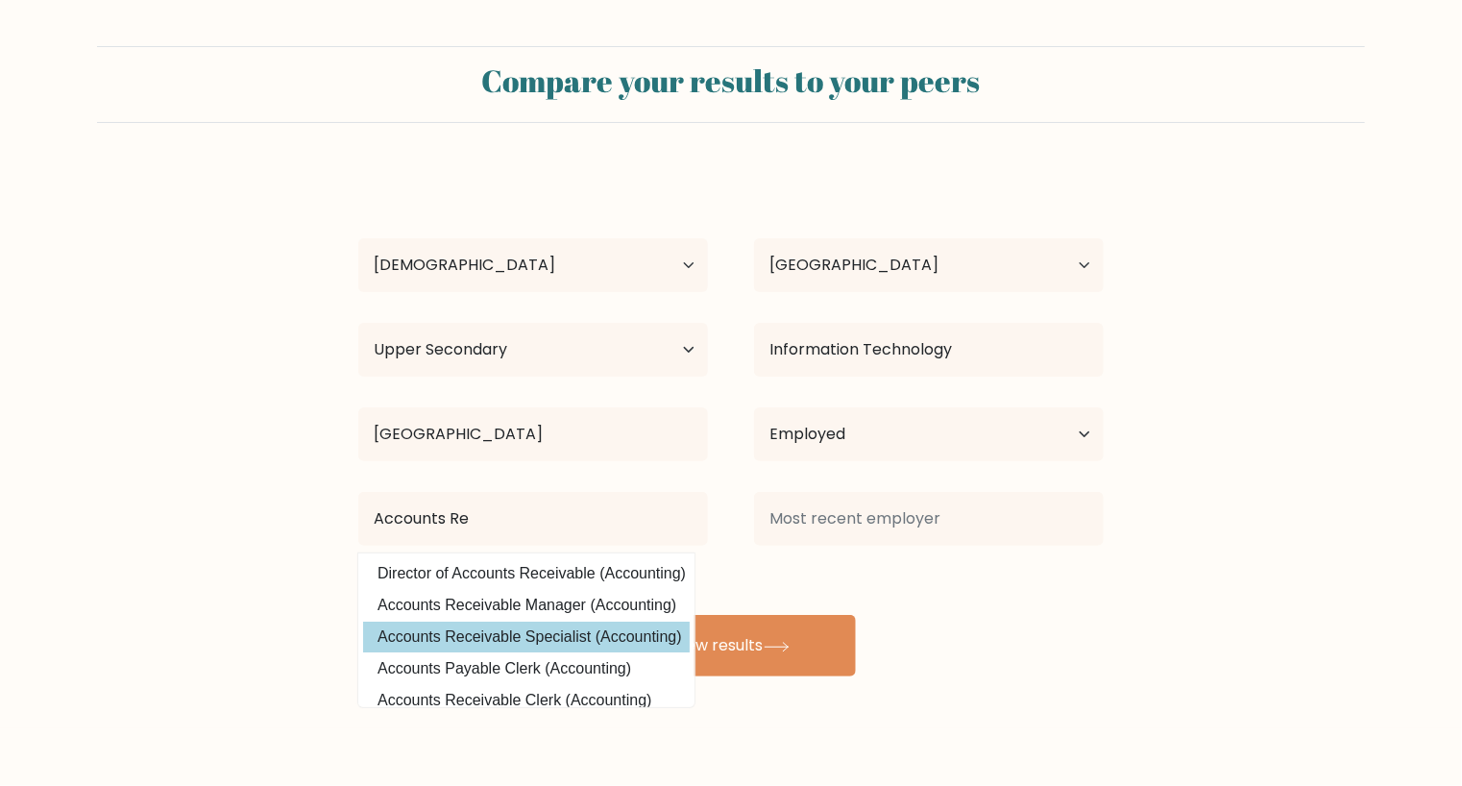
click at [512, 626] on option "Accounts Receivable Specialist (Accounting)" at bounding box center [526, 636] width 327 height 31
type input "Accounts Receivable Specialist"
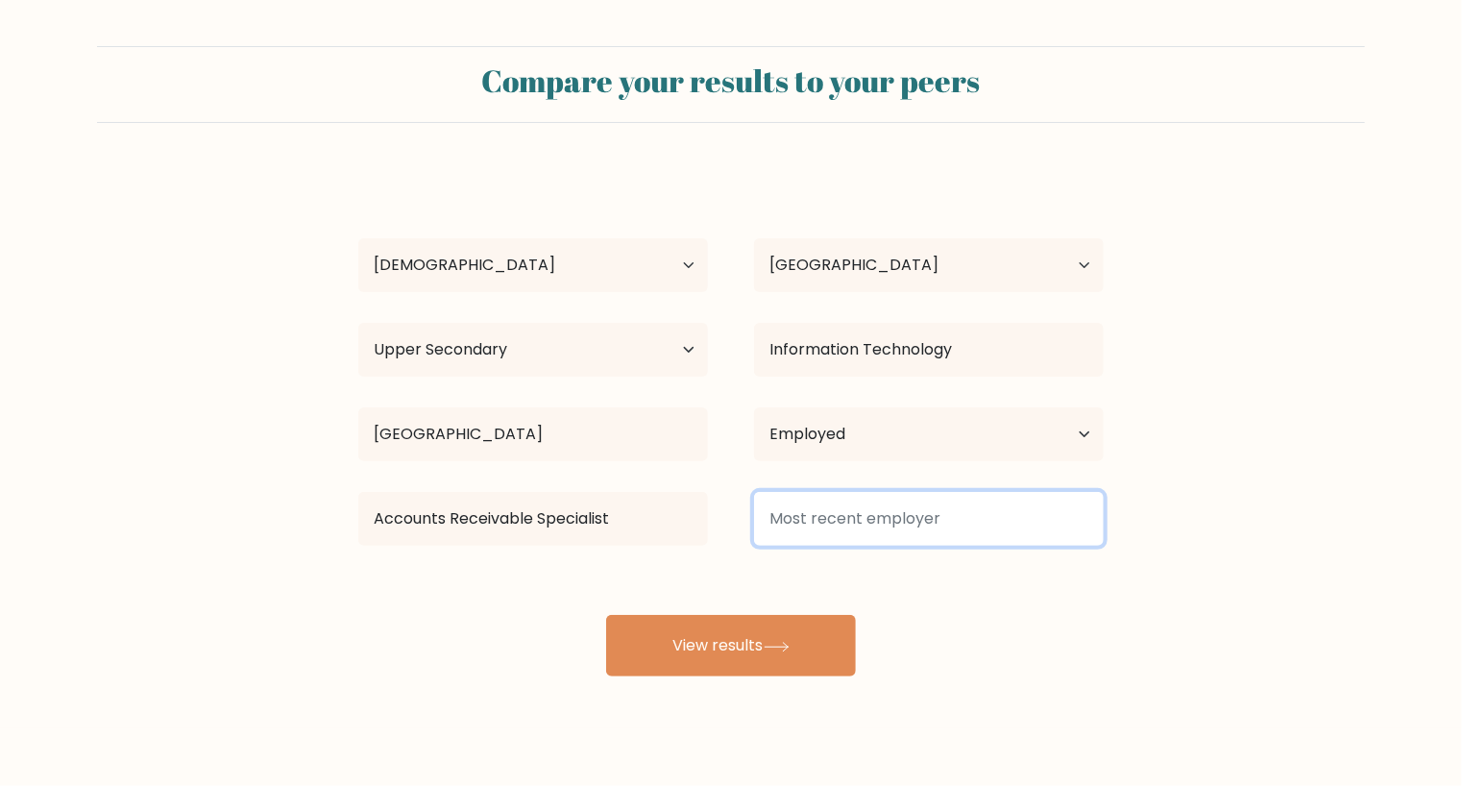
click at [808, 522] on input at bounding box center [929, 519] width 350 height 54
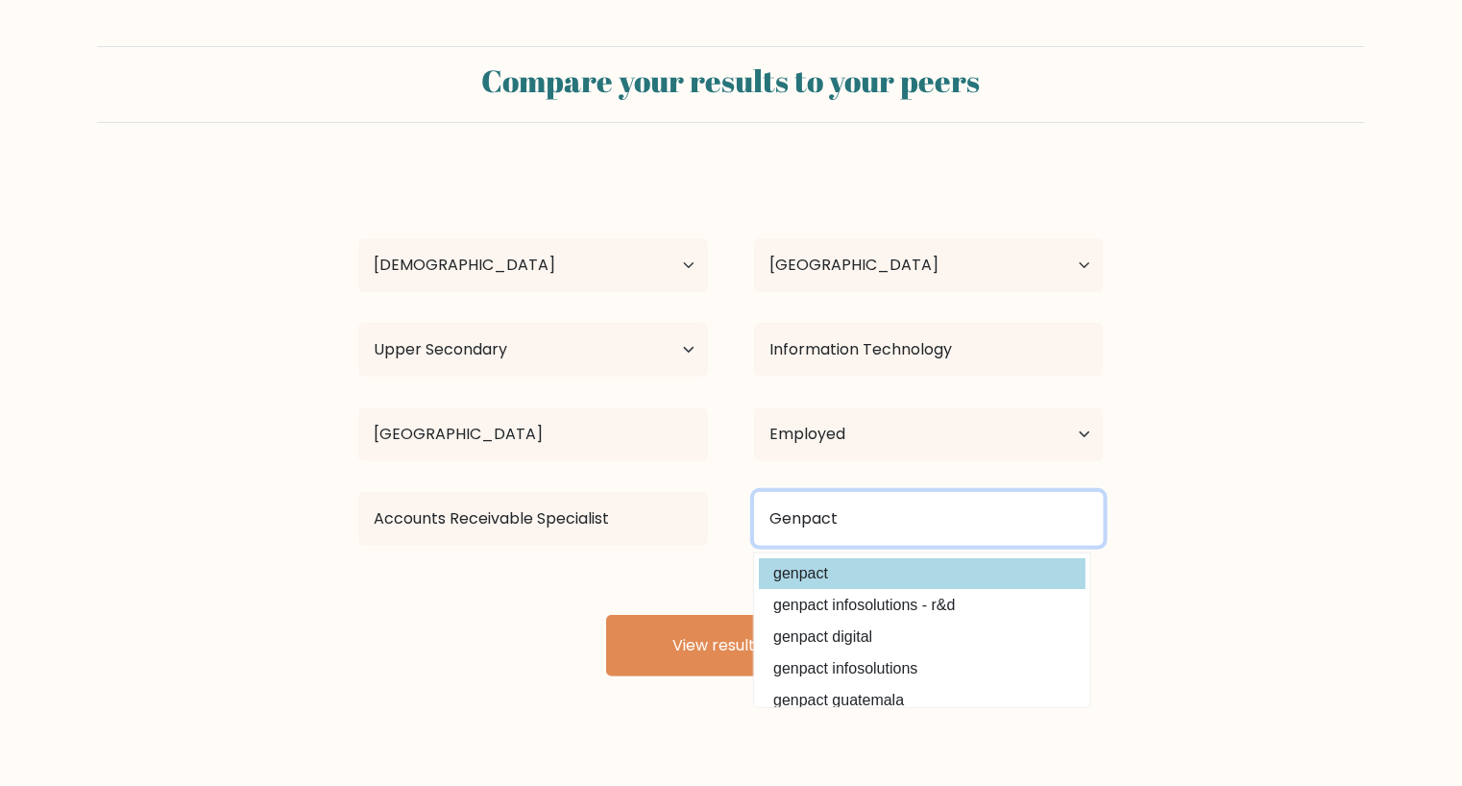
type input "Genpact"
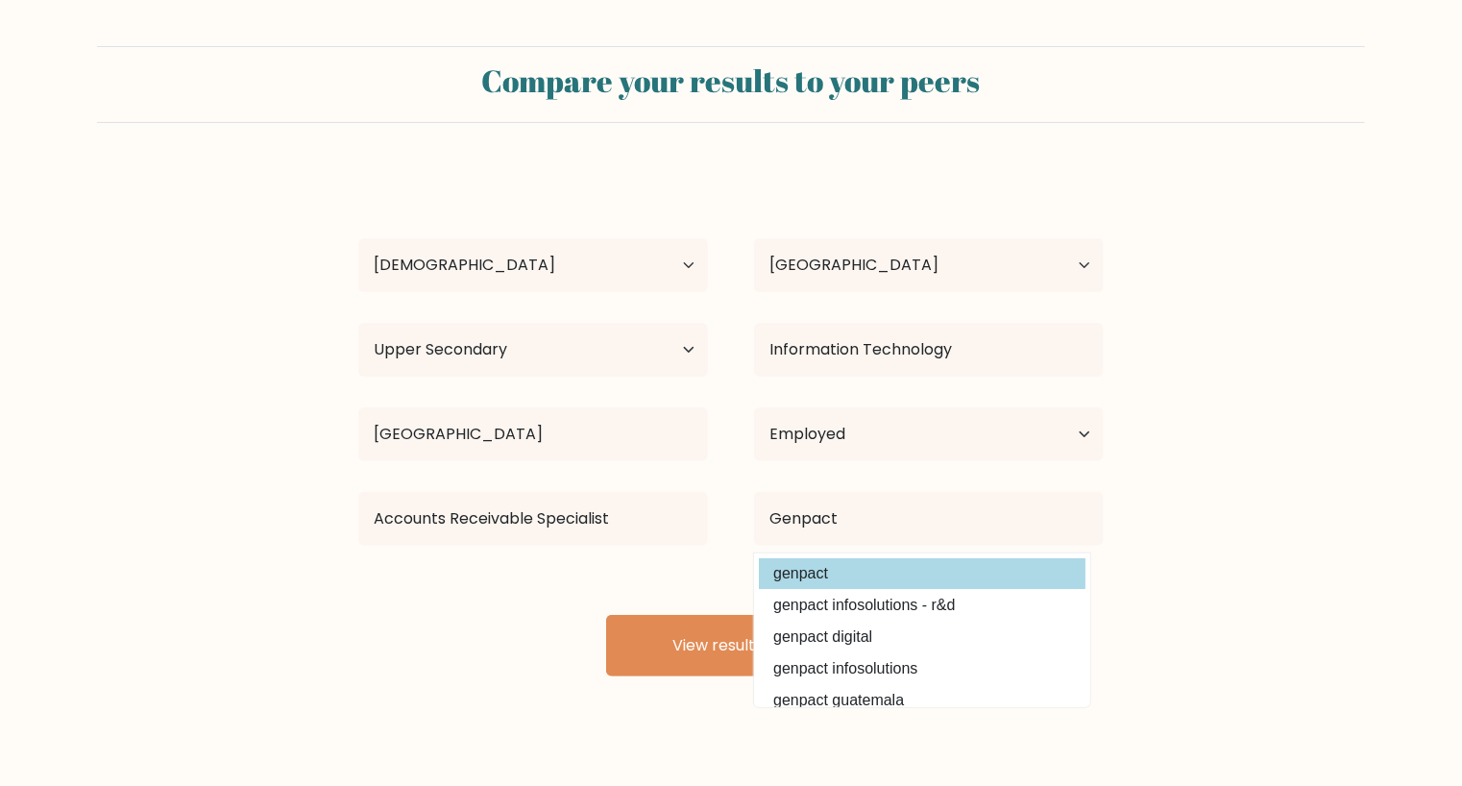
click at [834, 581] on div "Sean Tugano Age Under 18 years old 18-24 years old 25-34 years old 35-44 years …" at bounding box center [731, 422] width 768 height 507
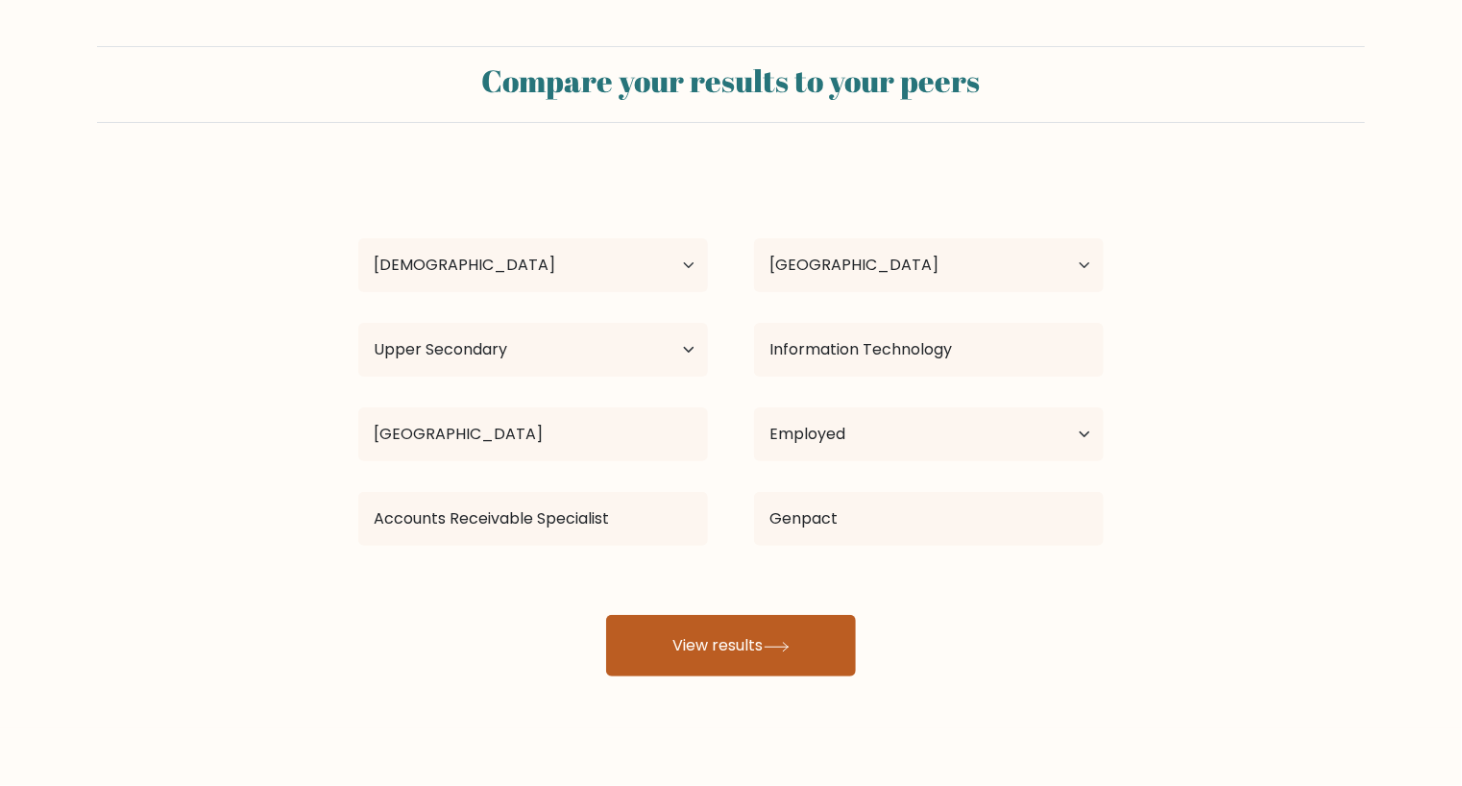
click at [768, 666] on button "View results" at bounding box center [731, 645] width 250 height 61
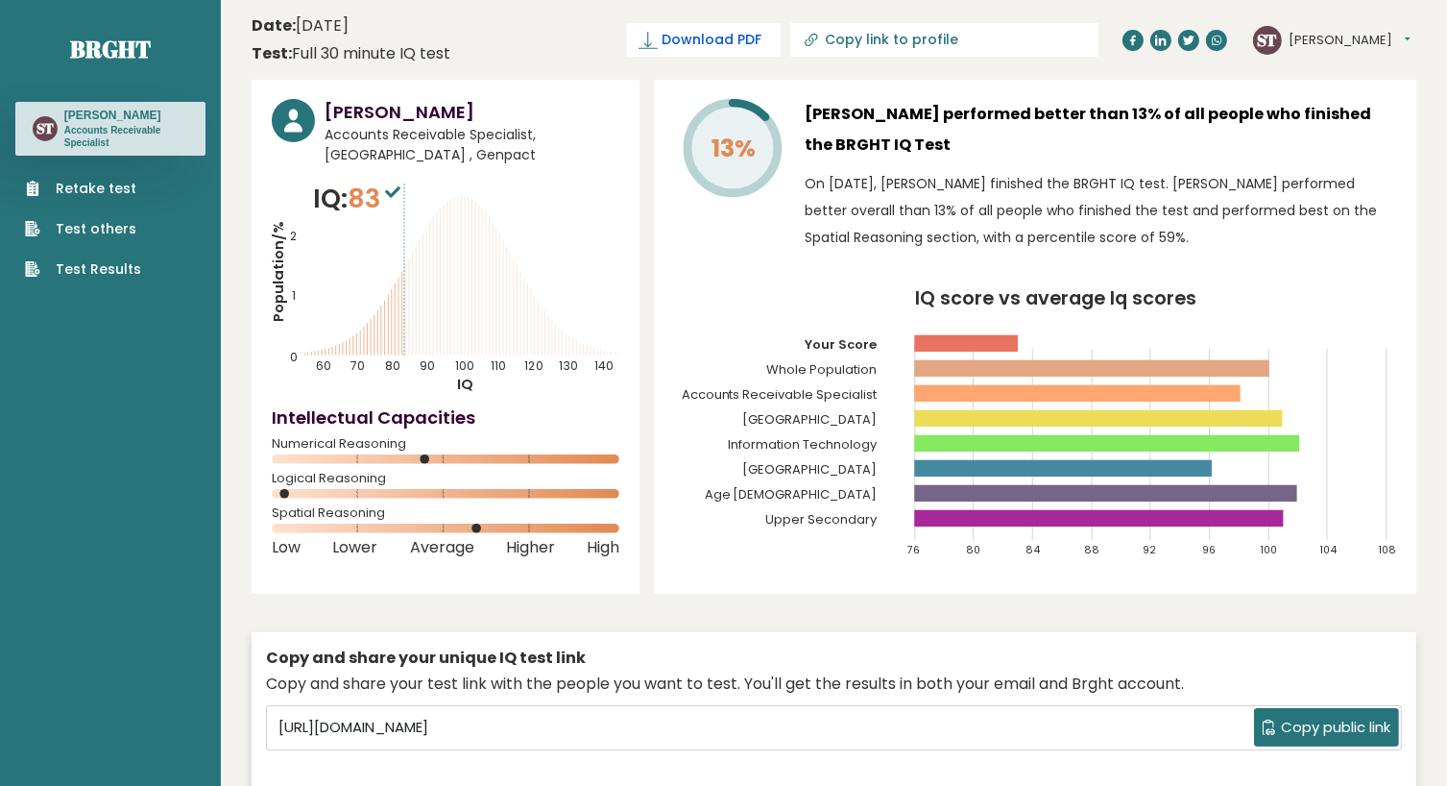
click at [760, 42] on span "Download PDF" at bounding box center [712, 40] width 100 height 20
